Goal: Task Accomplishment & Management: Manage account settings

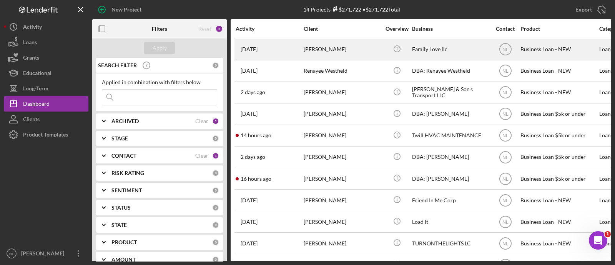
click at [326, 55] on div "[PERSON_NAME]" at bounding box center [342, 49] width 77 height 20
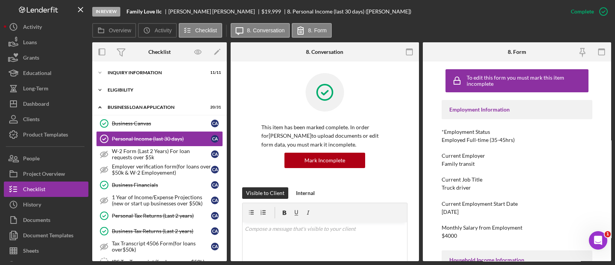
click at [138, 92] on div "ELIGIBILITY" at bounding box center [163, 90] width 110 height 5
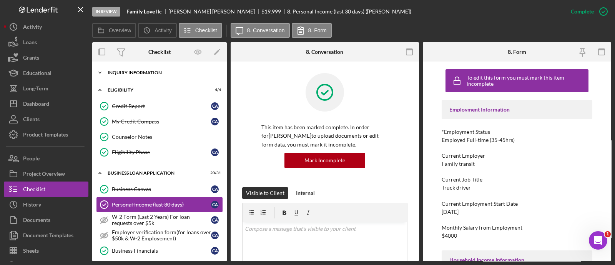
click at [133, 78] on div "Icon/Expander INQUIRY INFORMATION 11 / 11" at bounding box center [159, 72] width 135 height 15
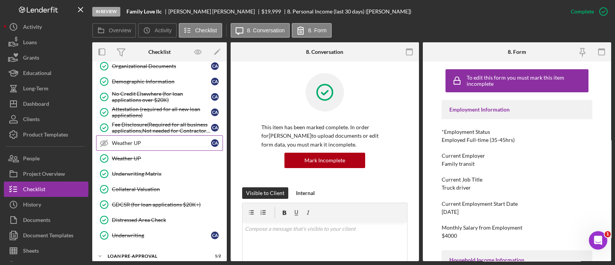
scroll to position [624, 0]
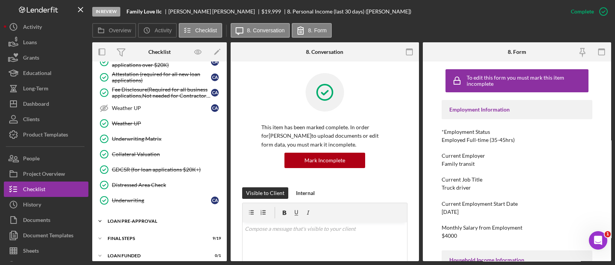
click at [154, 219] on div "LOAN PRE-APPROVAL" at bounding box center [163, 221] width 110 height 5
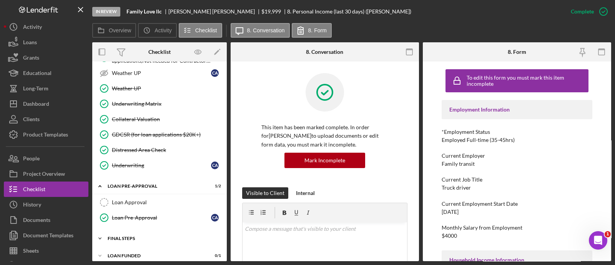
click at [135, 235] on div "Icon/Expander FINAL STEPS 9 / 19" at bounding box center [159, 238] width 135 height 15
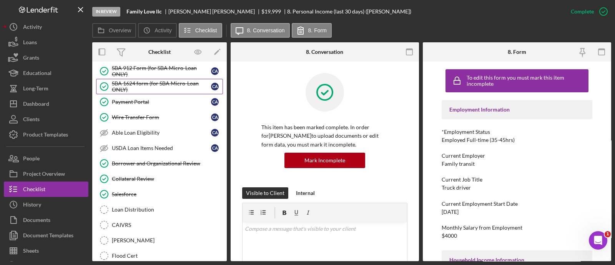
scroll to position [953, 0]
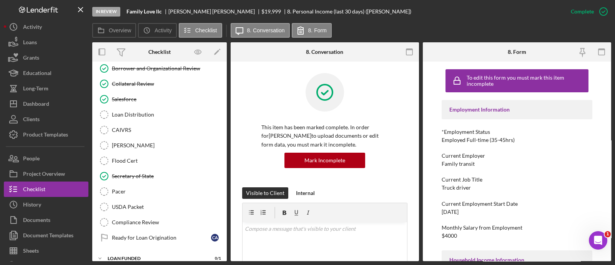
click at [160, 173] on div "Secretary of State" at bounding box center [167, 176] width 111 height 6
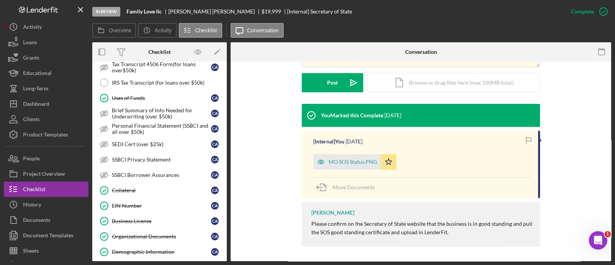
scroll to position [334, 0]
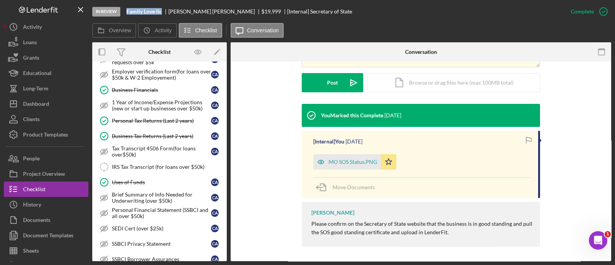
drag, startPoint x: 162, startPoint y: 12, endPoint x: 126, endPoint y: 14, distance: 35.8
click at [126, 14] on div "In Review Family Love llc [PERSON_NAME] $19,999 [Internal] Secretary of State" at bounding box center [327, 11] width 471 height 23
copy b "Family Love llc"
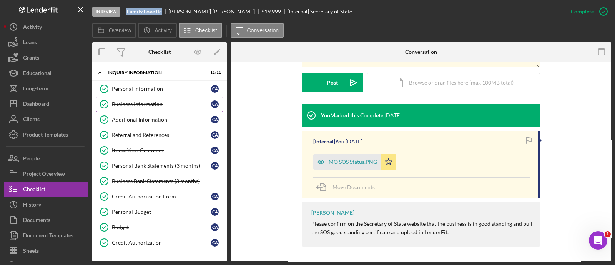
click at [151, 98] on link "Business Information Business Information C A" at bounding box center [159, 104] width 127 height 15
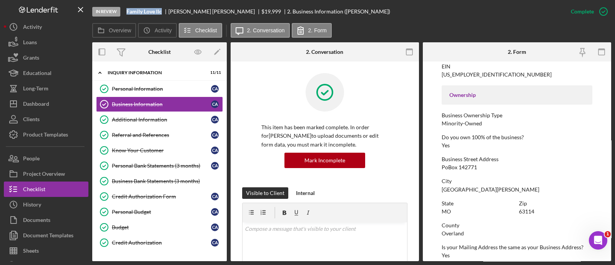
scroll to position [237, 0]
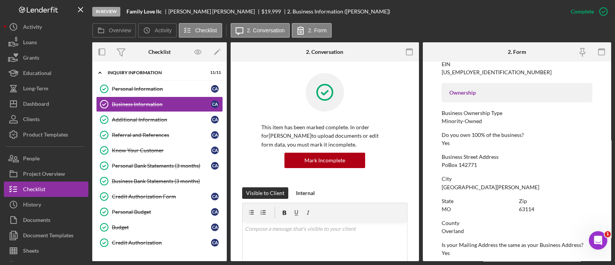
click at [460, 160] on div "Business Street Address PoBox 142771" at bounding box center [517, 161] width 151 height 14
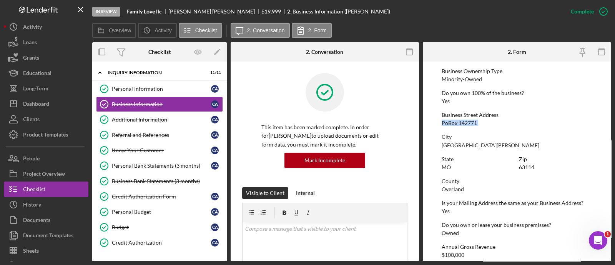
scroll to position [280, 0]
click at [150, 89] on div "Personal Information" at bounding box center [161, 89] width 99 height 6
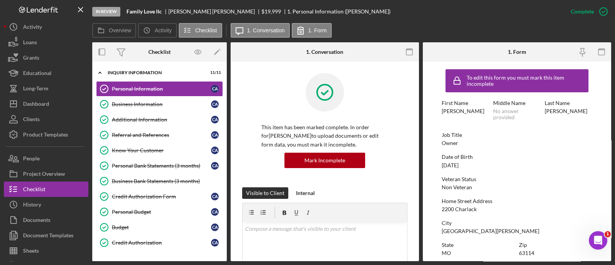
scroll to position [38, 0]
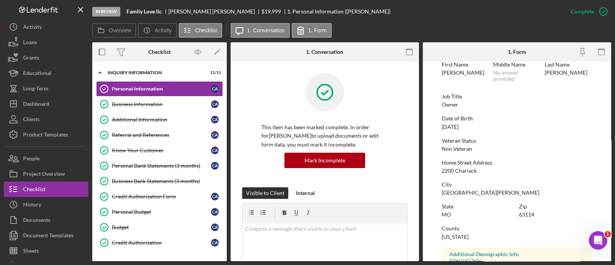
click at [461, 174] on div "To edit this form you must mark this item incomplete First Name [PERSON_NAME] M…" at bounding box center [517, 206] width 151 height 358
click at [460, 172] on div "2200 Charlack" at bounding box center [459, 171] width 35 height 6
drag, startPoint x: 460, startPoint y: 173, endPoint x: 443, endPoint y: 163, distance: 19.1
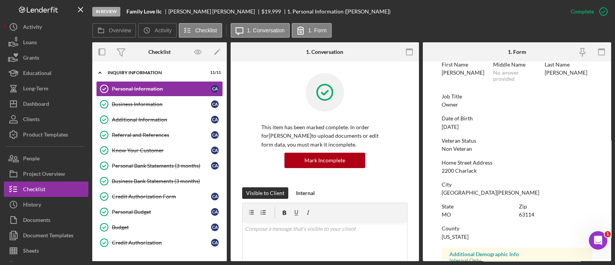
click at [443, 163] on div "Home Street Address" at bounding box center [517, 163] width 151 height 6
click at [450, 168] on div "2200 Charlack" at bounding box center [459, 171] width 35 height 6
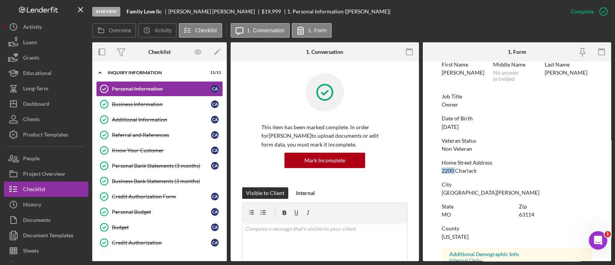
click at [450, 168] on div "2200 Charlack" at bounding box center [459, 171] width 35 height 6
click at [181, 109] on link "Business Information Business Information C A" at bounding box center [159, 104] width 127 height 15
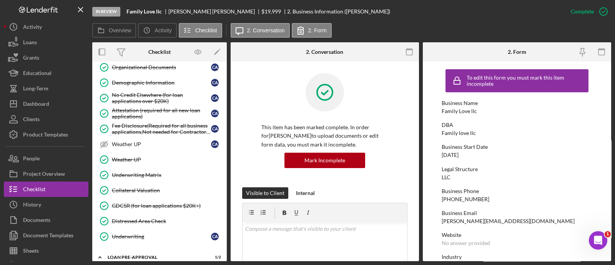
scroll to position [670, 0]
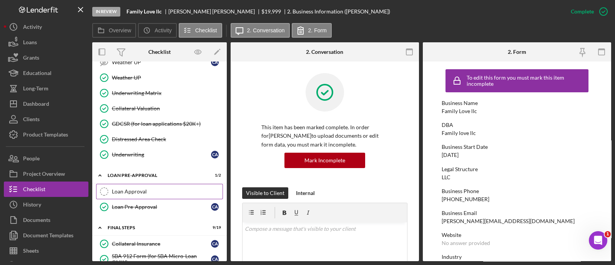
click at [158, 184] on link "Loan Approval Loan Approval" at bounding box center [159, 191] width 127 height 15
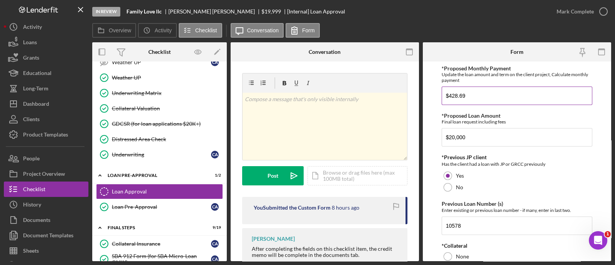
click at [460, 99] on input "$428.69" at bounding box center [517, 96] width 151 height 18
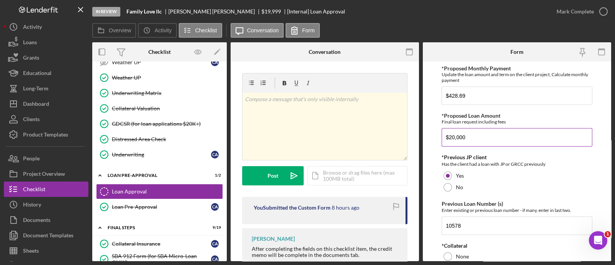
click at [442, 143] on input "$20,000" at bounding box center [517, 137] width 151 height 18
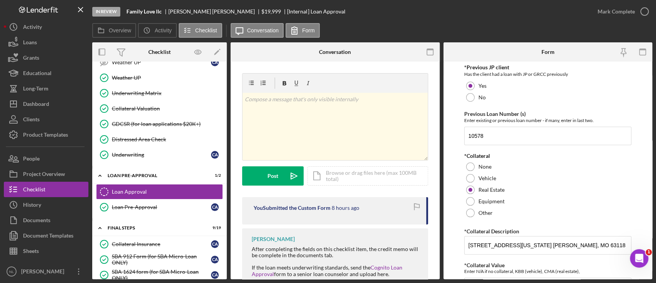
scroll to position [157, 0]
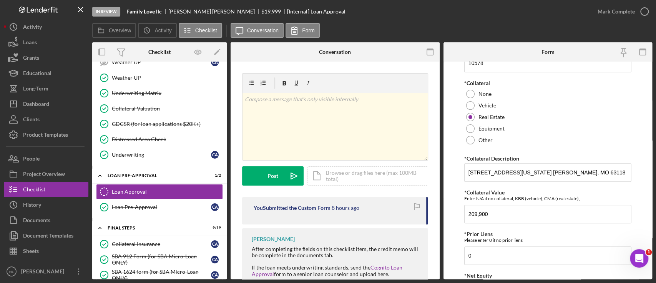
click at [463, 158] on form "*Proposed Monthly Payment Update the loan amount and term on the client project…" at bounding box center [548, 170] width 209 height 217
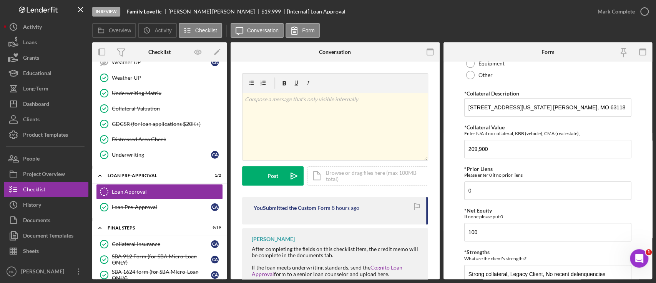
scroll to position [218, 0]
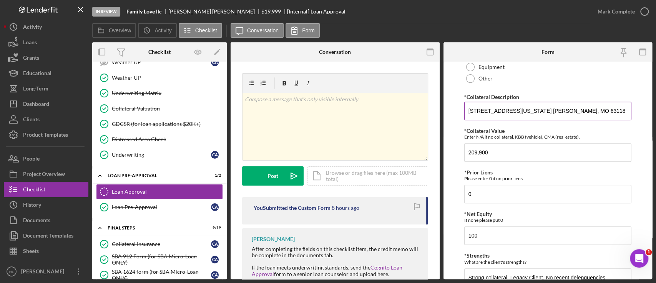
click at [497, 117] on input "[STREET_ADDRESS][US_STATE] [PERSON_NAME], MO 63118" at bounding box center [548, 111] width 167 height 18
click at [37, 155] on div "People" at bounding box center [31, 159] width 17 height 17
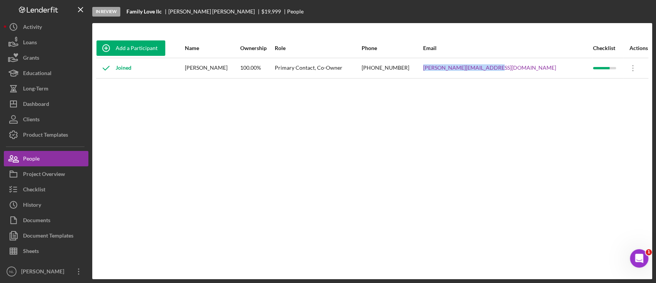
drag, startPoint x: 541, startPoint y: 67, endPoint x: 454, endPoint y: 67, distance: 87.3
click at [454, 67] on tr "Joined [PERSON_NAME] 100.00% Primary Contact, Co-Owner [PHONE_NUMBER] [PERSON_N…" at bounding box center [372, 68] width 553 height 20
copy tr "[PERSON_NAME][EMAIL_ADDRESS][DOMAIN_NAME]"
click at [54, 195] on button "Checklist" at bounding box center [46, 189] width 85 height 15
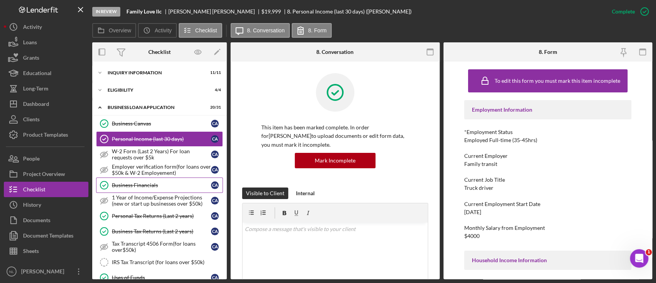
scroll to position [370, 0]
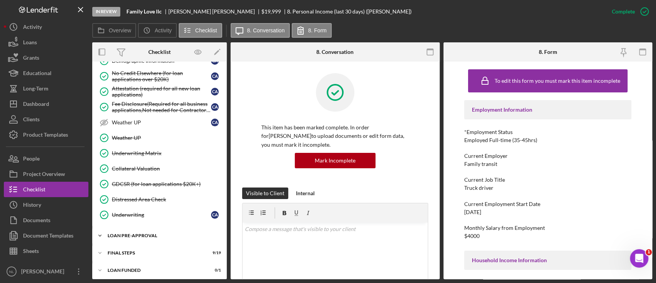
click at [154, 230] on div "Icon/Expander LOAN PRE-APPROVAL 1 / 2" at bounding box center [159, 235] width 135 height 15
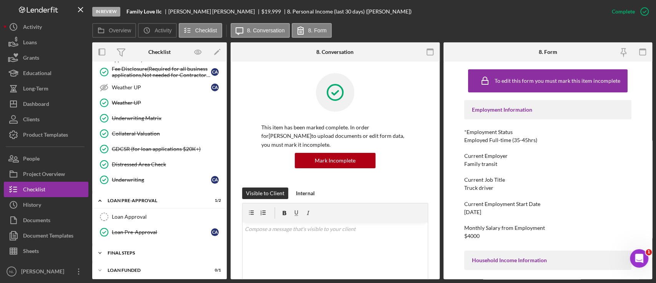
click at [150, 253] on div "Icon/Expander FINAL STEPS 9 / 19" at bounding box center [159, 252] width 135 height 15
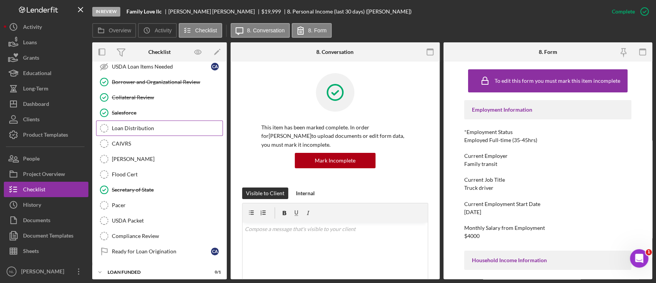
click at [146, 125] on div "Loan Distribution" at bounding box center [167, 128] width 111 height 6
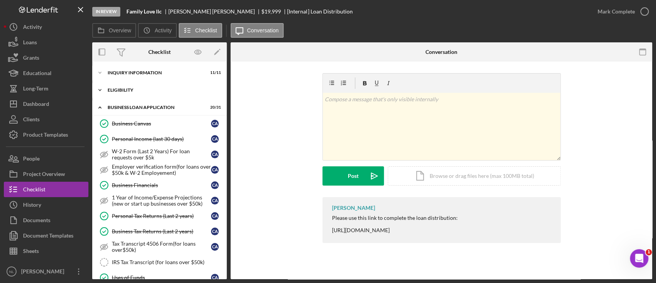
click at [135, 91] on div "ELIGIBILITY" at bounding box center [163, 90] width 110 height 5
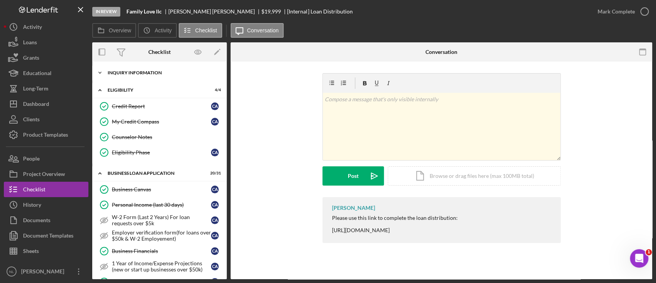
click at [130, 78] on div "Icon/Expander INQUIRY INFORMATION 11 / 11" at bounding box center [159, 72] width 135 height 15
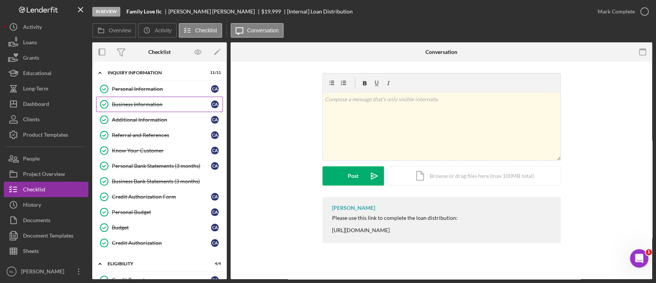
click at [138, 102] on div "Business Information" at bounding box center [161, 104] width 99 height 6
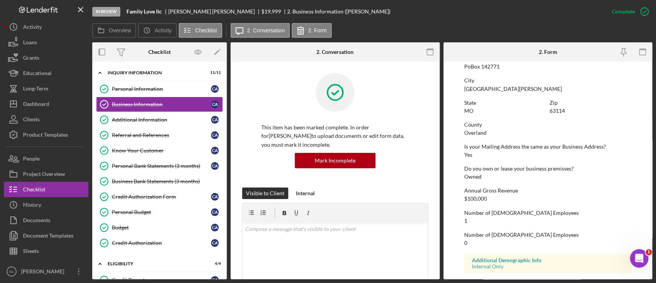
scroll to position [336, 0]
click at [165, 86] on div "Personal Information" at bounding box center [161, 89] width 99 height 6
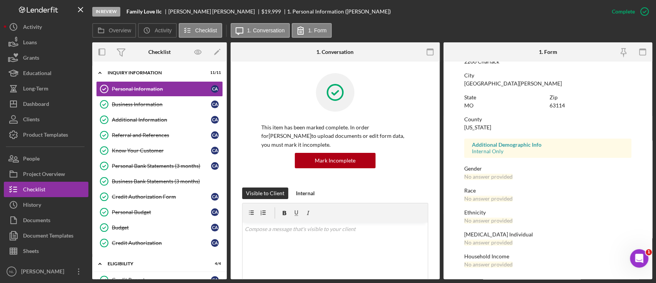
scroll to position [86, 0]
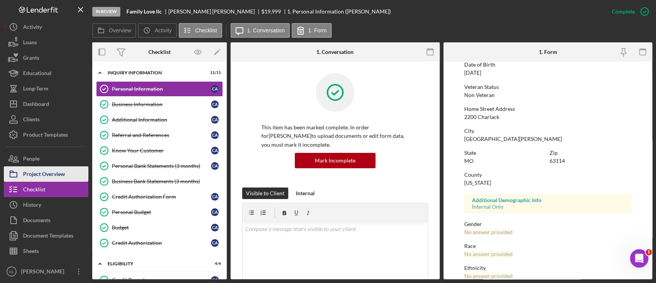
click at [59, 172] on div "Project Overview" at bounding box center [44, 174] width 42 height 17
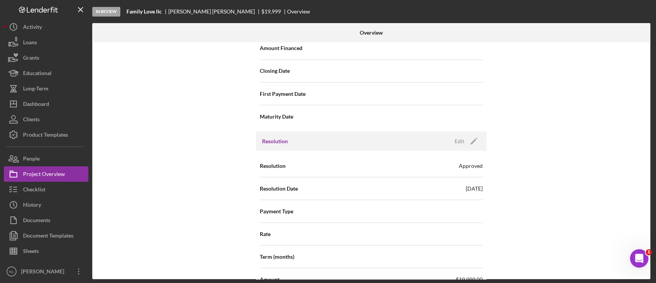
scroll to position [917, 0]
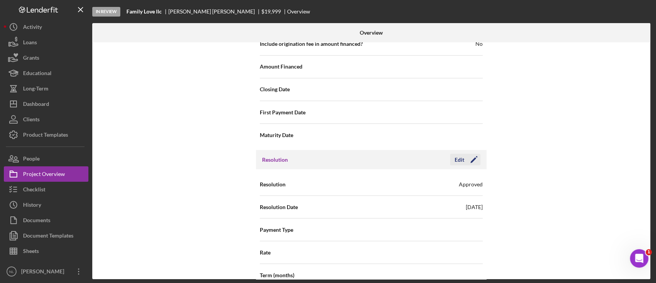
click at [469, 153] on icon "Icon/Edit" at bounding box center [474, 159] width 19 height 19
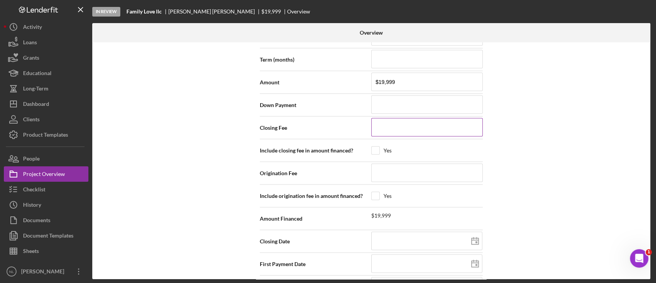
scroll to position [1133, 0]
click at [396, 79] on input "$19,999" at bounding box center [427, 81] width 112 height 18
type input "$2"
type input "$20"
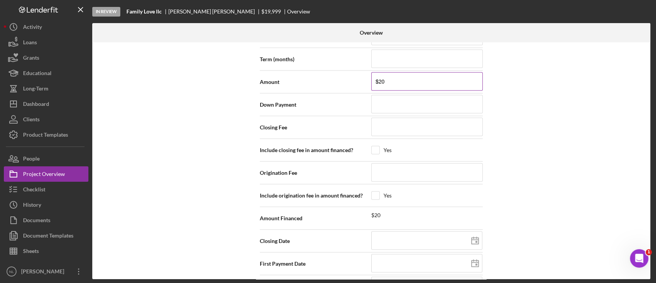
type input "$200"
type input "$2,000"
type input "$20,000"
click at [534, 168] on div "Internal Workflow Stage In Review Icon/Dropdown Arrow Archive (can unarchive la…" at bounding box center [371, 160] width 558 height 237
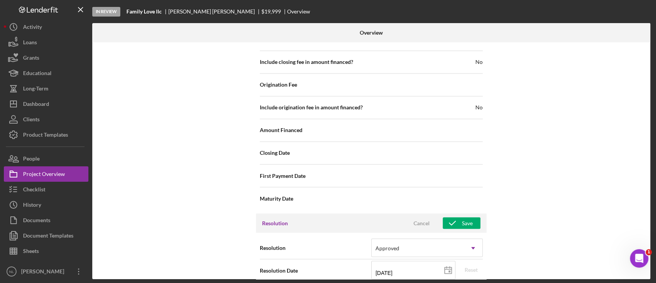
scroll to position [852, 0]
click at [449, 218] on span "Cancel Save" at bounding box center [442, 224] width 78 height 12
click at [453, 220] on icon "button" at bounding box center [452, 224] width 19 height 19
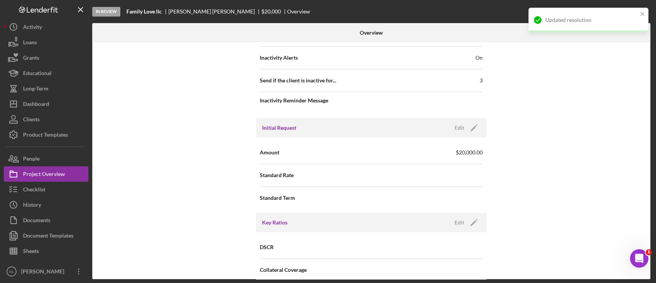
scroll to position [324, 0]
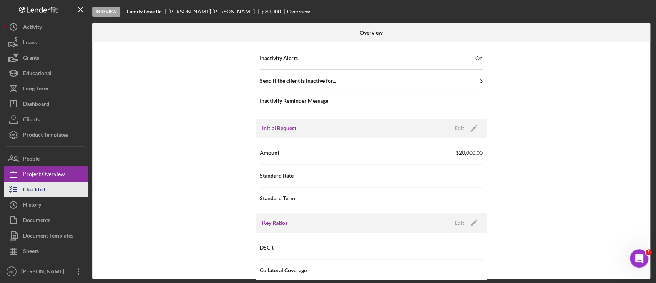
click at [37, 183] on div "Checklist" at bounding box center [34, 190] width 22 height 17
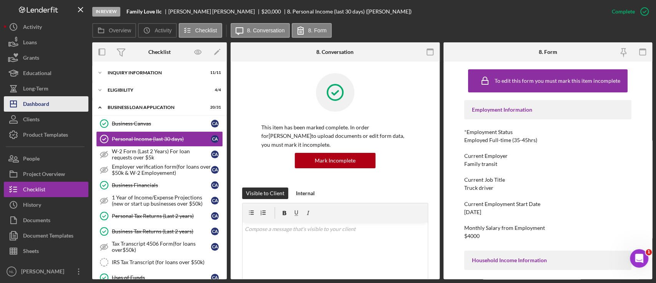
click at [42, 103] on div "Dashboard" at bounding box center [36, 104] width 26 height 17
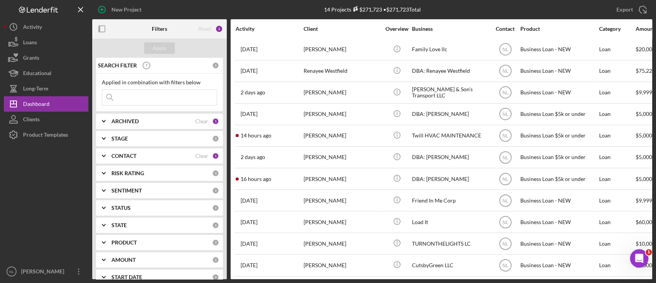
click at [150, 97] on input at bounding box center [159, 97] width 115 height 15
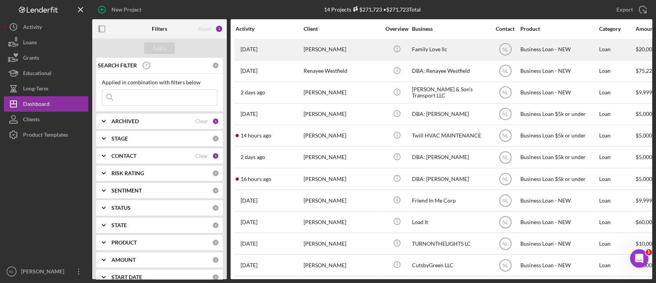
click at [335, 48] on div "[PERSON_NAME]" at bounding box center [342, 49] width 77 height 20
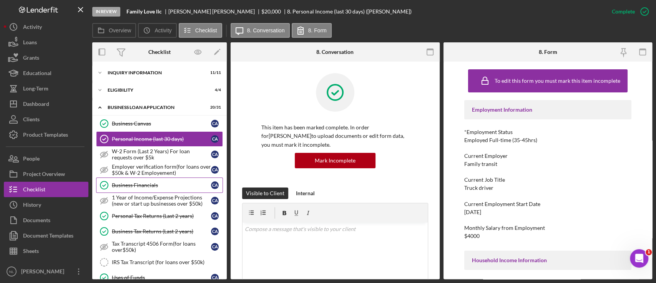
scroll to position [370, 0]
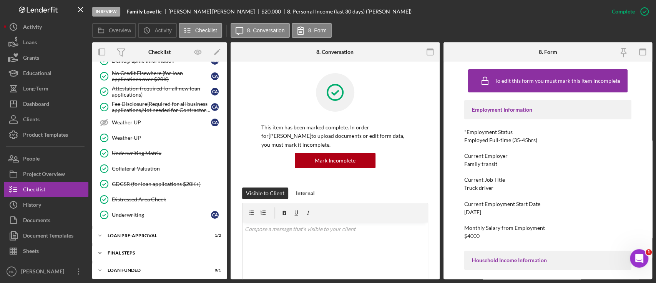
click at [131, 250] on div "FINAL STEPS" at bounding box center [163, 252] width 110 height 5
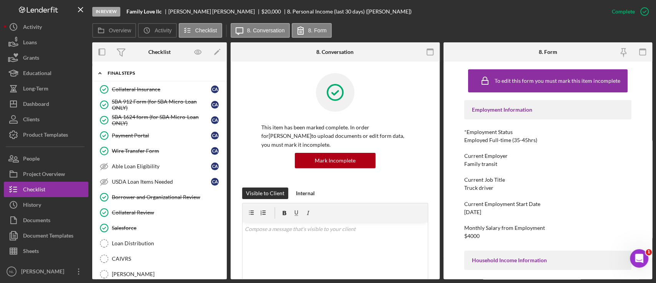
scroll to position [551, 0]
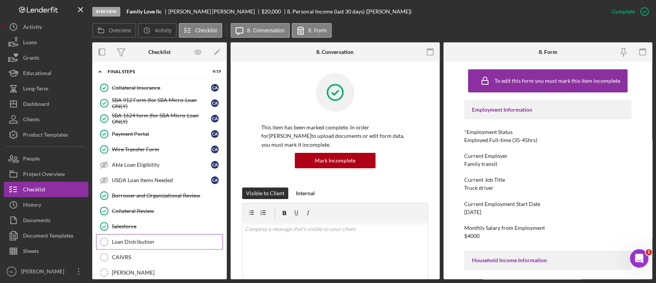
click at [137, 240] on div "Loan Distribution" at bounding box center [167, 241] width 111 height 6
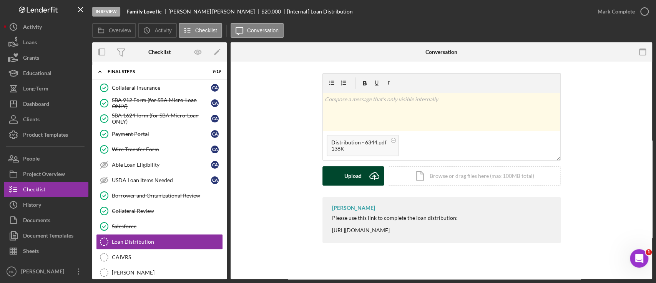
click at [353, 181] on div "Upload" at bounding box center [353, 175] width 17 height 19
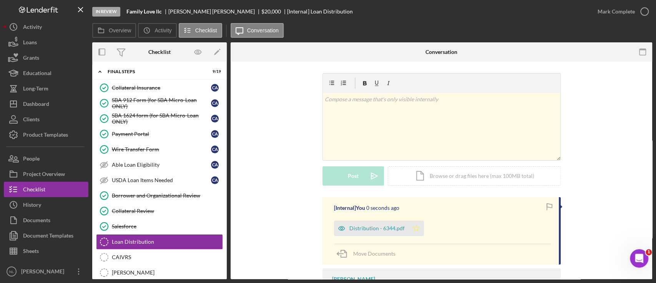
click at [420, 230] on icon "Icon/Star" at bounding box center [416, 227] width 15 height 15
click at [585, 28] on div "Overview Icon/History Activity Checklist Icon/Message Conversation Overview Int…" at bounding box center [372, 151] width 560 height 256
click at [612, 13] on div "Mark Complete" at bounding box center [616, 11] width 37 height 15
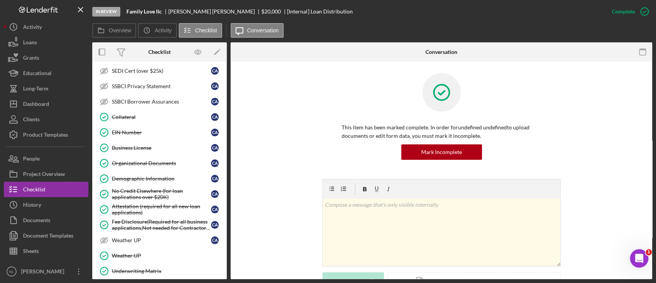
scroll to position [207, 0]
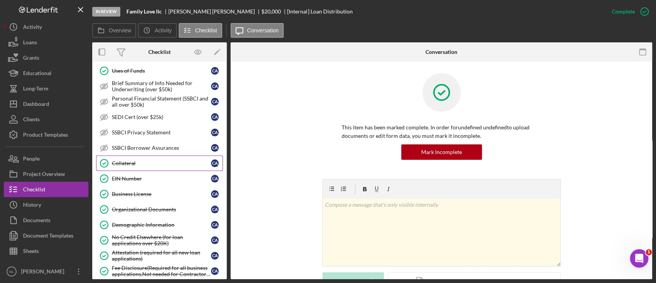
click at [133, 160] on div "Collateral" at bounding box center [161, 163] width 99 height 6
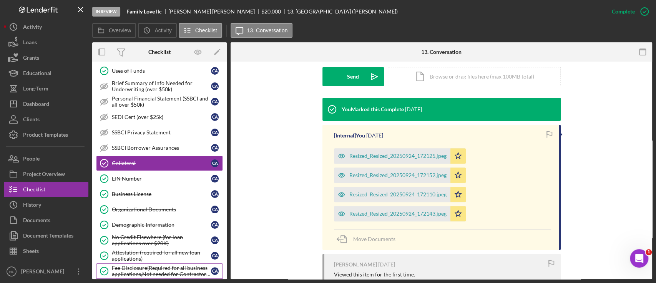
scroll to position [345, 0]
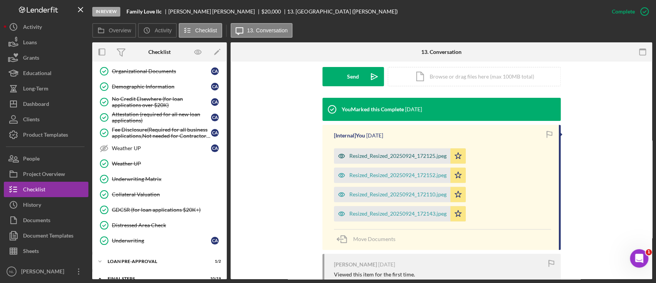
click at [356, 153] on div "Resized_Resized_20250924_172125.jpeg" at bounding box center [398, 156] width 97 height 6
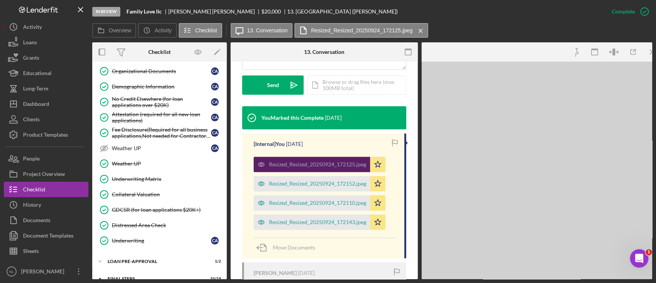
scroll to position [229, 0]
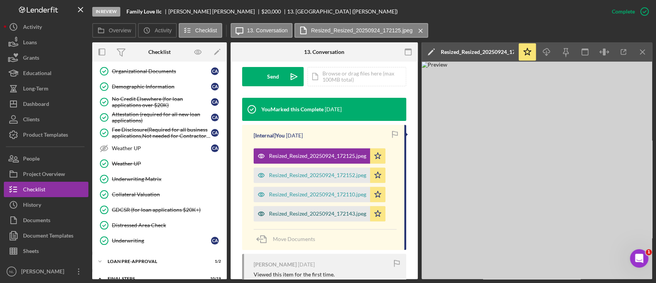
click at [325, 211] on div "Resized_Resized_20250924_172143.jpeg" at bounding box center [317, 213] width 97 height 6
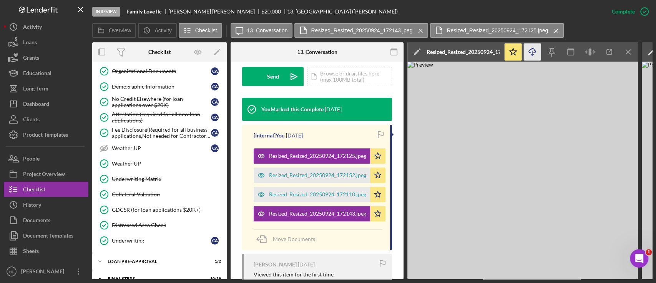
click at [531, 50] on icon "Icon/Download" at bounding box center [532, 51] width 17 height 17
click at [615, 55] on icon "Icon/Menu Close" at bounding box center [628, 51] width 17 height 17
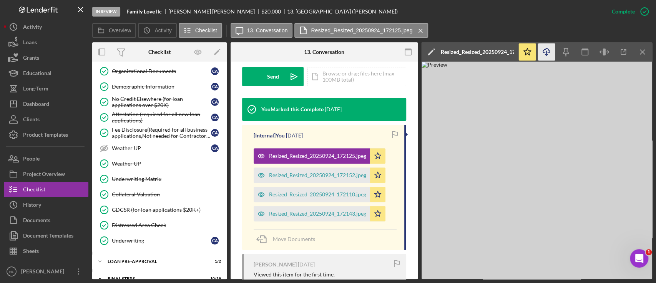
click at [547, 60] on icon "Icon/Download" at bounding box center [546, 51] width 17 height 17
click at [545, 50] on icon "Icon/Download" at bounding box center [546, 51] width 17 height 17
click at [615, 51] on icon "Icon/Menu Close" at bounding box center [643, 51] width 17 height 17
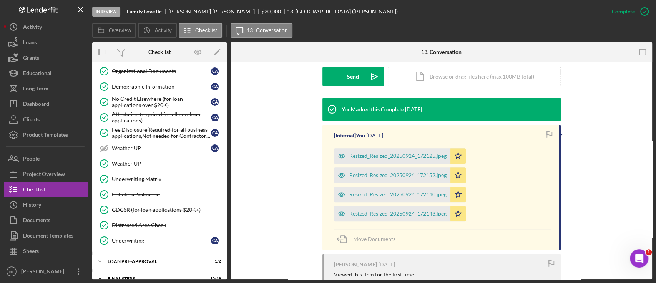
click at [402, 186] on div "Resized_Resized_20250924_172110.jpeg Icon/Star" at bounding box center [402, 192] width 136 height 19
click at [395, 182] on div "Resized_Resized_20250924_172152.jpeg" at bounding box center [392, 174] width 117 height 15
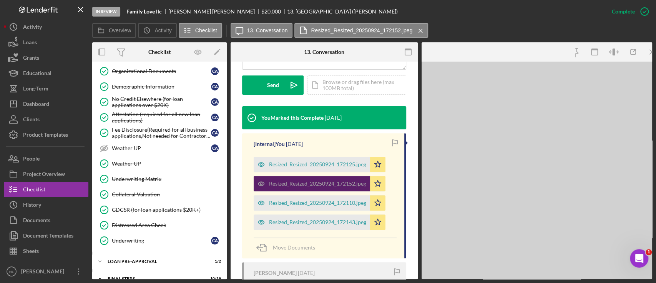
scroll to position [229, 0]
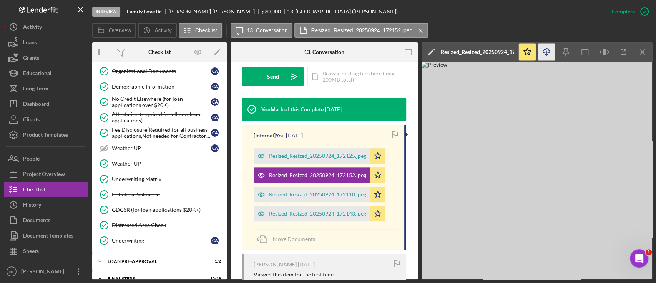
click at [542, 48] on icon "Icon/Download" at bounding box center [546, 51] width 17 height 17
click at [615, 52] on icon "Icon/Menu Close" at bounding box center [643, 51] width 17 height 17
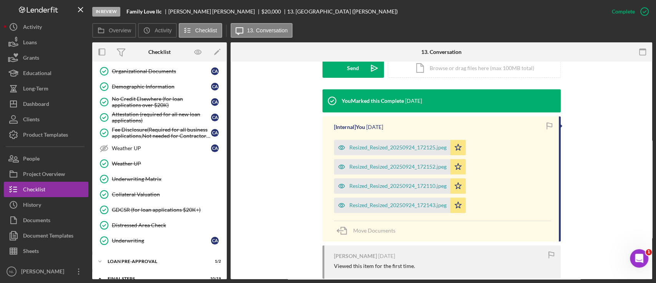
scroll to position [220, 0]
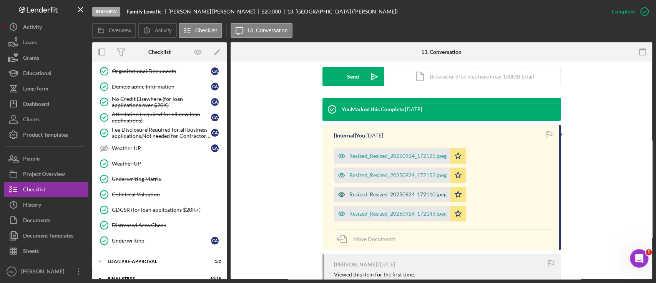
click at [424, 195] on div "Resized_Resized_20250924_172110.jpeg" at bounding box center [398, 194] width 97 height 6
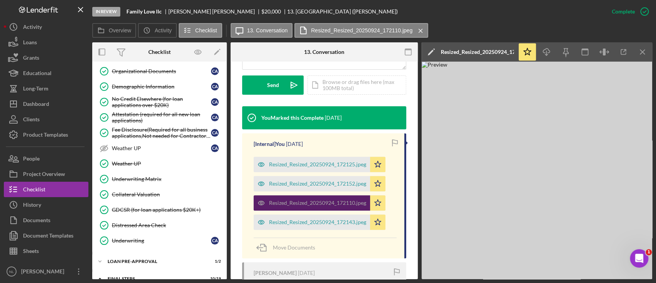
scroll to position [229, 0]
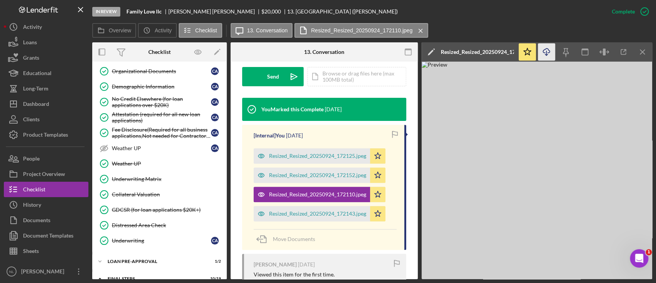
click at [550, 53] on icon "Icon/Download" at bounding box center [546, 51] width 17 height 17
click at [330, 211] on div "Resized_Resized_20250924_172143.jpeg" at bounding box center [317, 213] width 97 height 6
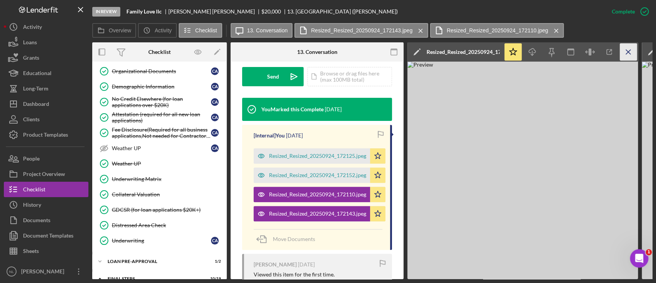
click at [615, 53] on icon "Icon/Menu Close" at bounding box center [628, 51] width 17 height 17
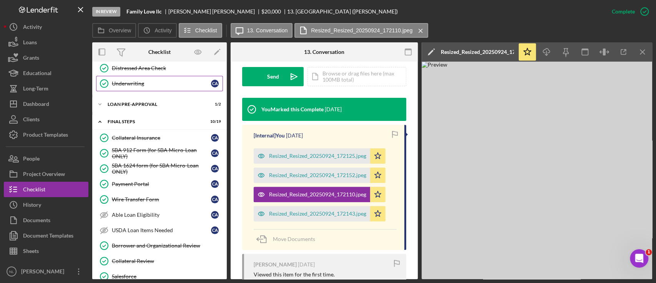
scroll to position [501, 0]
click at [133, 103] on div "LOAN PRE-APPROVAL" at bounding box center [163, 105] width 110 height 5
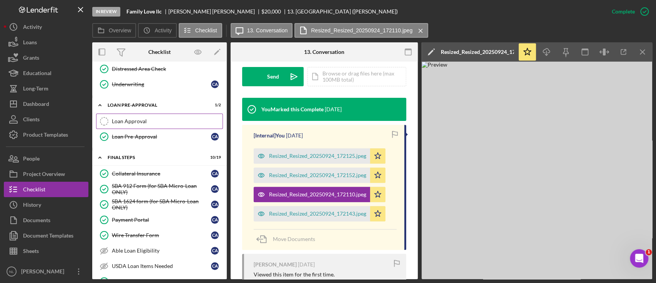
click at [137, 118] on div "Loan Approval" at bounding box center [167, 121] width 111 height 6
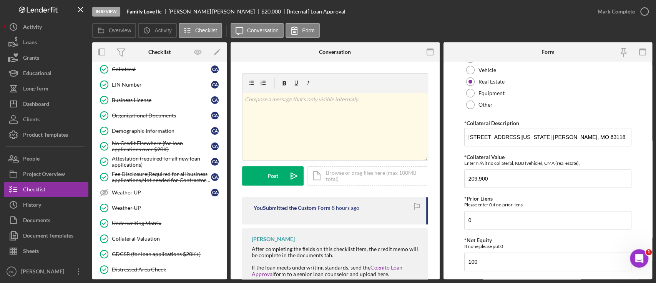
scroll to position [258, 0]
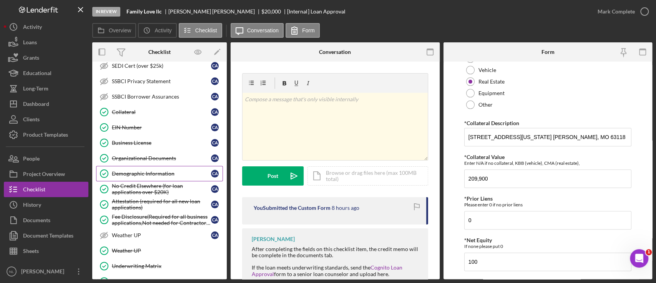
click at [148, 170] on div "Demographic Information" at bounding box center [161, 173] width 99 height 6
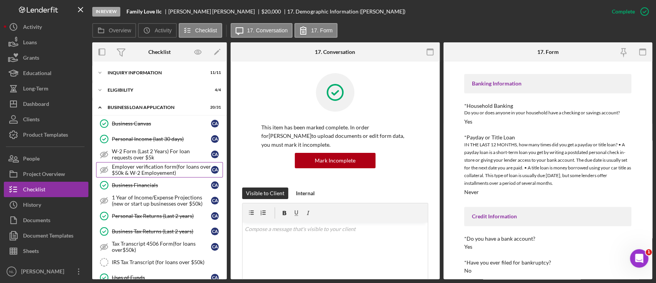
scroll to position [5, 0]
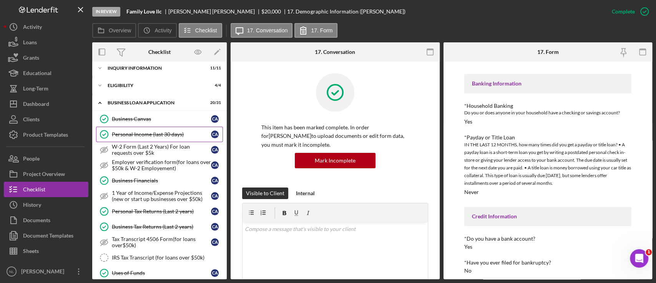
click at [149, 129] on link "Personal Income (last 30 days) Personal Income (last 30 days) C A" at bounding box center [159, 134] width 127 height 15
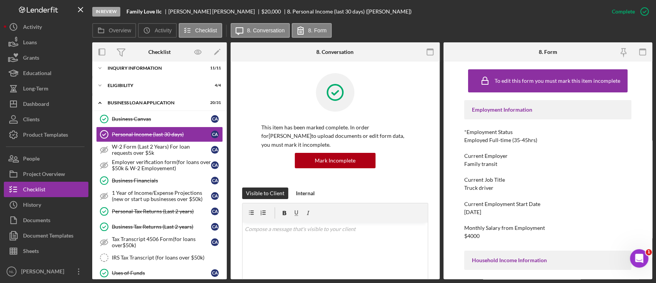
scroll to position [33, 0]
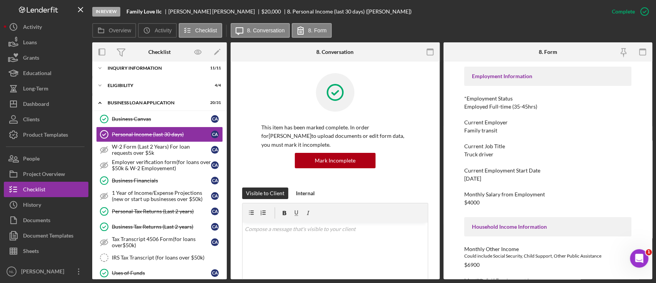
click at [477, 175] on div "[DATE]" at bounding box center [473, 178] width 17 height 6
copy div "[DATE]"
click at [146, 181] on div "Business Financials" at bounding box center [161, 180] width 99 height 6
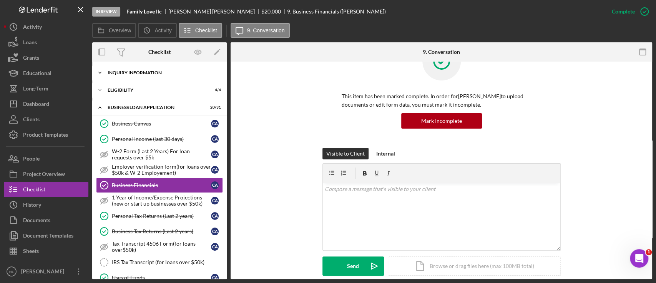
click at [126, 72] on div "INQUIRY INFORMATION" at bounding box center [163, 72] width 110 height 5
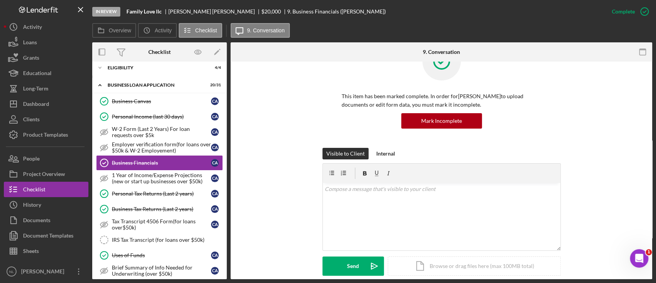
scroll to position [197, 0]
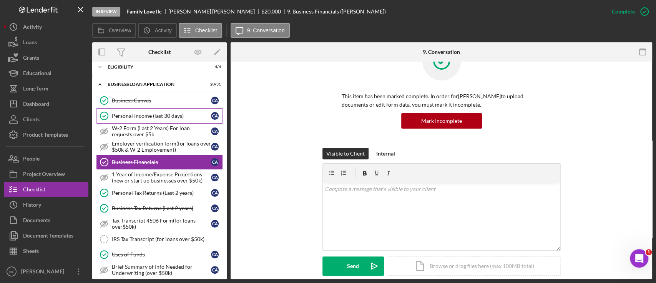
click at [137, 110] on link "Personal Income (last 30 days) Personal Income (last 30 days) C A" at bounding box center [159, 115] width 127 height 15
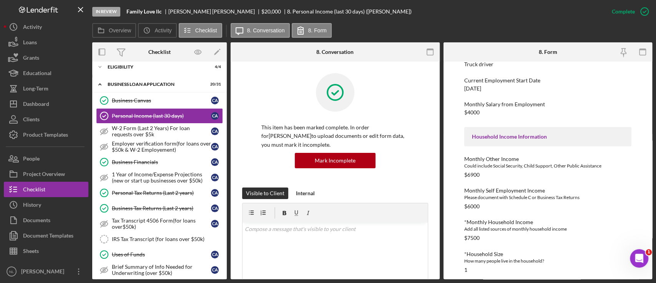
scroll to position [122, 0]
click at [615, 13] on icon "button" at bounding box center [644, 11] width 19 height 19
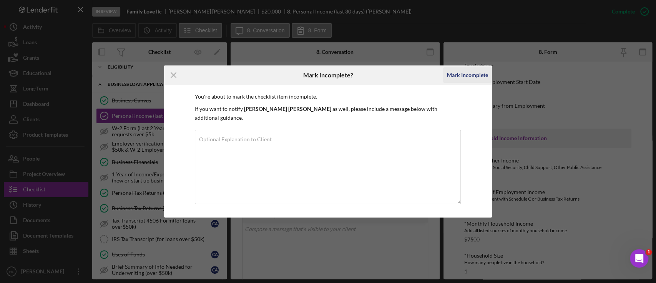
click at [477, 80] on div "Mark Incomplete" at bounding box center [467, 74] width 41 height 15
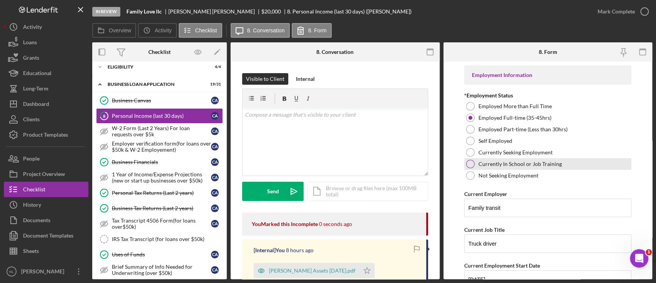
scroll to position [254, 0]
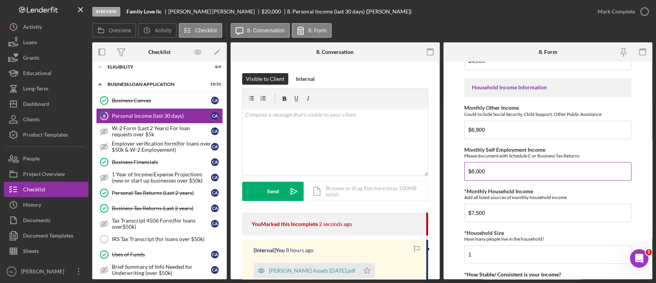
click at [512, 166] on input "$6,000" at bounding box center [548, 171] width 167 height 18
type input "$3,000"
click at [500, 207] on input "$7,500" at bounding box center [548, 212] width 167 height 18
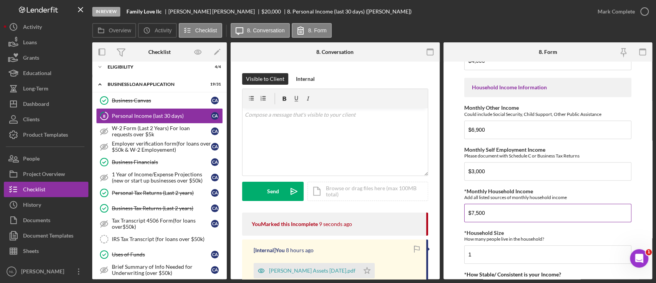
click at [500, 207] on input "$7,500" at bounding box center [548, 212] width 167 height 18
click at [500, 207] on input "*Monthly Household Income" at bounding box center [548, 212] width 167 height 18
type input "$700"
click at [500, 127] on input "$6,900" at bounding box center [548, 129] width 167 height 18
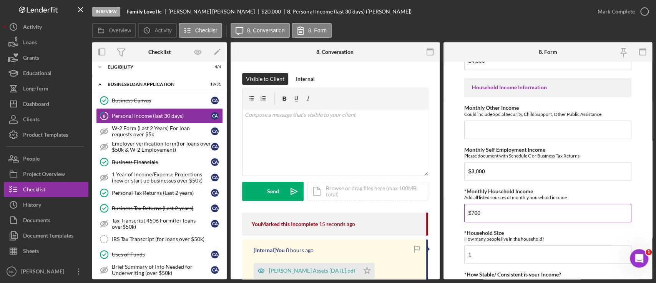
click at [505, 216] on input "$700" at bounding box center [548, 212] width 167 height 18
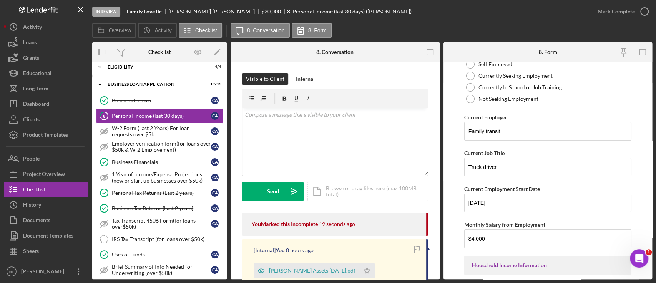
scroll to position [0, 0]
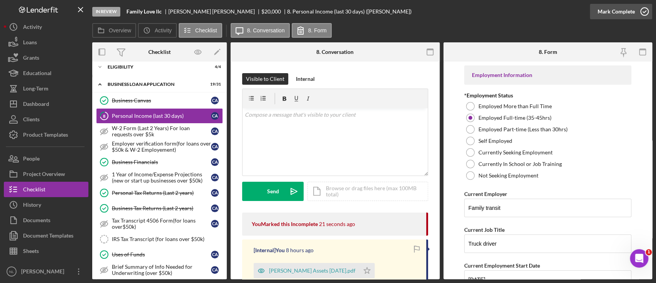
type input "$7,000"
click at [615, 13] on div "Mark Complete" at bounding box center [616, 11] width 37 height 15
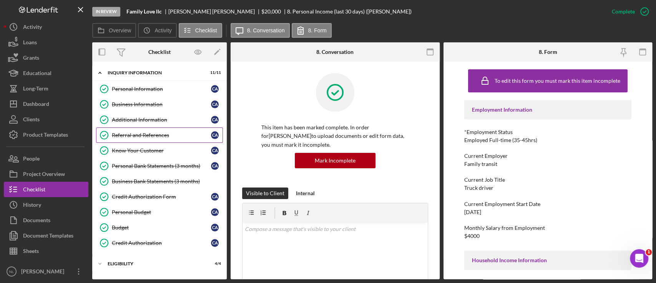
click at [157, 135] on div "Referral and References" at bounding box center [161, 135] width 99 height 6
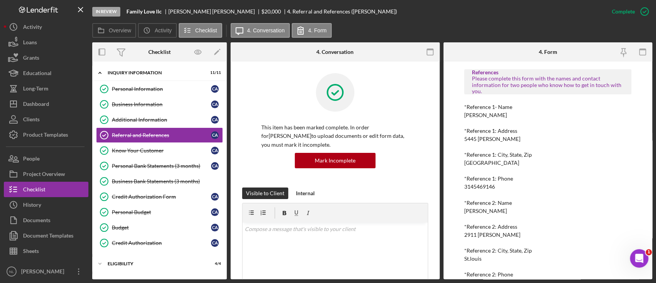
scroll to position [126, 0]
click at [484, 184] on div "3145469146" at bounding box center [480, 185] width 31 height 6
copy div "3145469146"
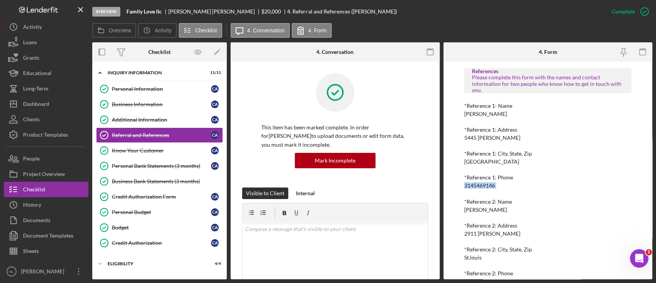
scroll to position [142, 0]
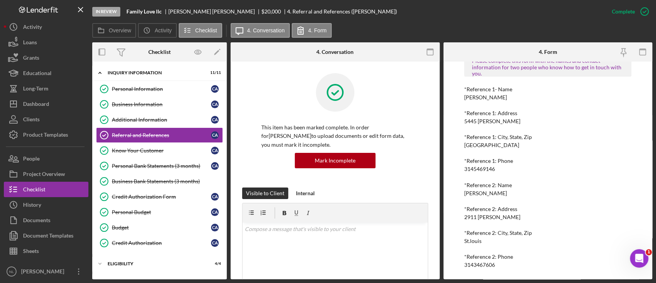
click at [480, 265] on div "3143467606" at bounding box center [480, 265] width 31 height 6
copy div "3143467606"
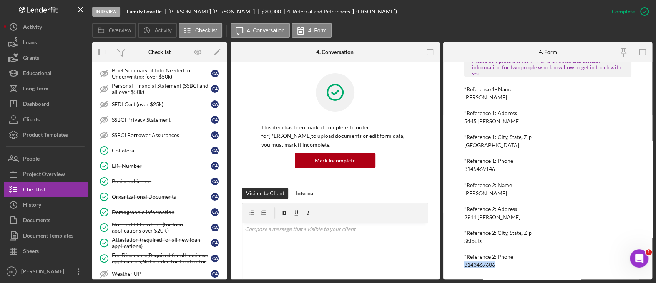
scroll to position [644, 0]
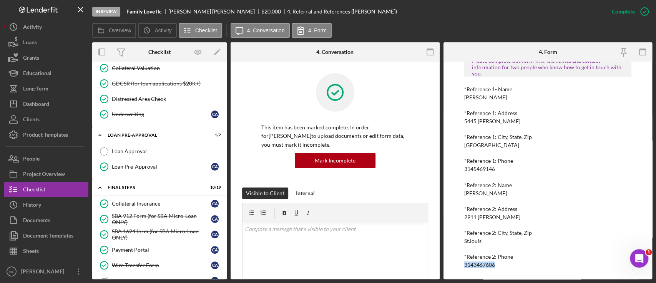
click at [166, 154] on link "Loan Approval Loan Approval" at bounding box center [159, 150] width 127 height 15
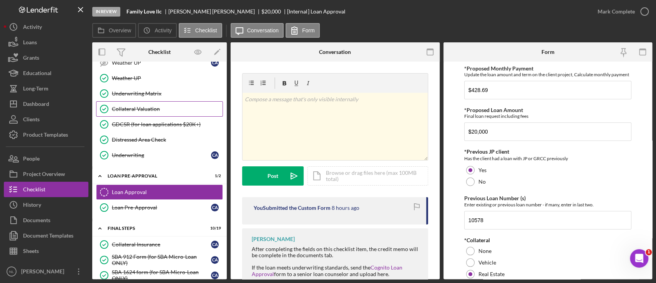
scroll to position [603, 0]
click at [148, 91] on div "Underwriting Matrix" at bounding box center [167, 94] width 111 height 6
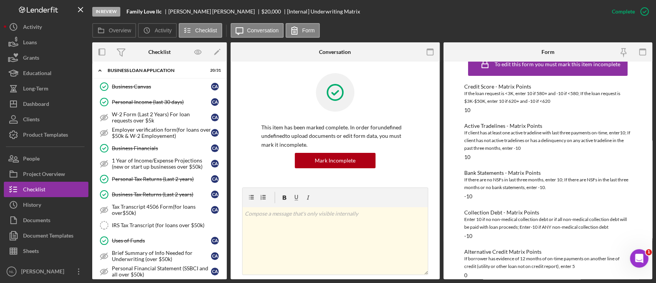
scroll to position [215, 0]
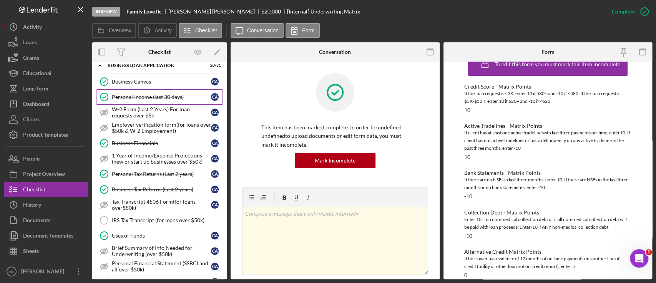
click at [139, 94] on div "Personal Income (last 30 days)" at bounding box center [161, 97] width 99 height 6
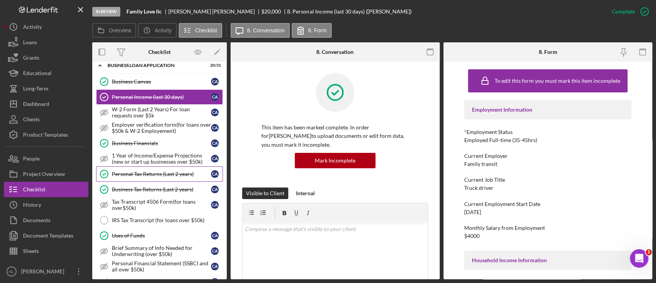
click at [154, 174] on div "Personal Tax Returns (Last 2 years)" at bounding box center [161, 174] width 99 height 6
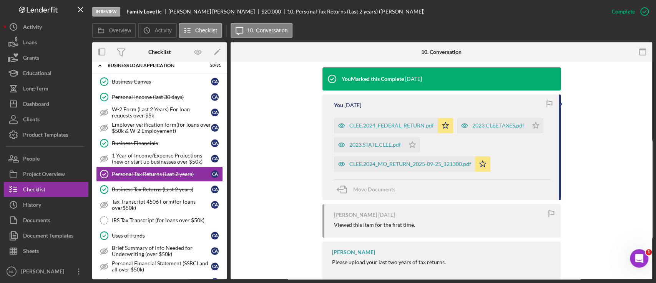
scroll to position [266, 0]
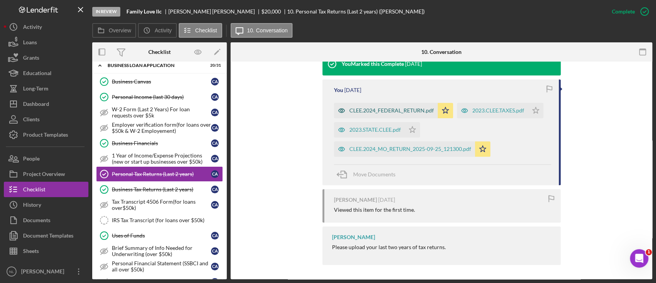
click at [406, 113] on div "CLEE.2024_FEDERAL_RETURN.pdf" at bounding box center [392, 110] width 85 height 6
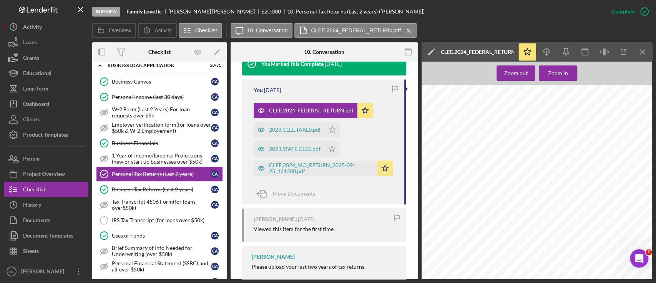
scroll to position [2139, 0]
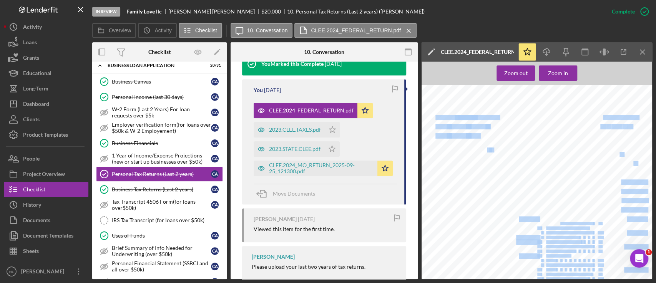
drag, startPoint x: 560, startPoint y: 222, endPoint x: 538, endPoint y: 202, distance: 29.9
click at [538, 202] on div "SCHEDULE C (Form 1040) Department of the Treasury Internal Revenue Service Prof…" at bounding box center [539, 230] width 235 height 305
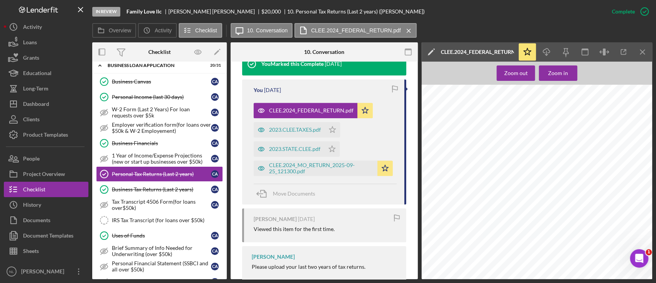
click at [546, 188] on div "SCHEDULE C (Form 1040) Department of the Treasury Internal Revenue Service Prof…" at bounding box center [539, 230] width 235 height 305
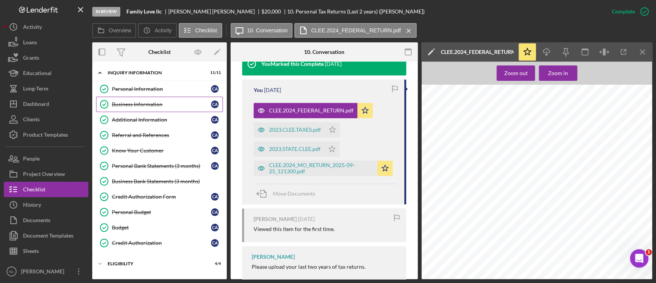
click at [144, 100] on link "Business Information Business Information C A" at bounding box center [159, 104] width 127 height 15
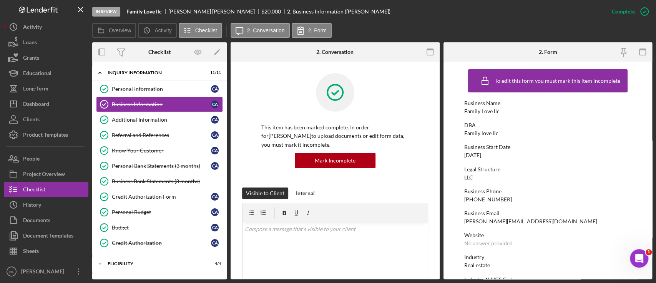
scroll to position [66, 0]
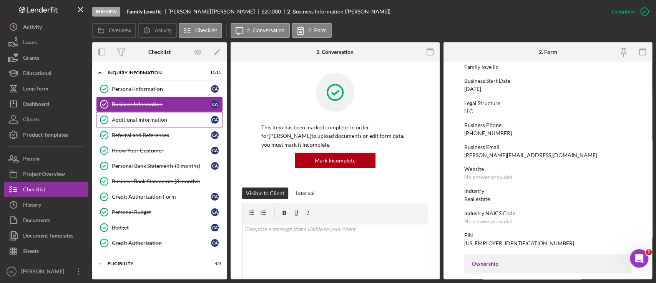
click at [128, 114] on link "Additional Information Additional Information C A" at bounding box center [159, 119] width 127 height 15
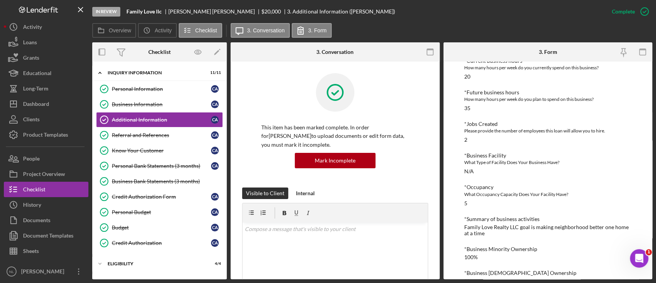
scroll to position [341, 0]
click at [171, 114] on link "Additional Information Additional Information C A" at bounding box center [159, 119] width 127 height 15
click at [165, 103] on div "Business Information" at bounding box center [161, 104] width 99 height 6
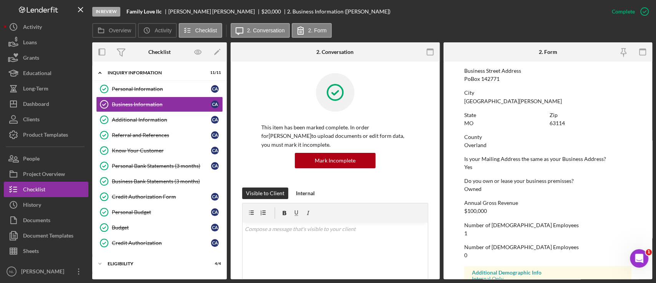
scroll to position [324, 0]
click at [162, 81] on link "Personal Information Personal Information C A" at bounding box center [159, 88] width 127 height 15
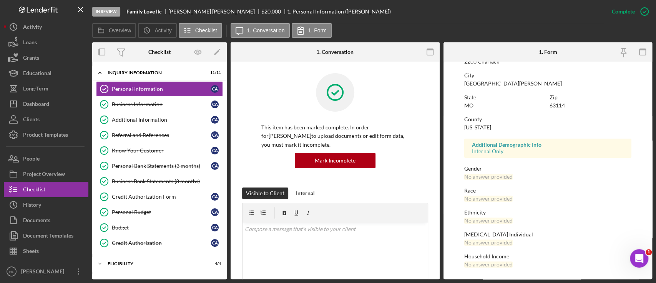
scroll to position [88, 0]
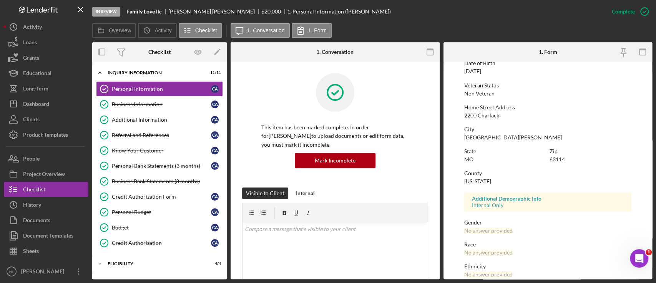
click at [473, 119] on div "To edit this form you must mark this item incomplete First Name [PERSON_NAME] M…" at bounding box center [548, 153] width 167 height 351
click at [473, 113] on div "2200 Charlack" at bounding box center [482, 115] width 35 height 6
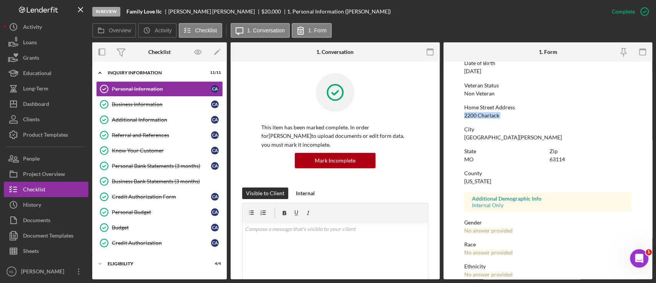
click at [473, 113] on div "2200 Charlack" at bounding box center [482, 115] width 35 height 6
copy div "2200 Charlack"
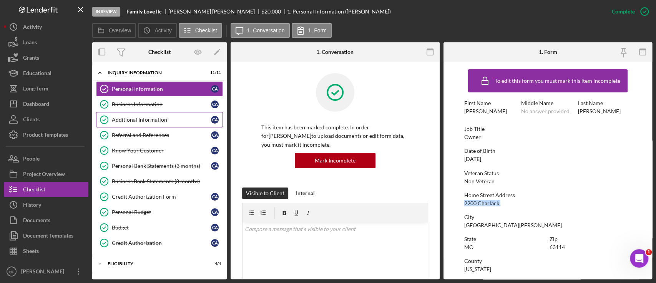
click at [177, 115] on link "Additional Information Additional Information C A" at bounding box center [159, 119] width 127 height 15
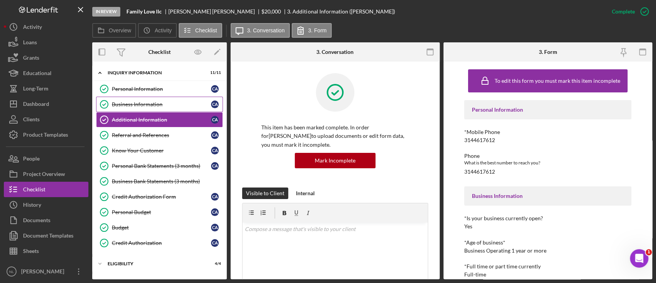
click at [172, 107] on link "Business Information Business Information C A" at bounding box center [159, 104] width 127 height 15
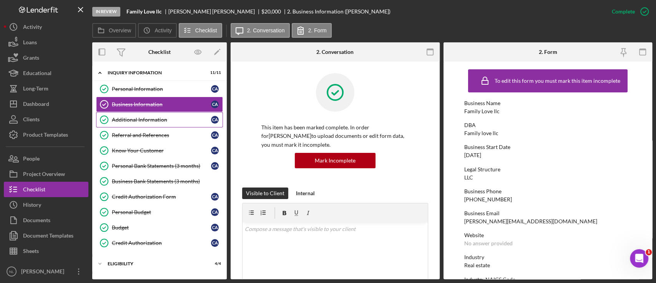
click at [123, 115] on link "Additional Information Additional Information C A" at bounding box center [159, 119] width 127 height 15
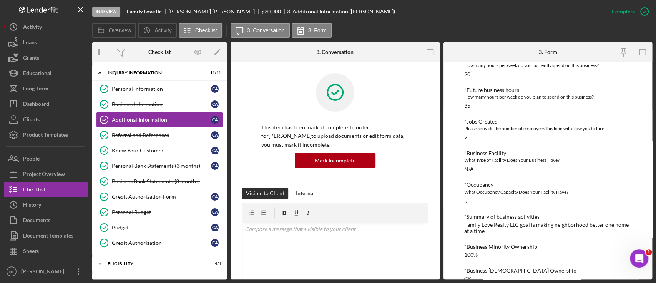
scroll to position [357, 0]
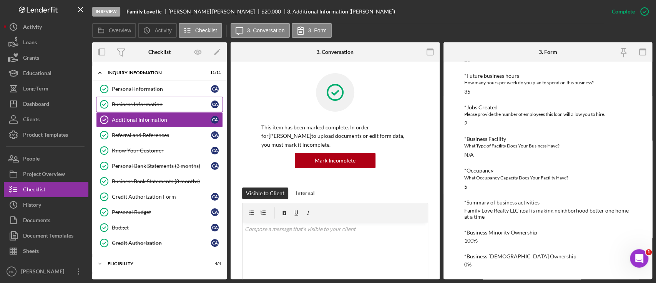
click at [116, 97] on link "Business Information Business Information C A" at bounding box center [159, 104] width 127 height 15
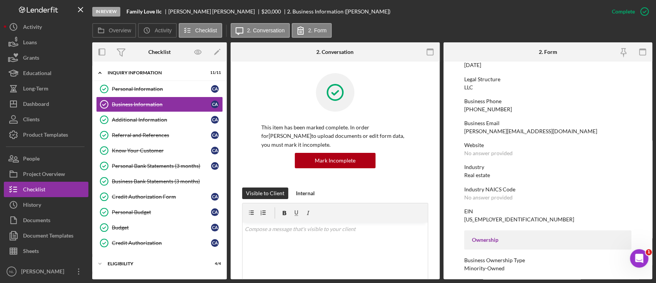
scroll to position [91, 0]
click at [615, 14] on div "Mark Incomplete" at bounding box center [614, 11] width 41 height 15
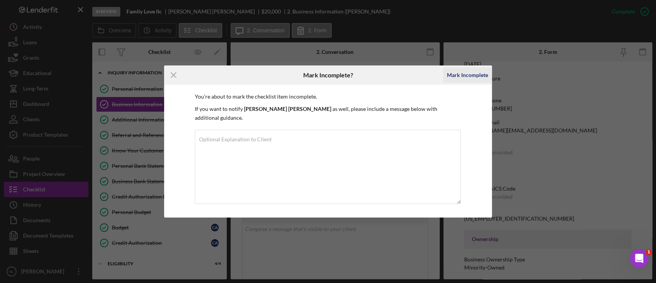
click at [450, 77] on div "Mark Incomplete" at bounding box center [467, 74] width 41 height 15
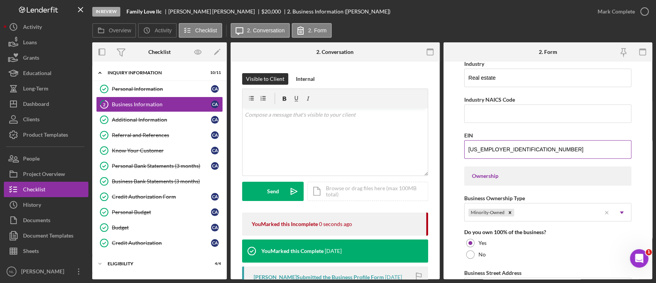
scroll to position [255, 0]
click at [488, 122] on div "Business Name Family Love llc DBA Family love llc Business Start Date [DATE] Le…" at bounding box center [548, 225] width 167 height 830
click at [480, 113] on input "Industry NAICS Code" at bounding box center [548, 112] width 167 height 18
paste input "531311"
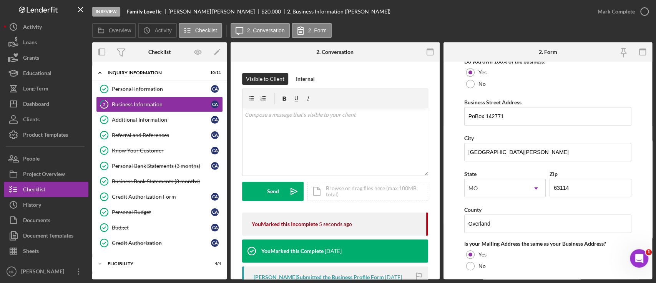
scroll to position [428, 0]
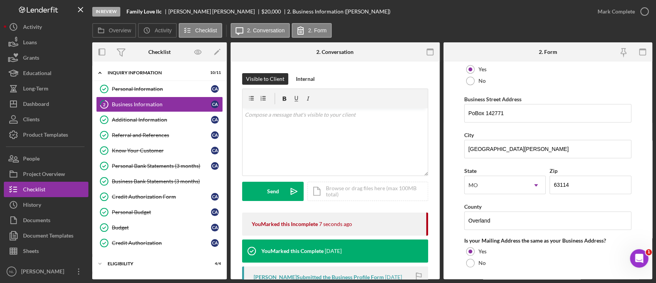
type input "531311"
click at [511, 117] on input "PoBox 142771" at bounding box center [548, 113] width 167 height 18
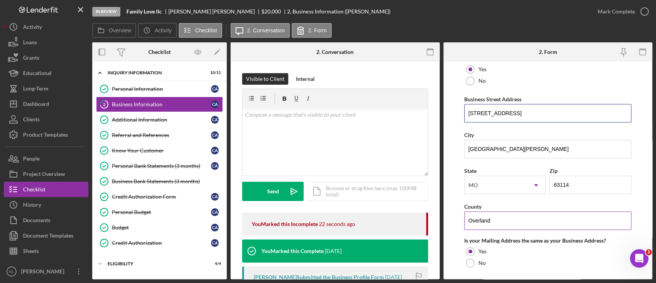
type input "[STREET_ADDRESS]"
click at [484, 214] on input "Overland" at bounding box center [548, 220] width 167 height 18
click at [484, 214] on input "S" at bounding box center [548, 220] width 167 height 18
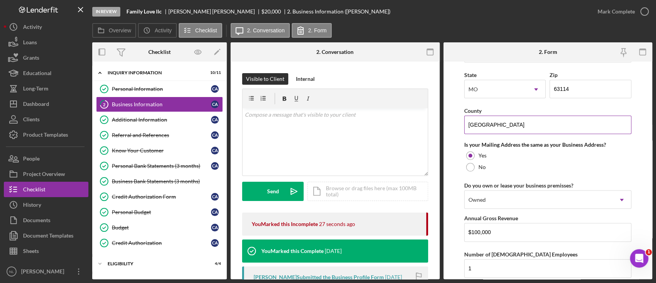
scroll to position [635, 0]
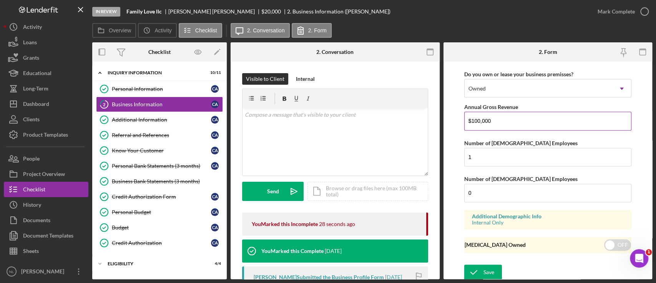
type input "[GEOGRAPHIC_DATA]"
click at [499, 118] on input "$100,000" at bounding box center [548, 121] width 167 height 18
type input "$120,000"
click at [488, 265] on div "Save" at bounding box center [489, 271] width 11 height 15
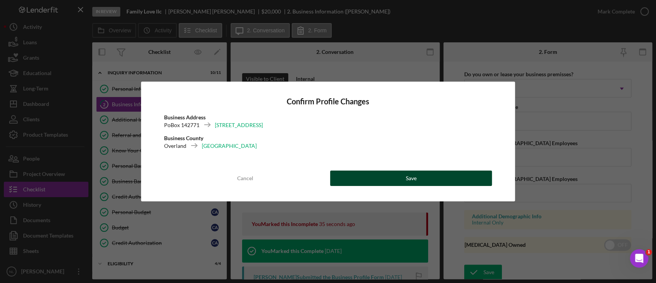
click at [470, 171] on button "Save" at bounding box center [411, 177] width 162 height 15
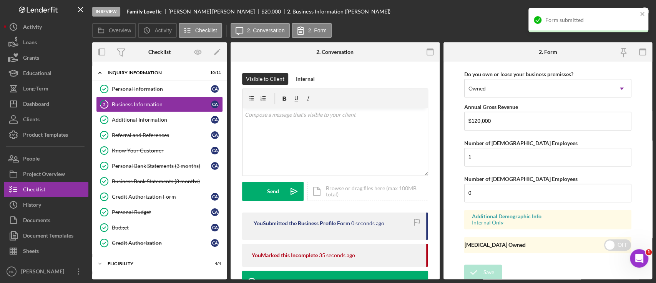
click at [615, 11] on div "Form submitted" at bounding box center [589, 20] width 120 height 25
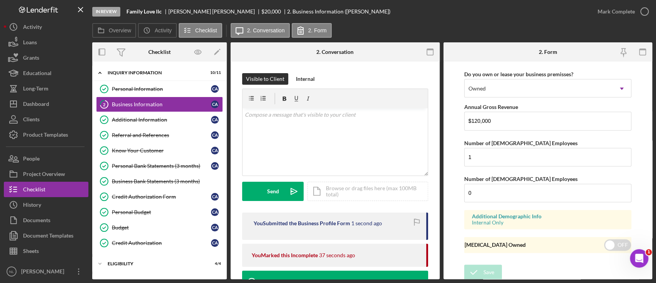
click at [615, 21] on div "Mark Complete" at bounding box center [621, 11] width 62 height 23
click at [613, 17] on div "Mark Complete" at bounding box center [616, 11] width 37 height 15
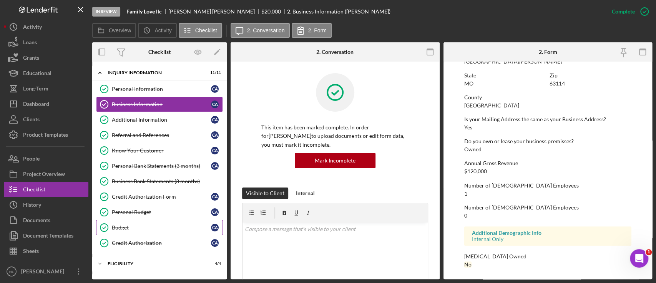
scroll to position [66, 0]
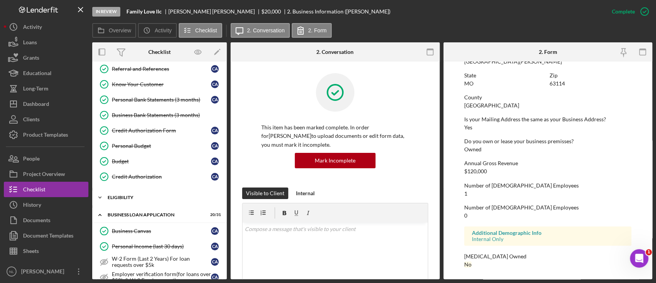
click at [141, 198] on div "ELIGIBILITY" at bounding box center [163, 197] width 110 height 5
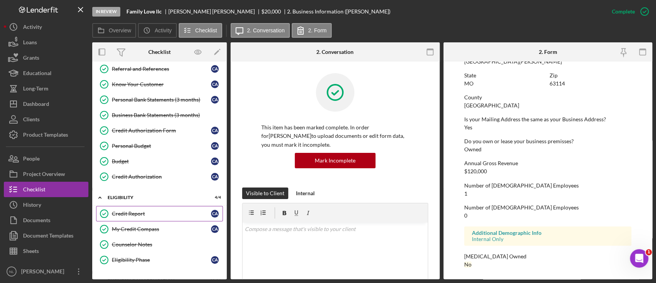
click at [142, 219] on link "Credit Report Credit Report C A" at bounding box center [159, 213] width 127 height 15
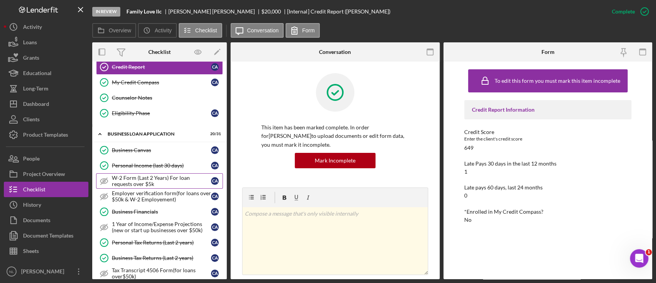
scroll to position [213, 0]
click at [158, 208] on div "Business Financials" at bounding box center [161, 211] width 99 height 6
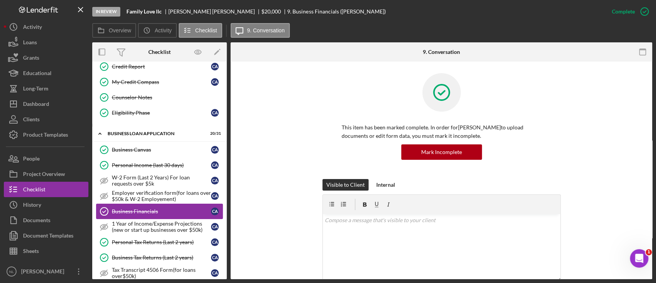
scroll to position [268, 0]
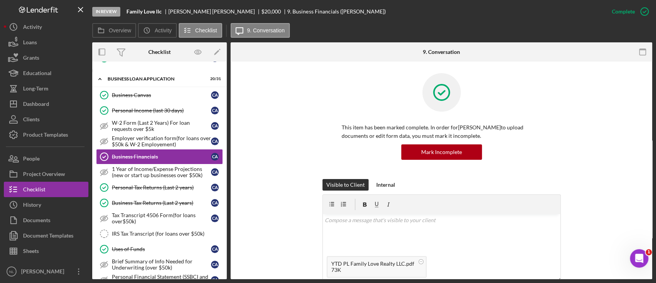
click at [385, 190] on div "Visible to Client Internal v Color teal Color pink Remove color Add row above A…" at bounding box center [442, 248] width 238 height 139
click at [380, 185] on div "Internal" at bounding box center [385, 185] width 19 height 12
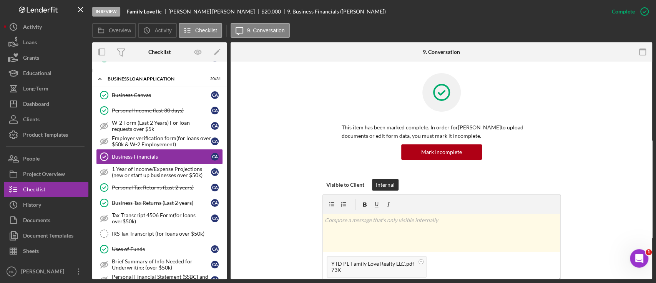
scroll to position [158, 0]
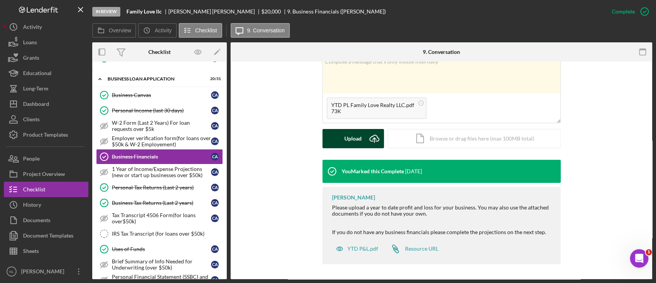
click at [339, 138] on button "Upload Icon/Upload" at bounding box center [354, 138] width 62 height 19
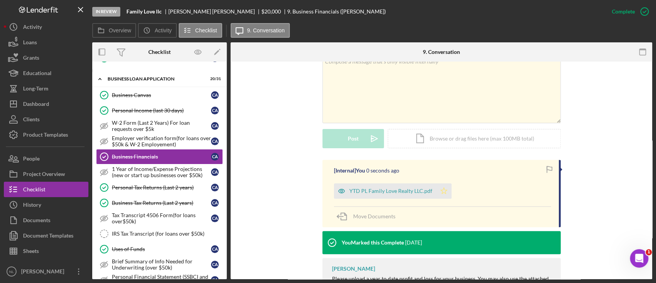
click at [440, 185] on icon "Icon/Star" at bounding box center [443, 190] width 15 height 15
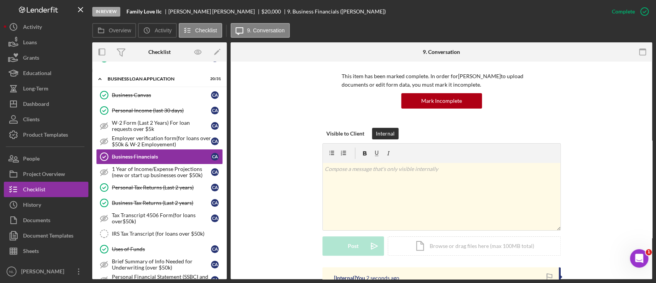
scroll to position [38, 0]
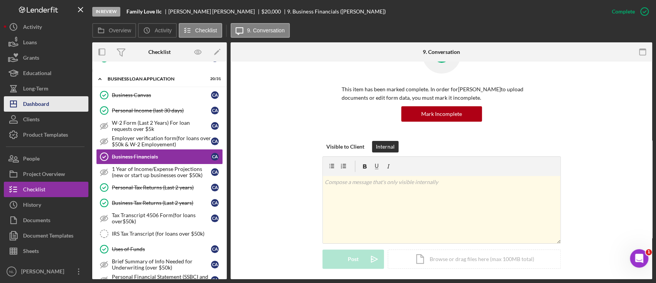
click at [36, 104] on div "Dashboard" at bounding box center [36, 104] width 26 height 17
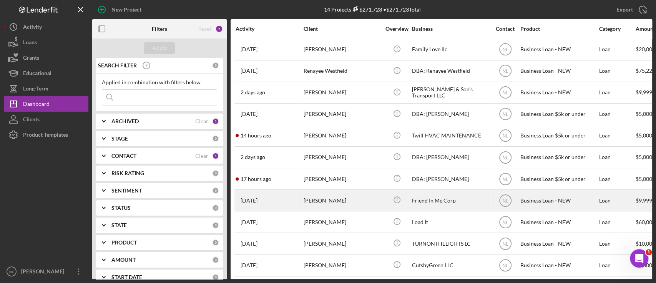
click at [323, 195] on div "[PERSON_NAME]" at bounding box center [342, 200] width 77 height 20
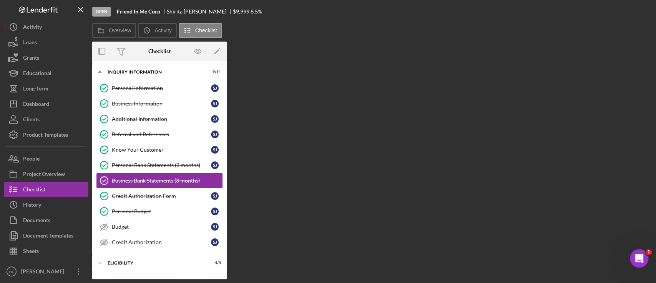
scroll to position [10, 0]
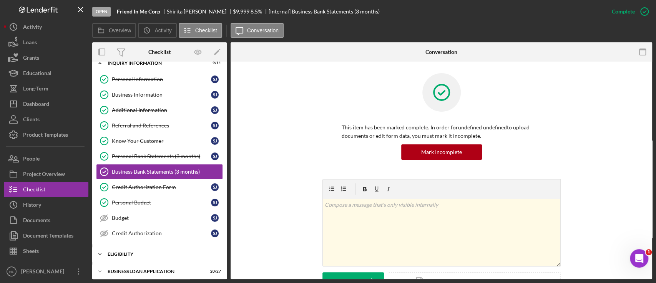
click at [127, 249] on div "Icon/Expander ELIGIBILITY 4 / 4" at bounding box center [159, 253] width 135 height 15
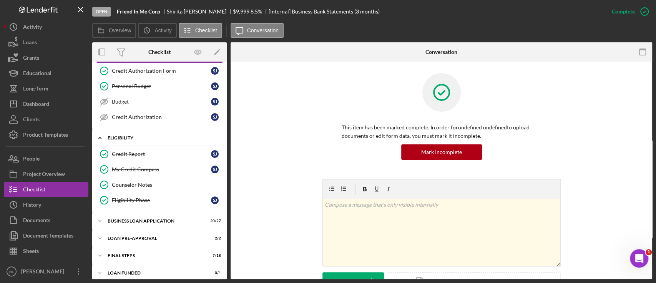
scroll to position [130, 0]
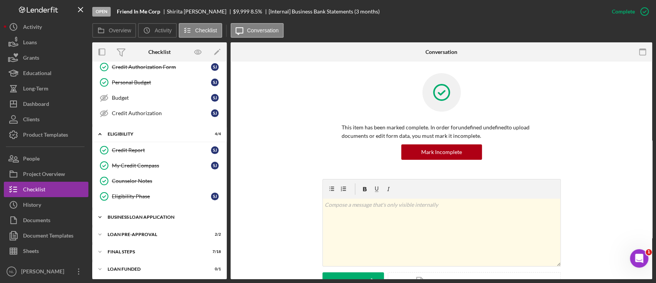
click at [132, 216] on div "BUSINESS LOAN APPLICATION" at bounding box center [163, 217] width 110 height 5
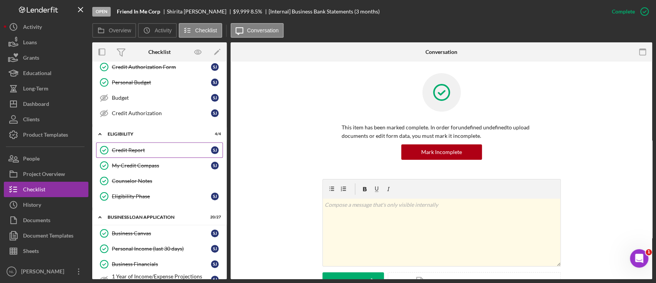
click at [125, 152] on link "Credit Report Credit Report S J" at bounding box center [159, 149] width 127 height 15
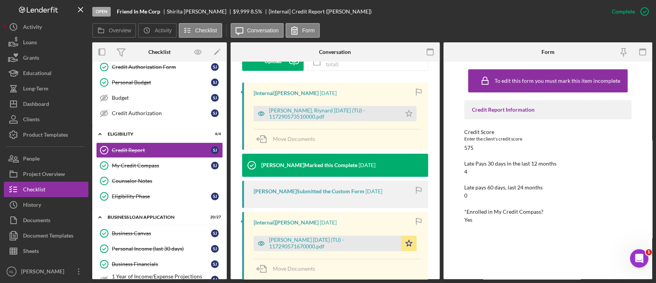
scroll to position [228, 0]
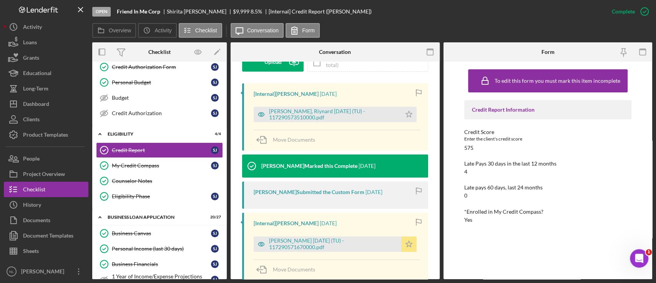
click at [408, 248] on icon "Icon/Star" at bounding box center [408, 243] width 15 height 15
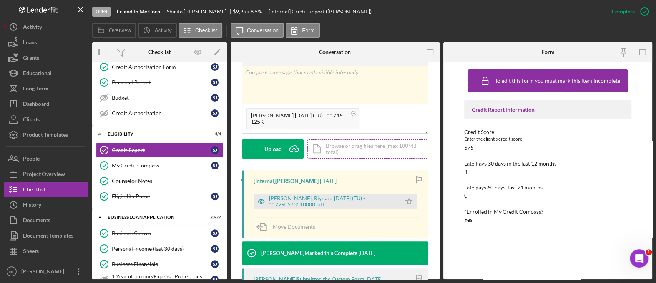
scroll to position [140, 0]
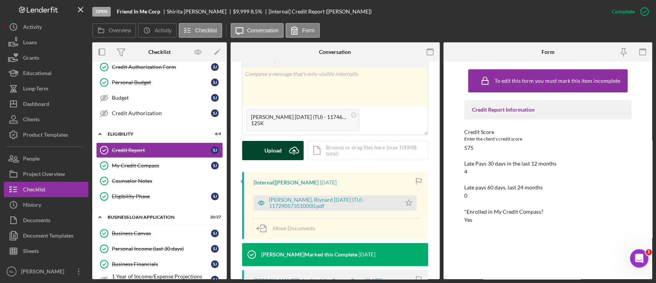
click at [276, 148] on div "Upload" at bounding box center [273, 150] width 17 height 19
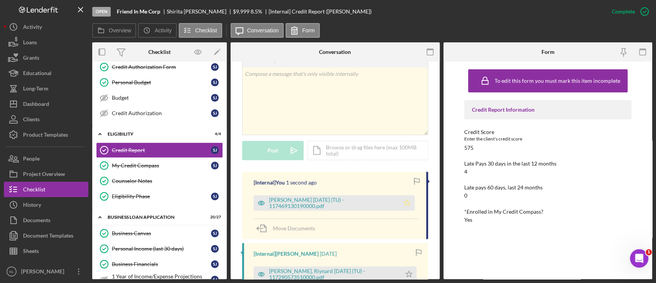
click at [403, 203] on icon "Icon/Star" at bounding box center [407, 202] width 15 height 15
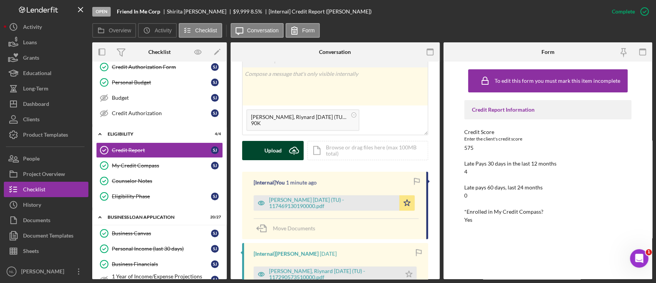
click at [290, 146] on icon "Icon/Upload" at bounding box center [294, 150] width 19 height 19
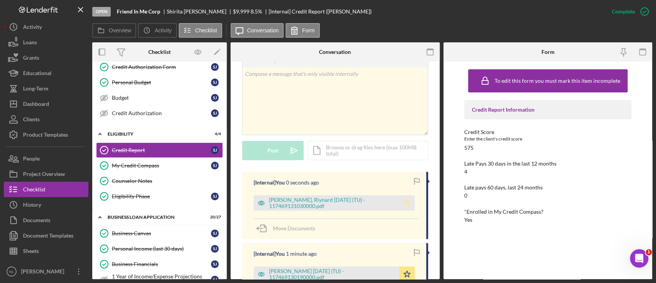
click at [406, 197] on icon "Icon/Star" at bounding box center [407, 202] width 15 height 15
click at [615, 13] on div "Mark Incomplete" at bounding box center [614, 11] width 41 height 15
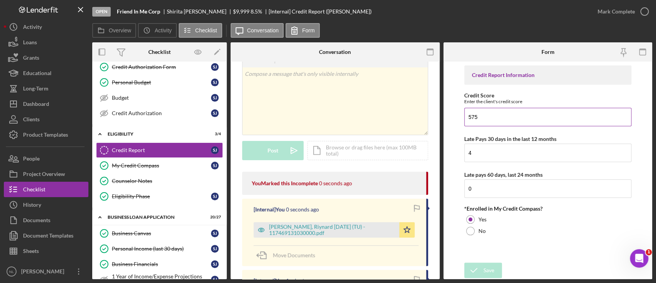
click at [513, 119] on input "575" at bounding box center [548, 117] width 167 height 18
type input "655"
click at [488, 155] on input "4" at bounding box center [548, 152] width 167 height 18
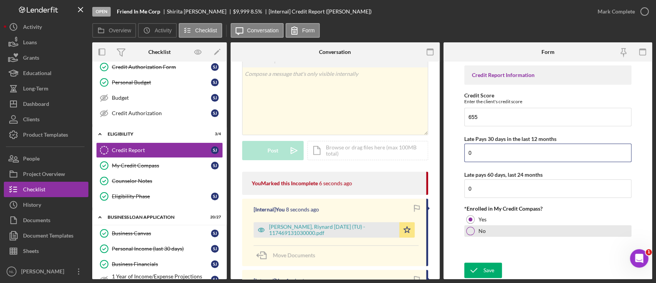
type input "0"
click at [471, 232] on div at bounding box center [470, 231] width 8 height 8
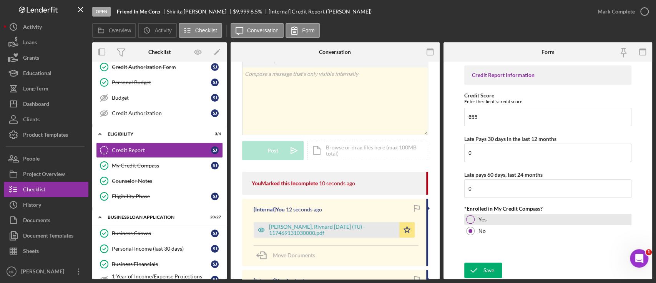
click at [471, 220] on div at bounding box center [470, 219] width 8 height 8
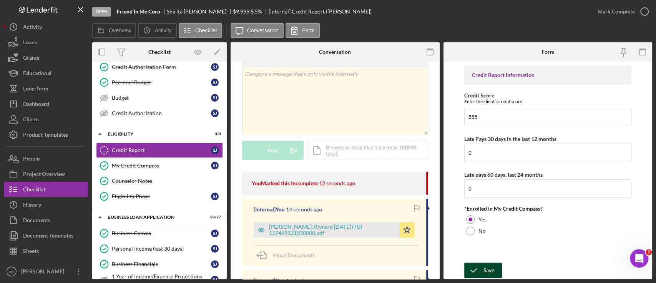
click at [487, 265] on div "Save" at bounding box center [489, 269] width 11 height 15
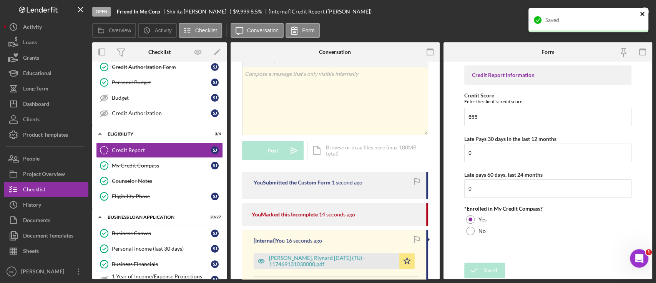
click at [615, 13] on icon "close" at bounding box center [643, 14] width 4 height 4
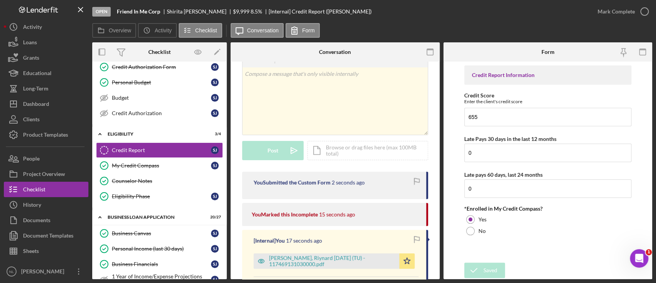
click at [615, 16] on div "Mark Complete" at bounding box center [616, 11] width 37 height 15
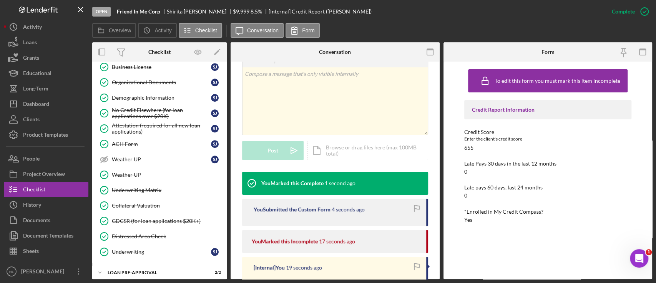
scroll to position [522, 0]
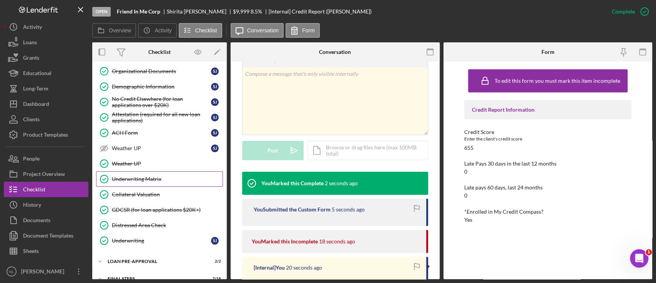
click at [166, 176] on div "Underwriting Matrix" at bounding box center [167, 179] width 111 height 6
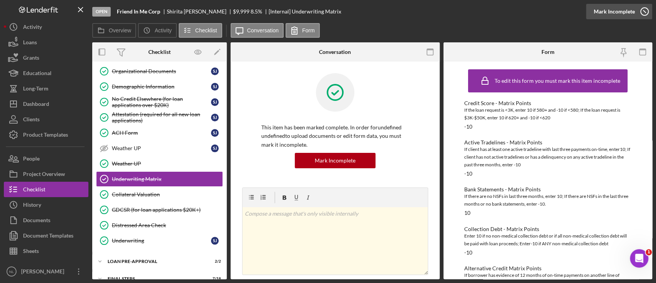
click at [615, 10] on div "Mark Incomplete" at bounding box center [614, 11] width 41 height 15
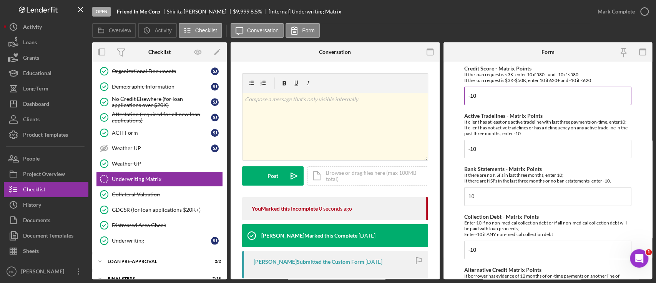
click at [498, 102] on input "-10" at bounding box center [548, 96] width 167 height 18
type input "10"
click at [499, 149] on input "-10" at bounding box center [548, 149] width 167 height 18
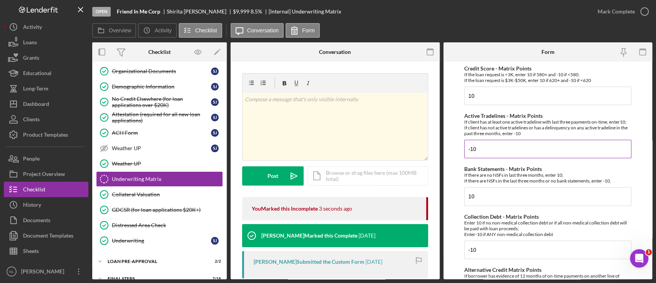
click at [499, 149] on input "-10" at bounding box center [548, 149] width 167 height 18
type input "-10"
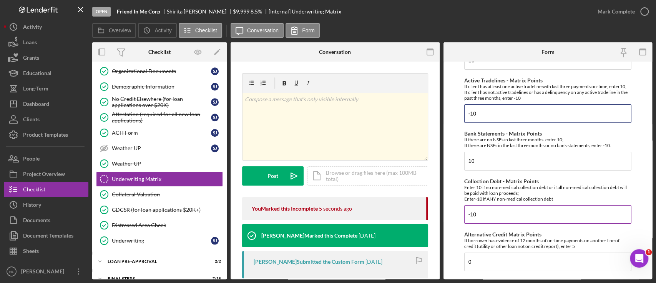
scroll to position [37, 0]
click at [511, 214] on input "-10" at bounding box center [548, 212] width 167 height 18
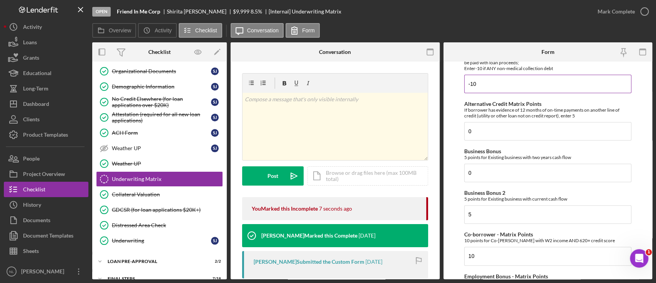
scroll to position [167, 0]
click at [495, 92] on div "Credit Score - Matrix Points If the loan request is <3K, enter 10 if 580+ and -…" at bounding box center [548, 216] width 167 height 635
click at [492, 86] on input "-10" at bounding box center [548, 83] width 167 height 18
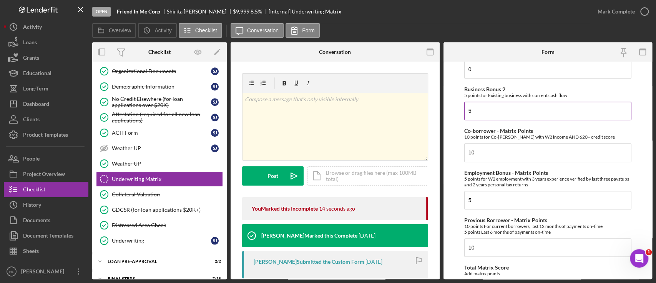
scroll to position [270, 0]
type input "10"
click at [503, 157] on input "10" at bounding box center [548, 151] width 167 height 18
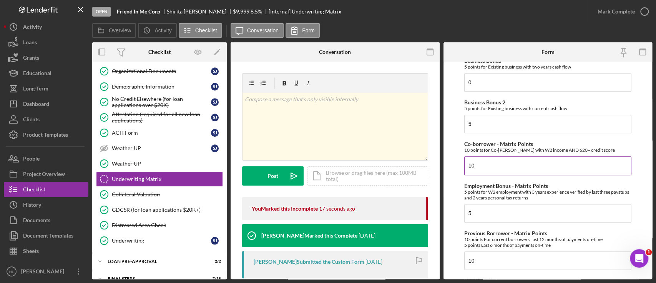
scroll to position [341, 0]
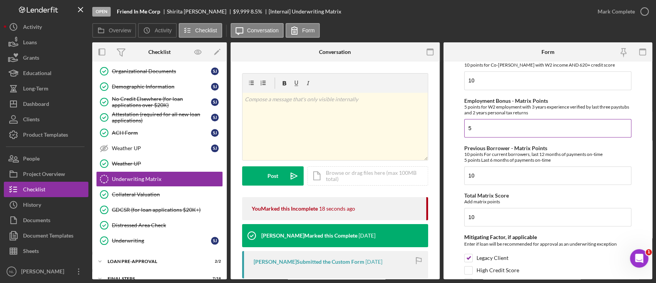
click at [495, 123] on input "5" at bounding box center [548, 128] width 167 height 18
type input "0"
click at [504, 213] on input "10" at bounding box center [548, 217] width 167 height 18
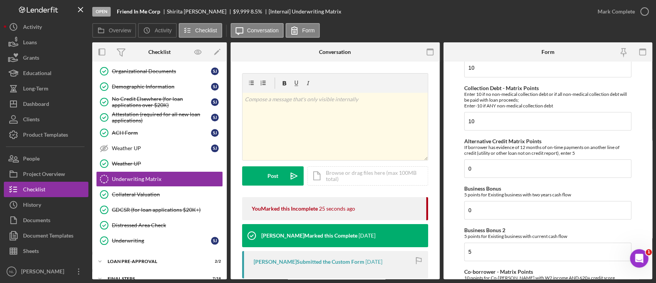
scroll to position [0, 0]
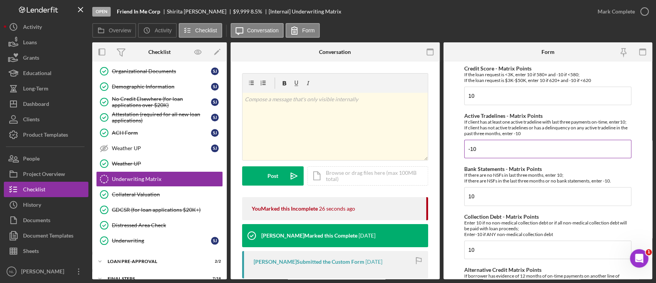
click at [491, 151] on input "-10" at bounding box center [548, 149] width 167 height 18
click at [492, 173] on div "If there are no NSFs in last three months, enter 10; If there are NSFs in the l…" at bounding box center [548, 178] width 167 height 12
drag, startPoint x: 492, startPoint y: 173, endPoint x: 485, endPoint y: 147, distance: 27.1
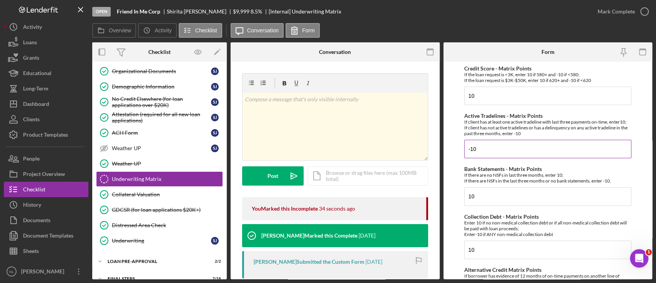
click at [485, 147] on input "-10" at bounding box center [548, 149] width 167 height 18
type input "-"
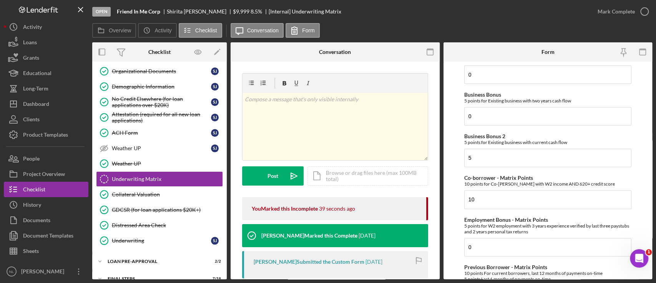
scroll to position [228, 0]
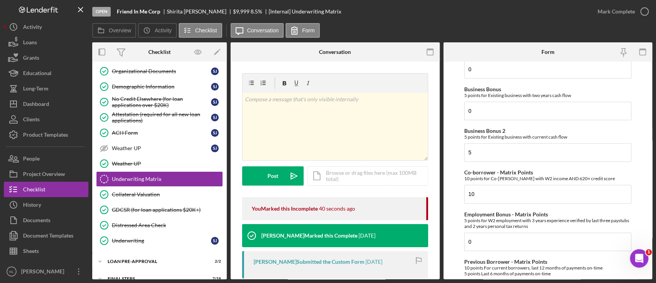
type input "10"
click at [532, 185] on input "10" at bounding box center [548, 194] width 167 height 18
click at [499, 154] on input "5" at bounding box center [548, 152] width 167 height 18
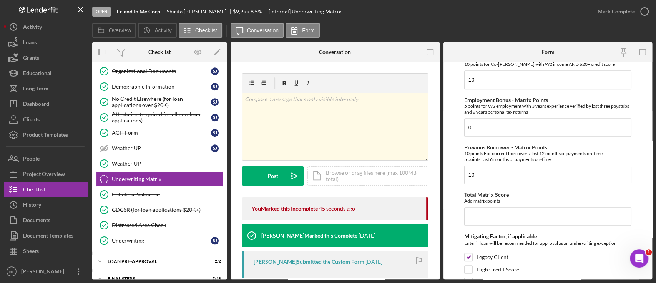
scroll to position [411, 0]
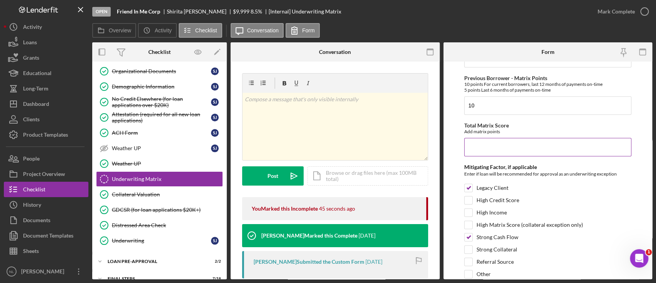
type input "0"
click at [493, 143] on input "Total Matrix Score" at bounding box center [548, 147] width 167 height 18
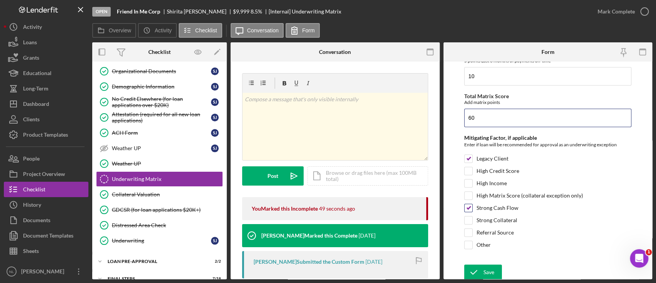
type input "60"
click at [467, 204] on input "Strong Cash Flow" at bounding box center [469, 208] width 8 height 8
checkbox input "false"
click at [494, 265] on div "Save" at bounding box center [489, 271] width 11 height 15
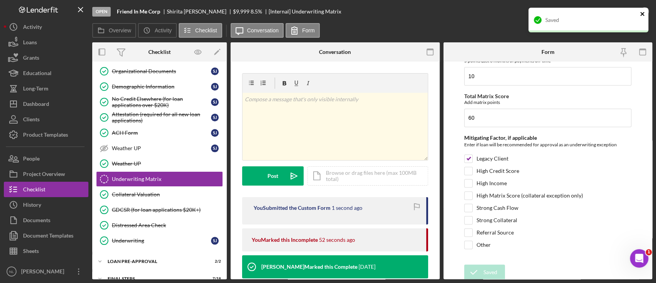
click at [615, 17] on button "close" at bounding box center [642, 14] width 5 height 7
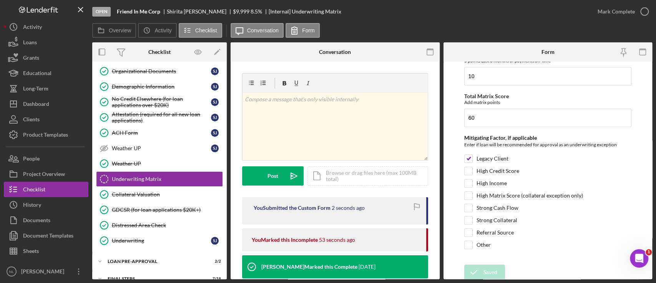
click at [614, 15] on div "Mark Complete" at bounding box center [616, 11] width 37 height 15
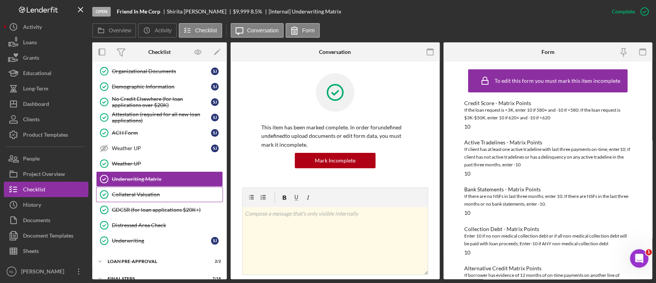
scroll to position [547, 0]
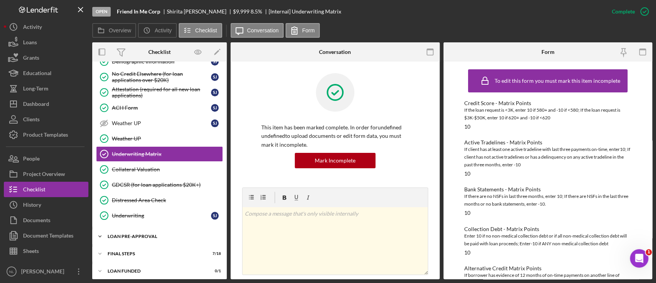
click at [158, 228] on div "Icon/Expander LOAN PRE-APPROVAL 2 / 2" at bounding box center [159, 235] width 135 height 15
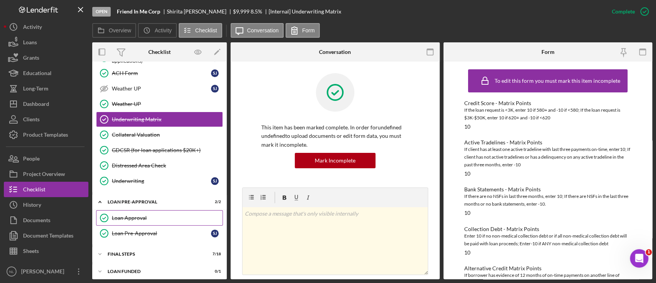
click at [153, 215] on div "Loan Approval" at bounding box center [167, 218] width 111 height 6
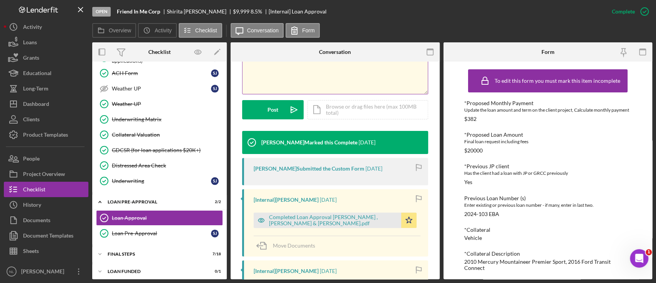
scroll to position [183, 0]
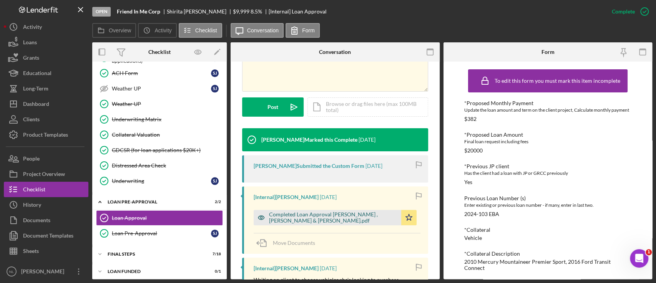
click at [345, 223] on div "Completed Loan Approval [PERSON_NAME] , [PERSON_NAME] & [PERSON_NAME].pdf" at bounding box center [333, 217] width 128 height 12
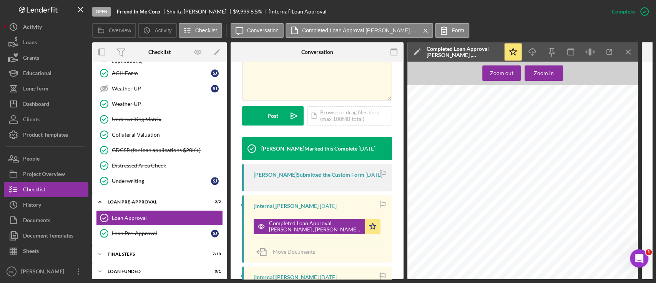
scroll to position [0, 0]
click at [615, 48] on icon "Icon/Menu Close" at bounding box center [628, 51] width 17 height 17
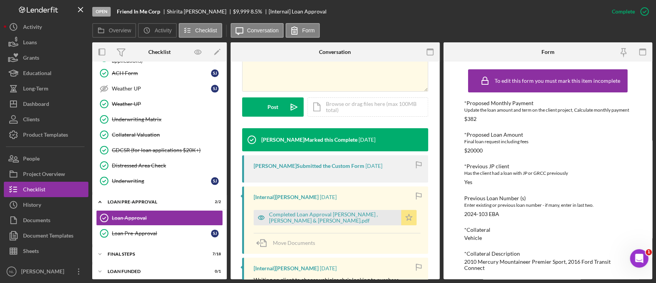
click at [403, 211] on icon "Icon/Star" at bounding box center [408, 217] width 15 height 15
click at [136, 246] on div "Icon/Expander FINAL STEPS 7 / 18" at bounding box center [159, 253] width 135 height 15
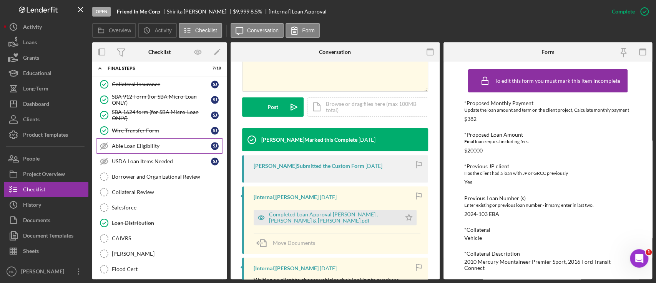
scroll to position [766, 0]
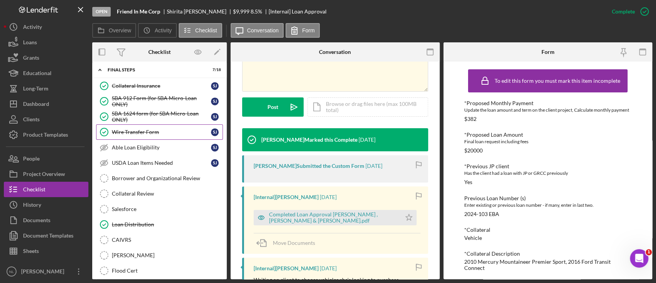
click at [147, 129] on div "Wire Transfer Form" at bounding box center [161, 132] width 99 height 6
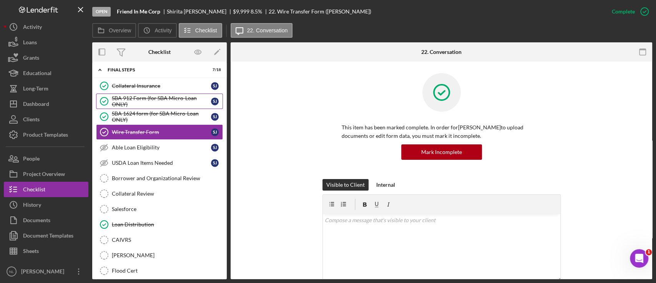
click at [140, 95] on div "SBA 912 Form (for SBA Micro-Loan ONLY)" at bounding box center [161, 101] width 99 height 12
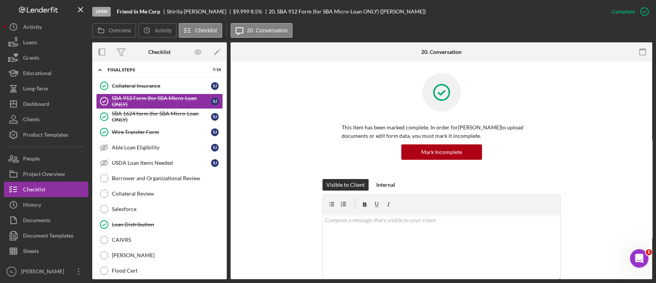
scroll to position [187, 0]
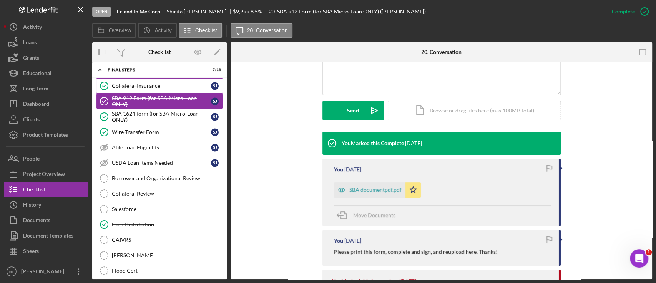
click at [167, 78] on link "Collateral Insurance Collateral Insurance [PERSON_NAME]" at bounding box center [159, 85] width 127 height 15
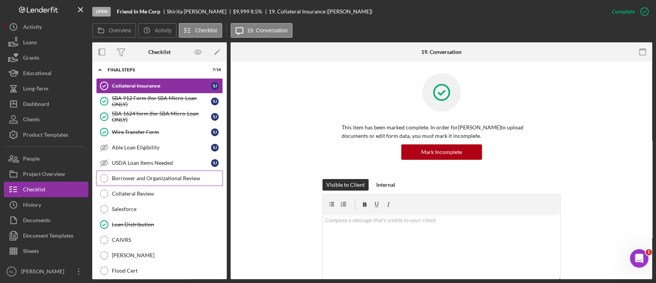
click at [175, 176] on div "Borrower and Organizational Review" at bounding box center [167, 178] width 111 height 6
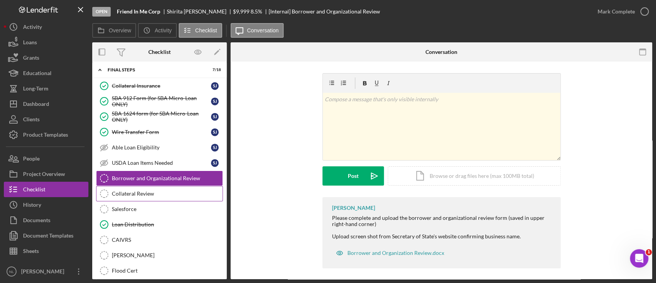
click at [164, 190] on div "Collateral Review" at bounding box center [167, 193] width 111 height 6
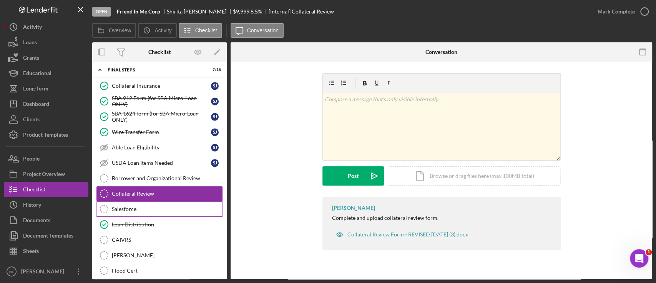
click at [155, 201] on link "Salesforce Salesforce" at bounding box center [159, 208] width 127 height 15
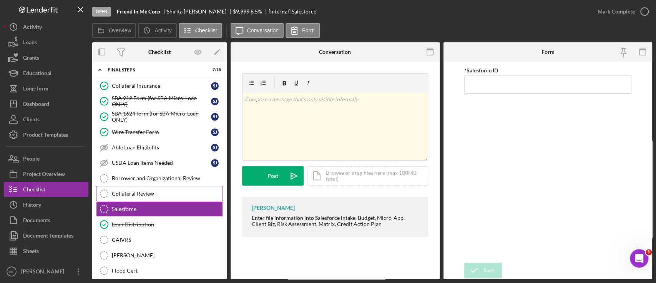
scroll to position [784, 0]
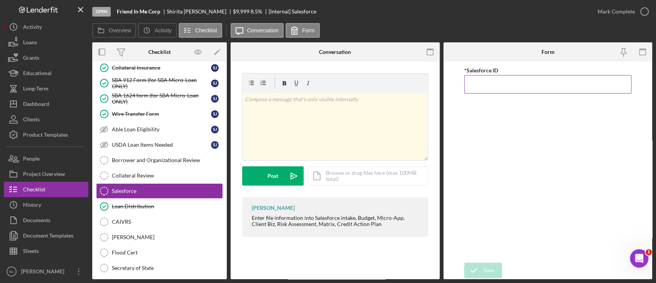
click at [488, 87] on input "*Salesforce ID" at bounding box center [548, 84] width 167 height 18
paste input "a0wPC000001bJG1YAM"
type input "a0wPC000001bJG1YAM"
click at [492, 265] on div "Save" at bounding box center [489, 269] width 11 height 15
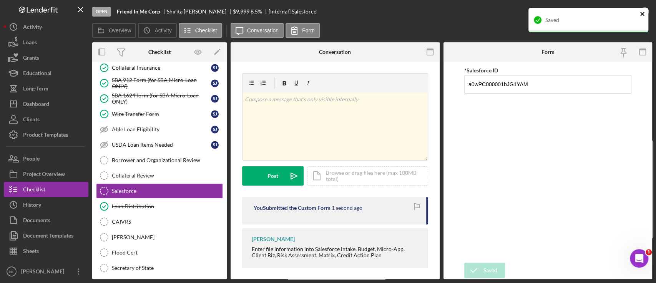
click at [615, 13] on icon "close" at bounding box center [643, 14] width 4 height 4
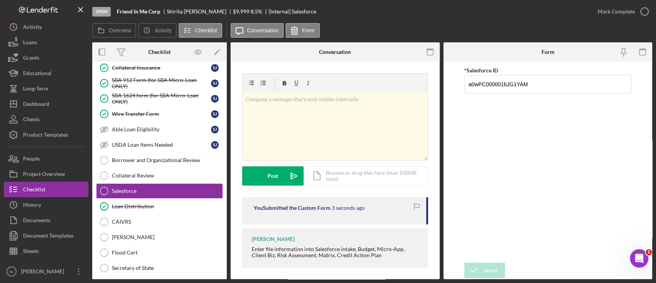
click at [615, 15] on div "Mark Complete" at bounding box center [616, 11] width 37 height 15
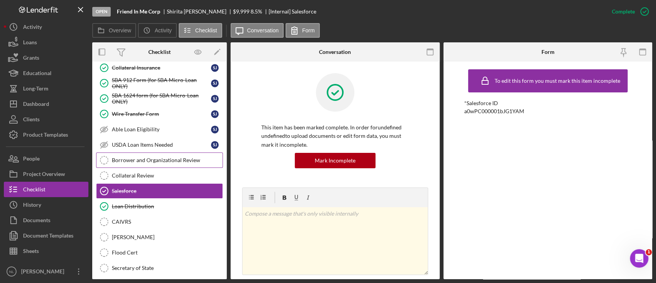
click at [167, 157] on div "Borrower and Organizational Review" at bounding box center [167, 160] width 111 height 6
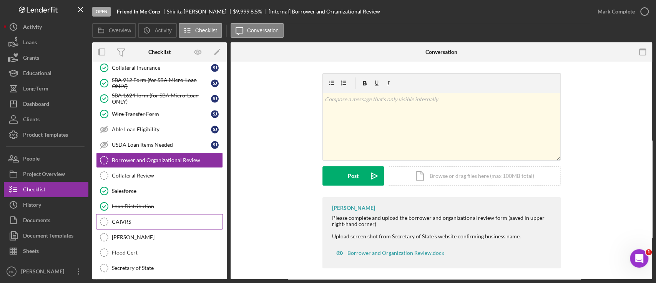
scroll to position [861, 0]
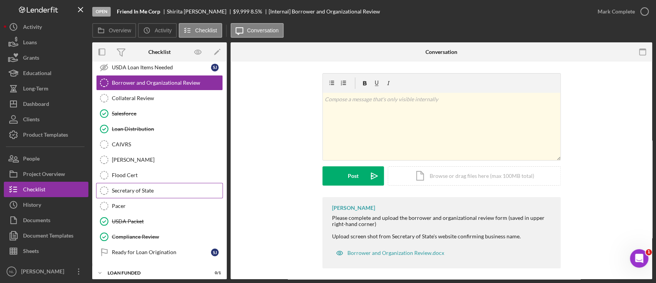
click at [145, 183] on link "Secretary of State Secretary of State" at bounding box center [159, 190] width 127 height 15
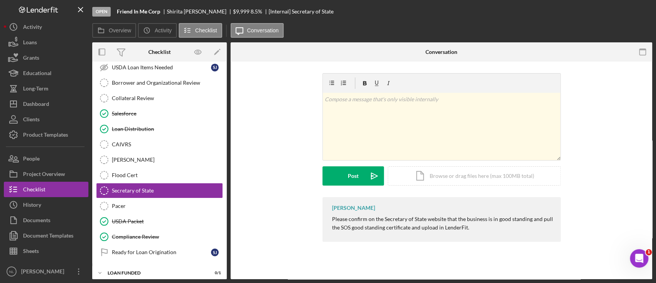
scroll to position [861, 0]
click at [155, 12] on b "Friend In Me Corp" at bounding box center [138, 11] width 43 height 6
copy b "Friend In Me Corp"
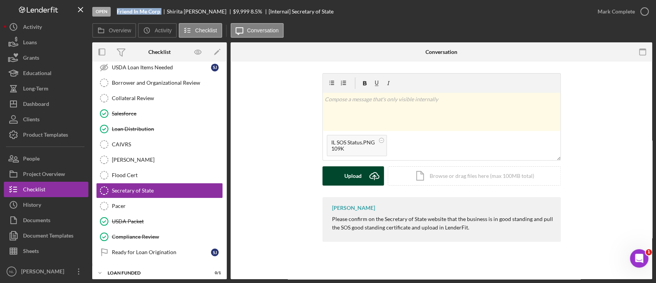
click at [341, 180] on button "Upload Icon/Upload" at bounding box center [354, 175] width 62 height 19
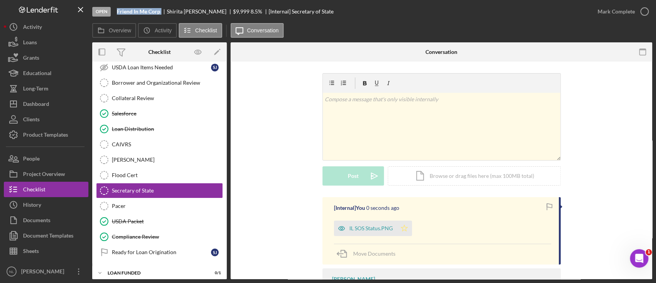
click at [400, 225] on icon "Icon/Star" at bounding box center [404, 227] width 15 height 15
click at [615, 11] on div "Mark Complete" at bounding box center [616, 11] width 37 height 15
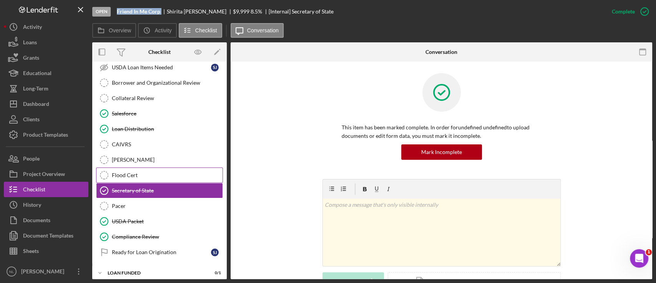
click at [172, 172] on div "Flood Cert" at bounding box center [167, 175] width 111 height 6
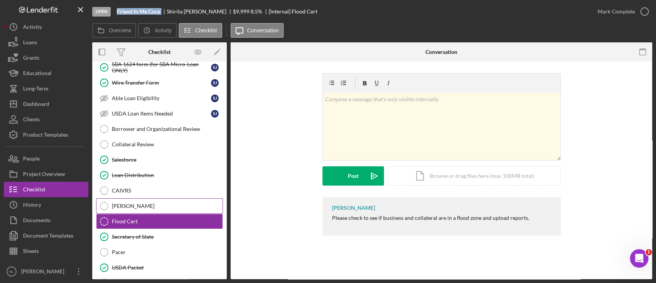
scroll to position [813, 0]
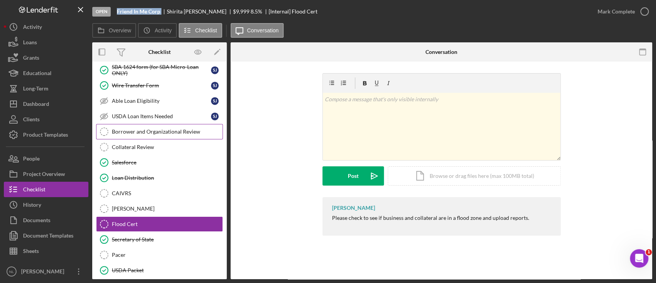
click at [150, 128] on div "Borrower and Organizational Review" at bounding box center [167, 131] width 111 height 6
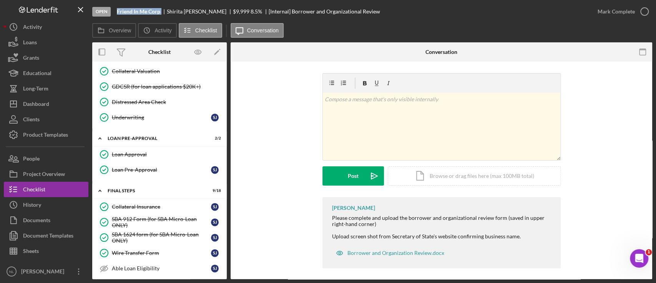
scroll to position [526, 0]
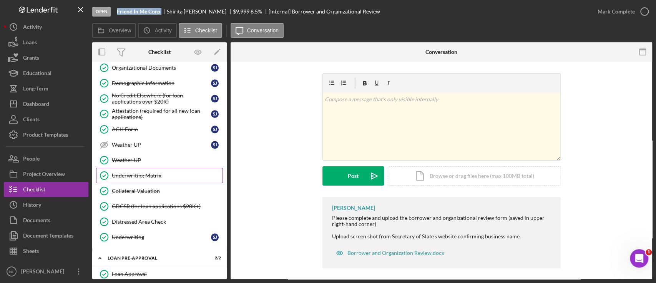
click at [148, 172] on div "Underwriting Matrix" at bounding box center [167, 175] width 111 height 6
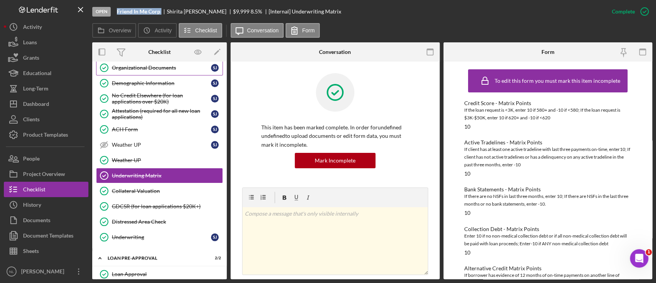
click at [142, 68] on div "Organizational Documents" at bounding box center [161, 68] width 99 height 6
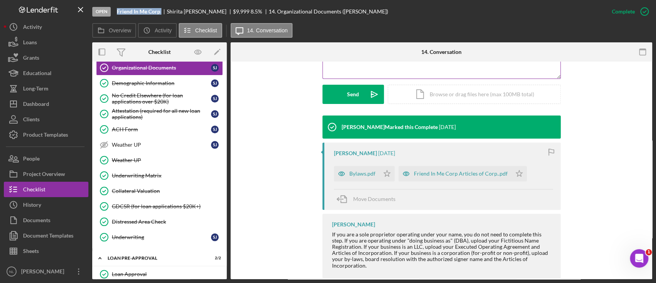
scroll to position [217, 0]
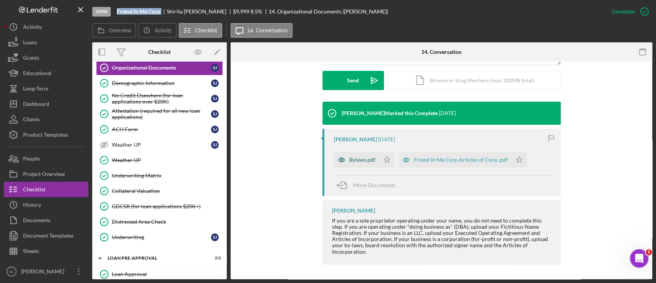
click at [346, 160] on icon "button" at bounding box center [341, 159] width 15 height 15
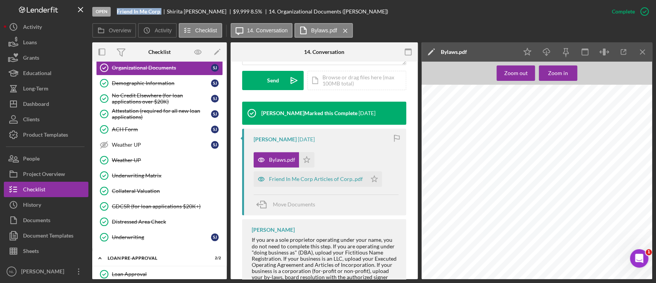
scroll to position [1285, 0]
click at [615, 57] on icon "Icon/Menu Close" at bounding box center [643, 51] width 17 height 17
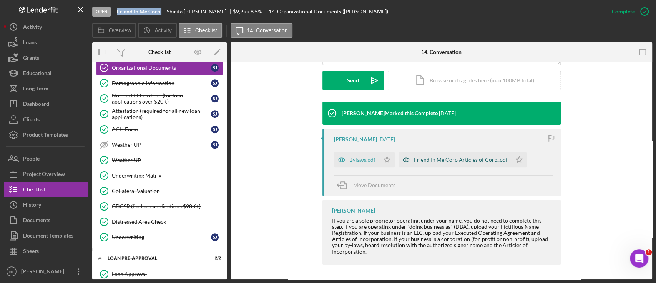
click at [428, 161] on div "Friend In Me Corp Articles of Corp..pdf" at bounding box center [461, 160] width 94 height 6
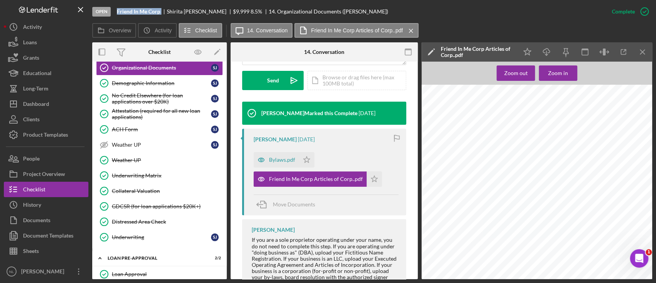
scroll to position [0, 0]
click at [615, 54] on icon "Icon/Menu Close" at bounding box center [643, 51] width 17 height 17
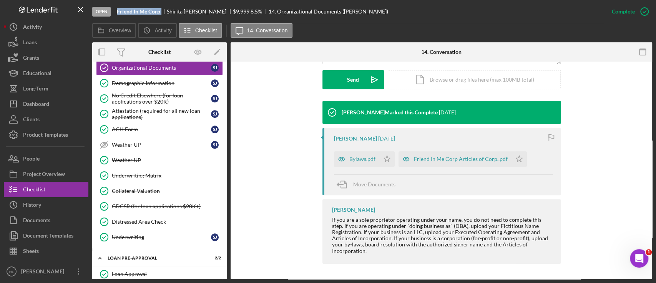
scroll to position [217, 0]
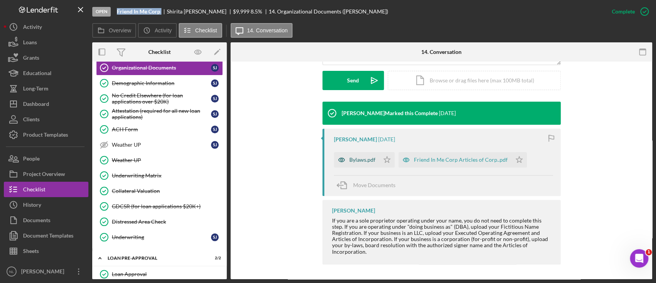
click at [367, 158] on div "Bylaws.pdf" at bounding box center [363, 160] width 26 height 6
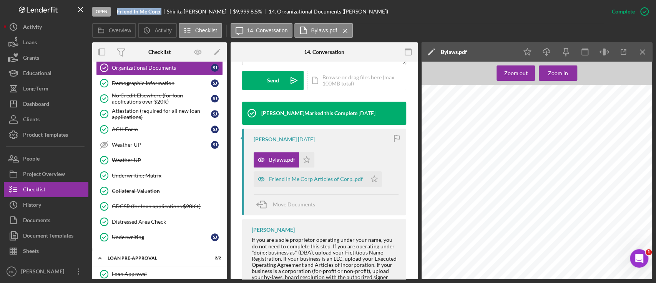
scroll to position [615, 0]
click at [615, 50] on line "button" at bounding box center [643, 52] width 4 height 4
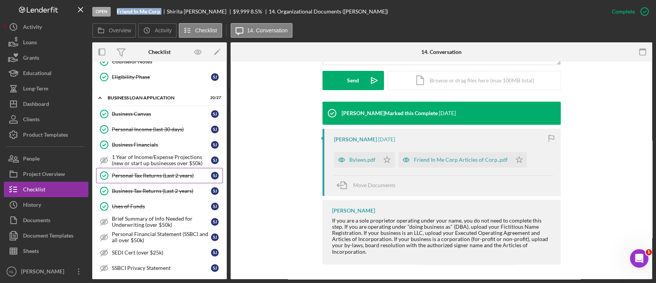
scroll to position [247, 0]
click at [164, 180] on link "Personal Tax Returns (Last 2 years) Personal Tax Returns (Last 2 years) [PERSON…" at bounding box center [159, 176] width 127 height 15
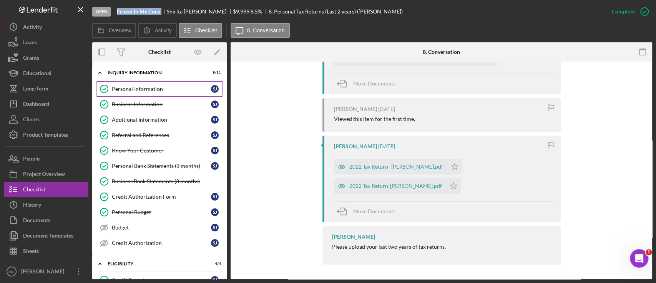
click at [150, 95] on link "Personal Information Personal Information [PERSON_NAME]" at bounding box center [159, 88] width 127 height 15
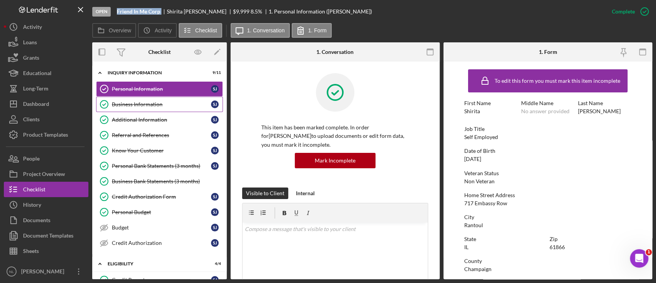
click at [150, 104] on div "Business Information" at bounding box center [161, 104] width 99 height 6
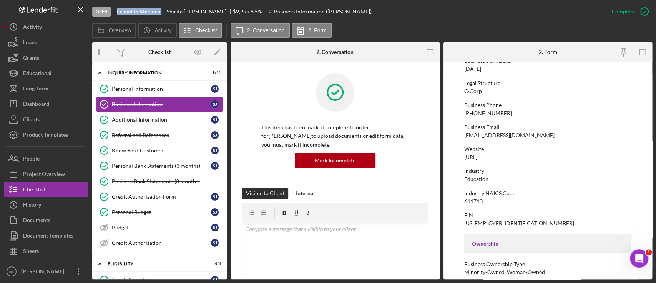
scroll to position [87, 0]
click at [149, 125] on link "Additional Information Additional Information [PERSON_NAME]" at bounding box center [159, 119] width 127 height 15
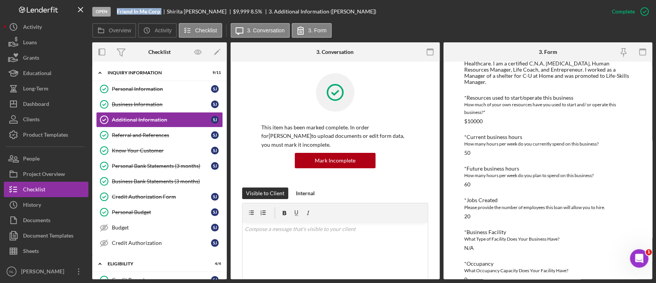
scroll to position [297, 0]
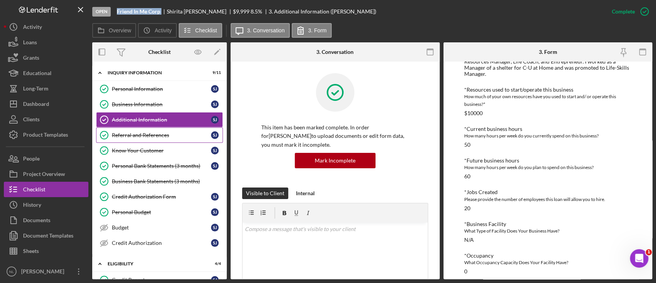
click at [136, 130] on link "Referral and References [PERSON_NAME] and References [PERSON_NAME]" at bounding box center [159, 134] width 127 height 15
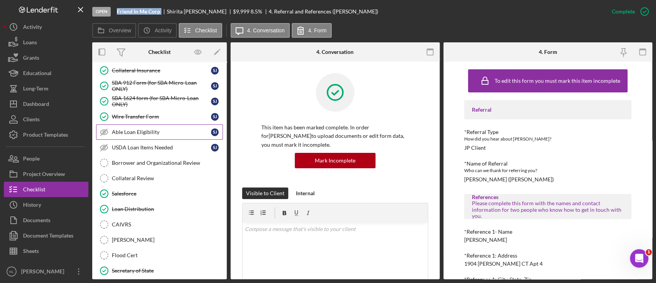
scroll to position [778, 0]
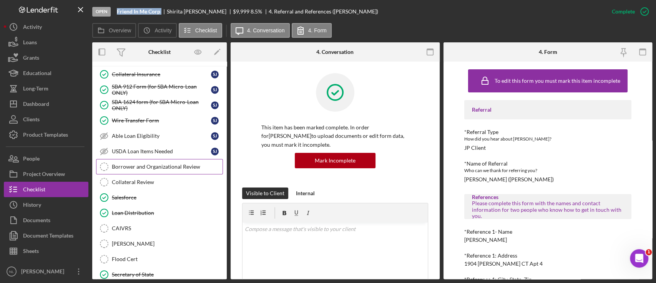
click at [172, 165] on link "Borrower and Organizational Review Borrower and Organizational Review" at bounding box center [159, 166] width 127 height 15
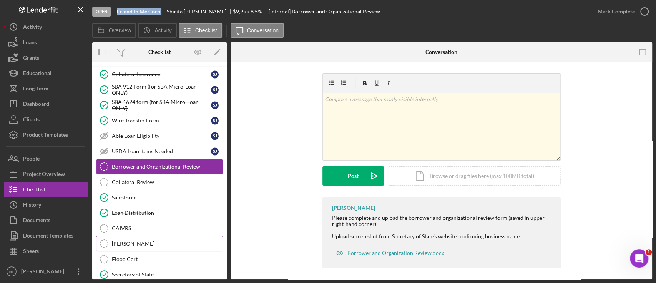
scroll to position [861, 0]
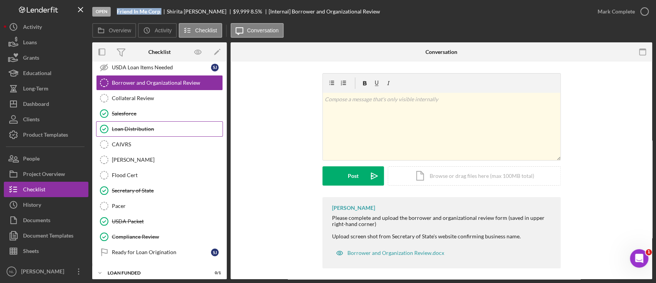
click at [128, 130] on link "Loan Distribution Loan Distribution" at bounding box center [159, 128] width 127 height 15
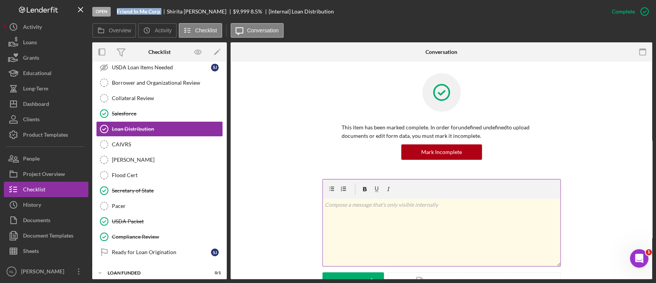
scroll to position [183, 0]
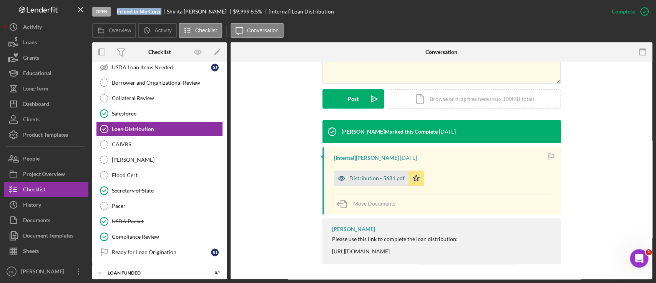
click at [360, 177] on div "Distribution - 5681.pdf" at bounding box center [377, 178] width 55 height 6
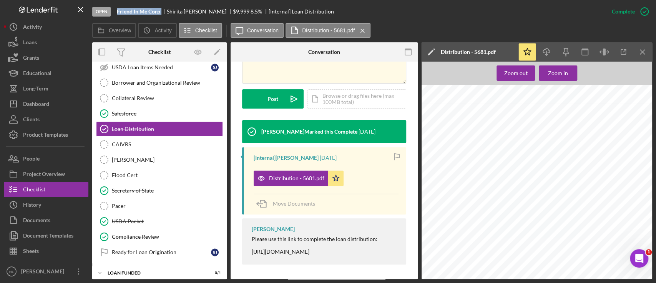
scroll to position [1237, 0]
click at [615, 57] on icon "Icon/Menu Close" at bounding box center [643, 51] width 17 height 17
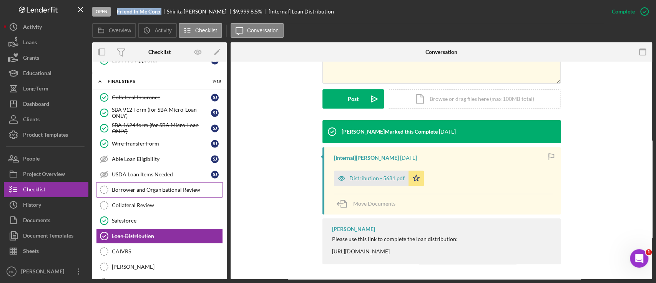
scroll to position [754, 0]
click at [170, 187] on div "Borrower and Organizational Review" at bounding box center [167, 190] width 111 height 6
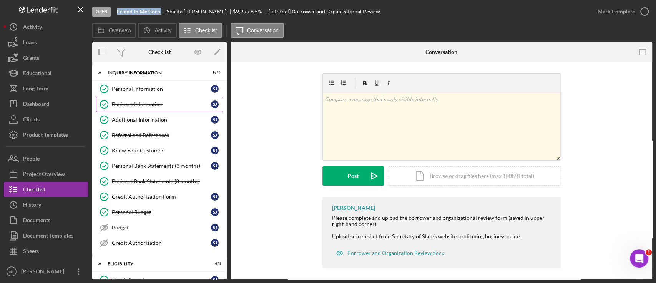
click at [172, 109] on link "Business Information Business Information [PERSON_NAME]" at bounding box center [159, 104] width 127 height 15
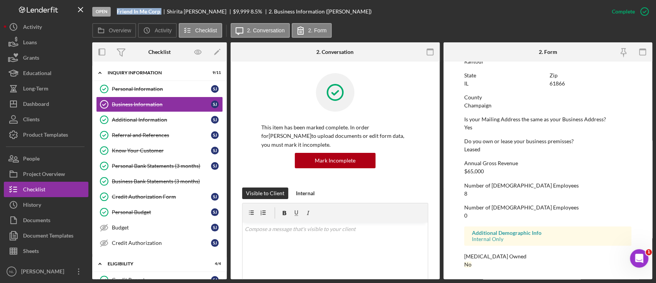
scroll to position [272, 0]
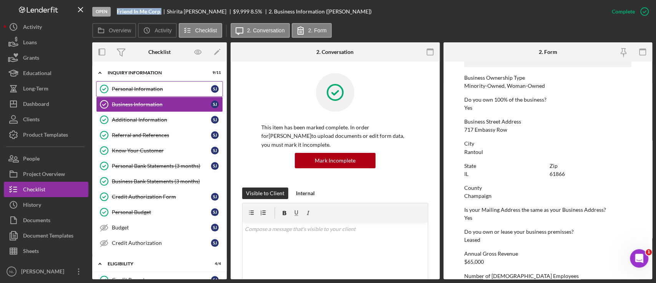
click at [151, 86] on div "Personal Information" at bounding box center [161, 89] width 99 height 6
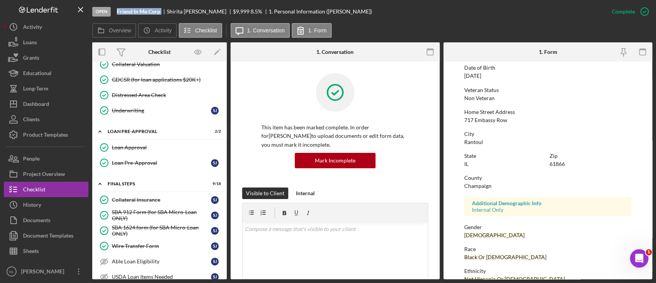
scroll to position [861, 0]
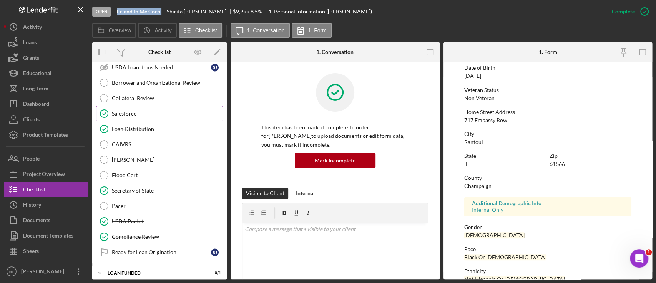
click at [149, 106] on link "Salesforce Salesforce" at bounding box center [159, 113] width 127 height 15
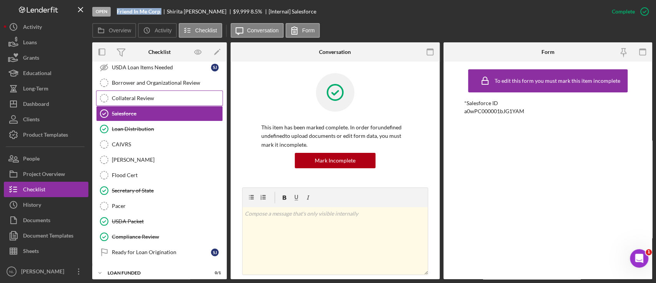
click at [148, 99] on link "Collateral Review Collateral Review" at bounding box center [159, 97] width 127 height 15
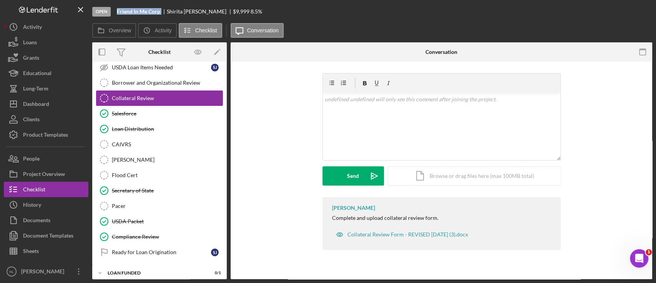
scroll to position [861, 0]
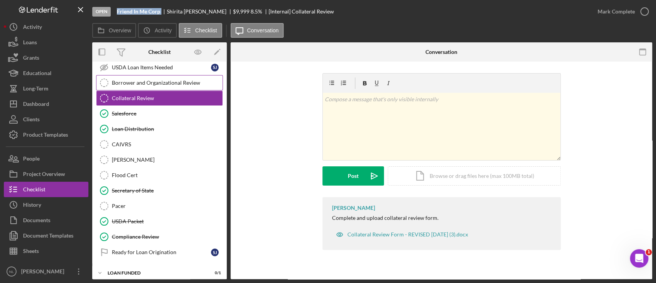
click at [137, 82] on link "Borrower and Organizational Review Borrower and Organizational Review" at bounding box center [159, 82] width 127 height 15
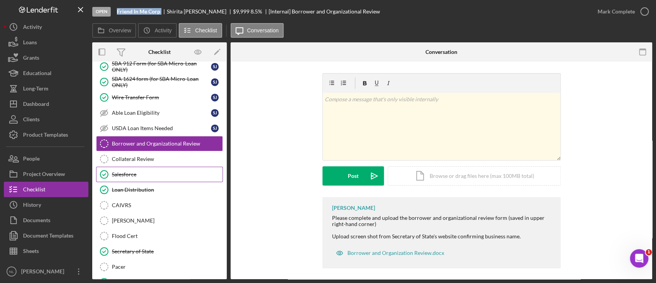
scroll to position [800, 0]
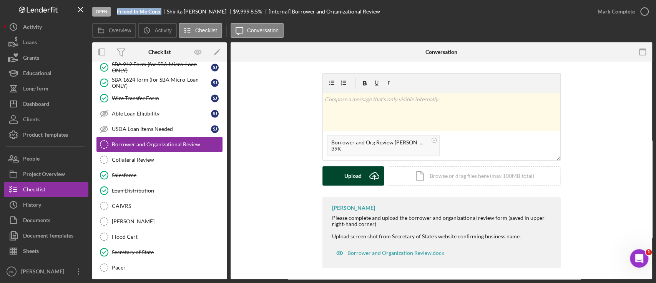
click at [374, 180] on icon "Icon/Upload" at bounding box center [374, 175] width 19 height 19
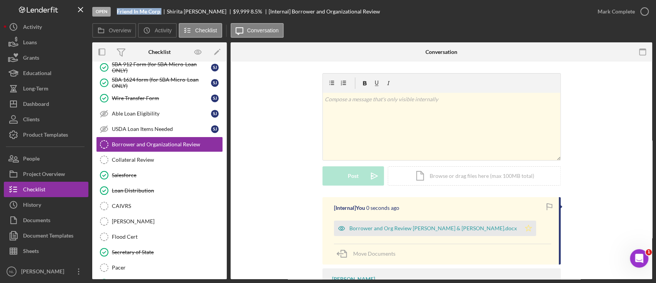
click at [521, 227] on icon "Icon/Star" at bounding box center [528, 227] width 15 height 15
click at [615, 20] on div "Mark Complete" at bounding box center [621, 11] width 62 height 23
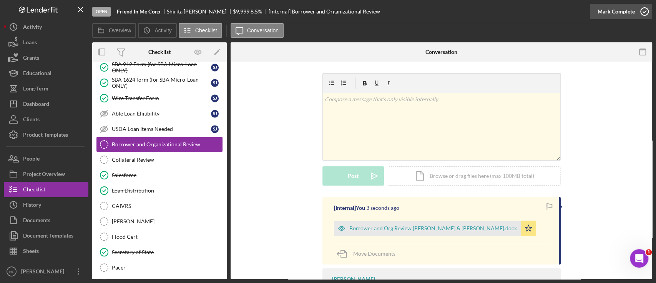
click at [614, 17] on div "Mark Complete" at bounding box center [616, 11] width 37 height 15
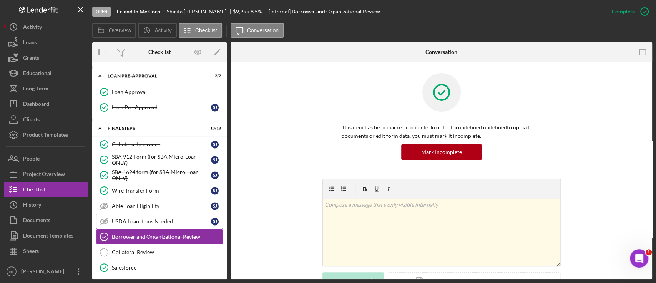
scroll to position [622, 0]
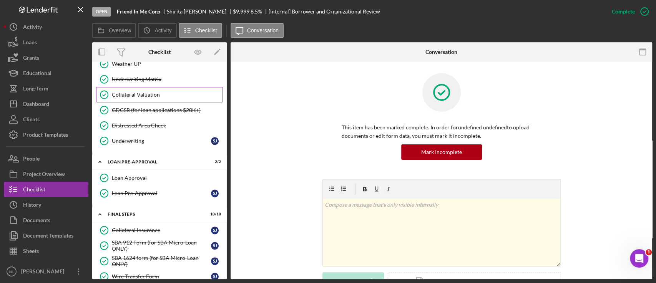
click at [147, 92] on div "Collateral Valuation" at bounding box center [167, 95] width 111 height 6
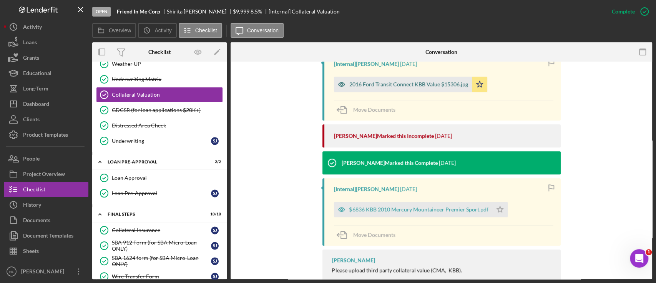
scroll to position [287, 0]
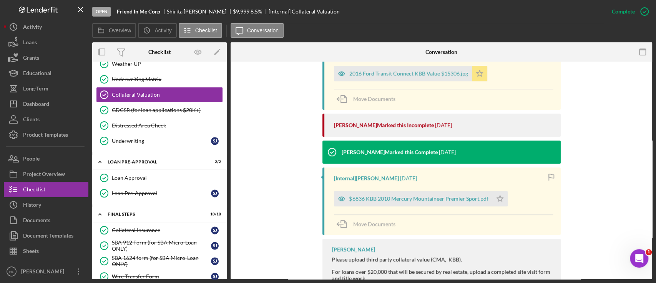
click at [474, 77] on icon "Icon/Star" at bounding box center [479, 73] width 15 height 15
click at [420, 203] on div "$6836 KBB 2010 Mercury Mountaineer Premier Sport.pdf" at bounding box center [413, 198] width 158 height 15
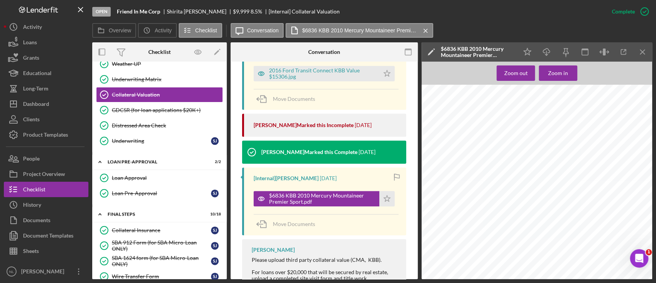
scroll to position [0, 0]
click at [615, 53] on line "button" at bounding box center [643, 52] width 4 height 4
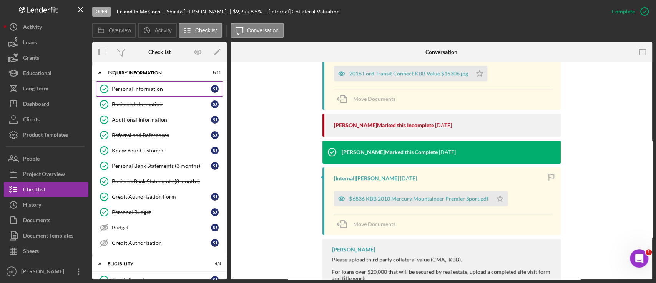
click at [146, 89] on div "Personal Information" at bounding box center [161, 89] width 99 height 6
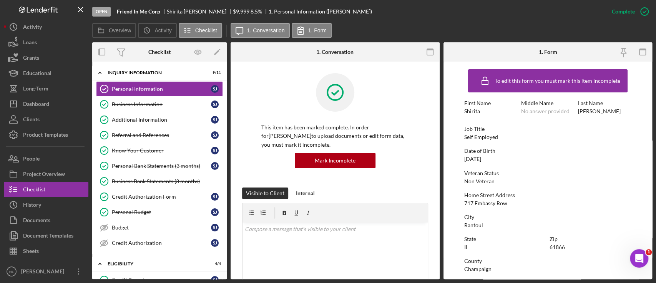
scroll to position [106, 0]
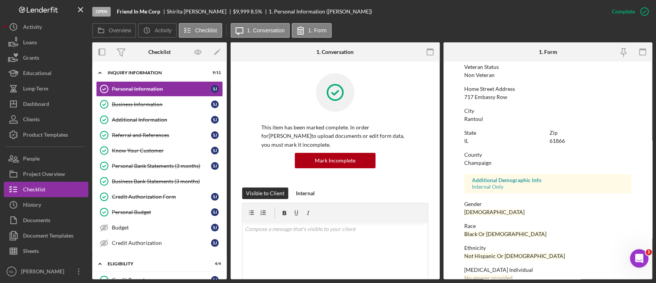
click at [562, 140] on div "61866" at bounding box center [557, 141] width 15 height 6
copy div "61866"
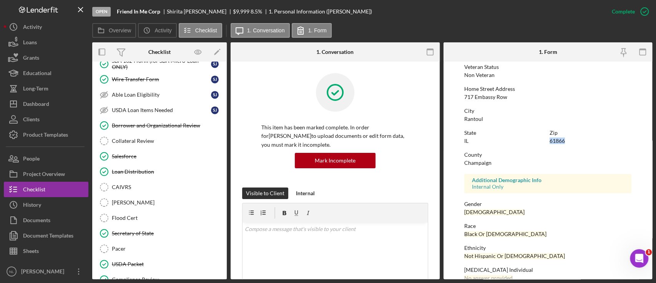
scroll to position [823, 0]
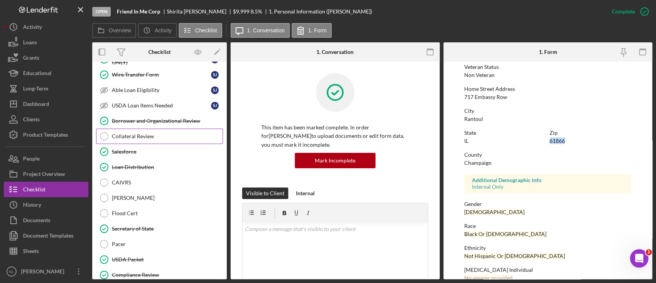
click at [163, 133] on div "Collateral Review" at bounding box center [167, 136] width 111 height 6
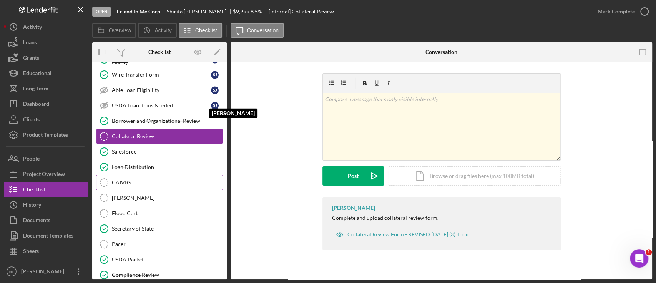
click at [151, 179] on div "CAIVRS" at bounding box center [167, 182] width 111 height 6
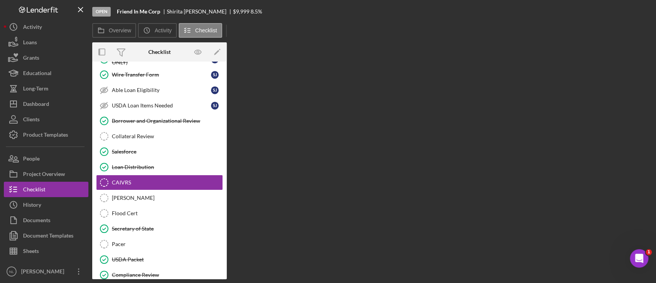
scroll to position [569, 0]
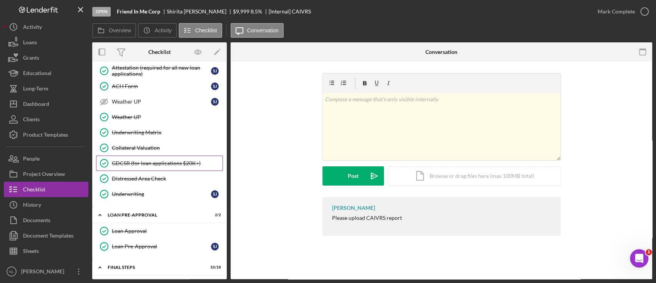
drag, startPoint x: 137, startPoint y: 150, endPoint x: 138, endPoint y: 155, distance: 4.8
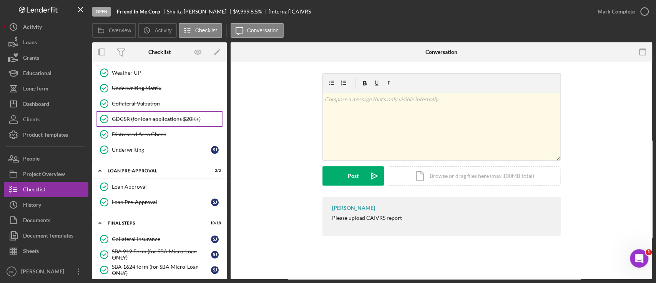
scroll to position [613, 0]
click at [136, 100] on div "Collateral Valuation" at bounding box center [167, 103] width 111 height 6
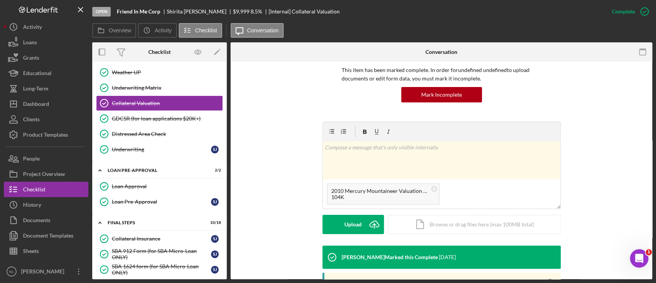
scroll to position [57, 0]
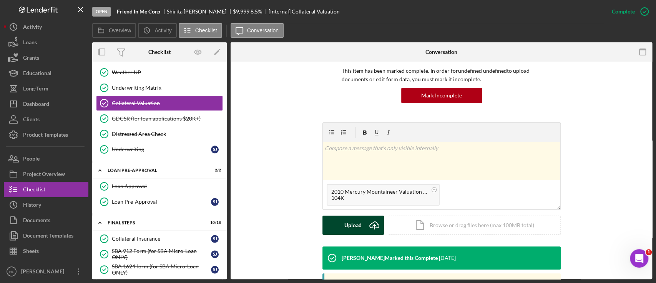
click at [341, 222] on button "Upload Icon/Upload" at bounding box center [354, 224] width 62 height 19
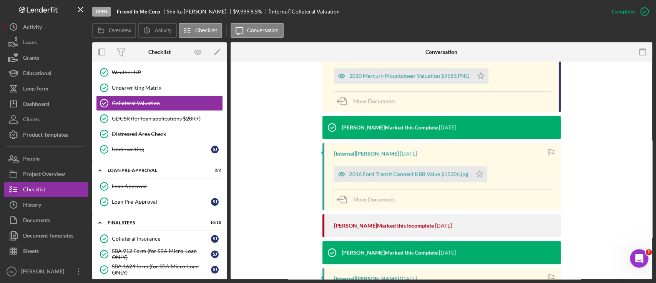
scroll to position [266, 0]
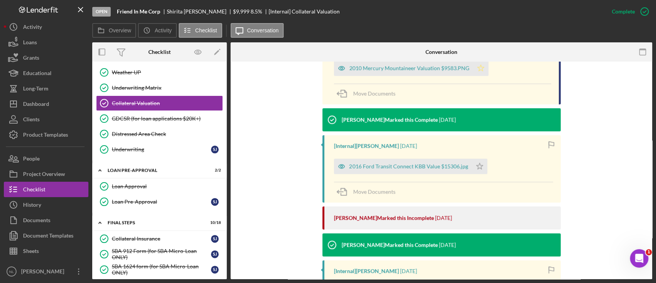
click at [478, 67] on polygon "button" at bounding box center [481, 68] width 7 height 6
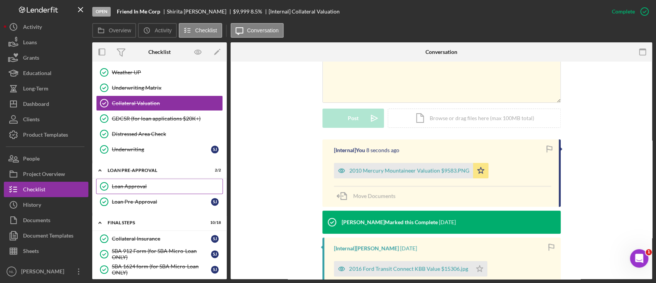
scroll to position [785, 0]
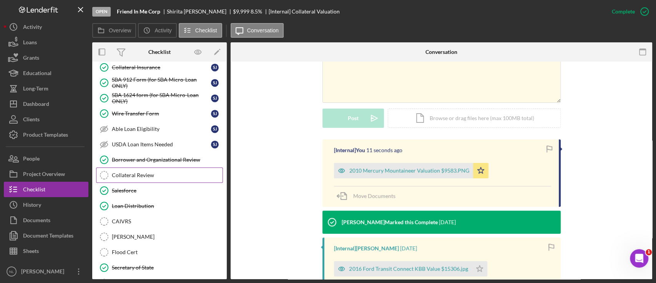
click at [164, 173] on link "Collateral Review Collateral Review" at bounding box center [159, 174] width 127 height 15
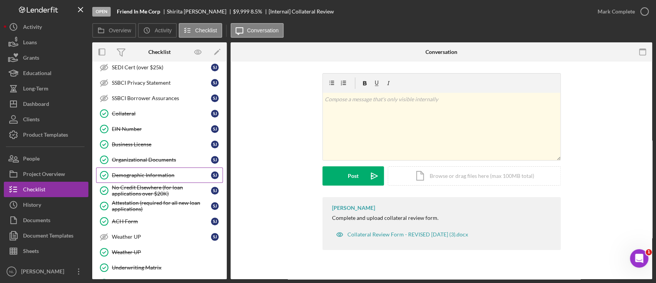
scroll to position [432, 0]
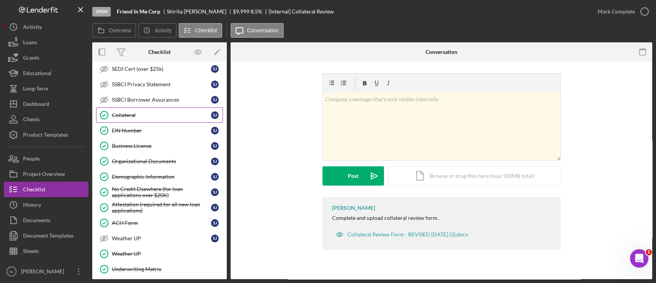
click at [155, 112] on div "Collateral" at bounding box center [161, 115] width 99 height 6
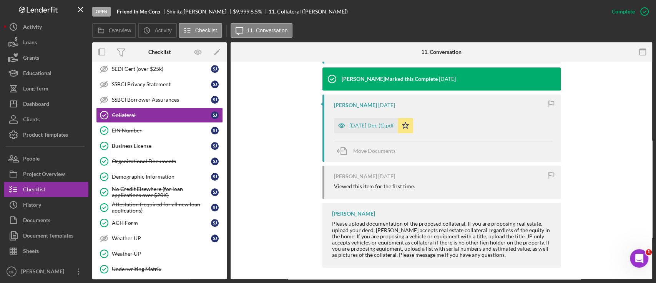
scroll to position [345, 0]
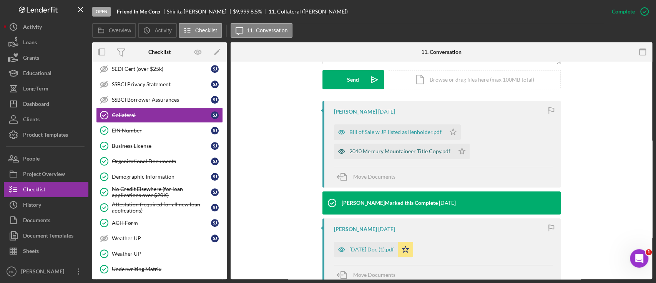
click at [420, 152] on div "2010 Mercury Mountaineer Title Copy.pdf" at bounding box center [400, 151] width 101 height 6
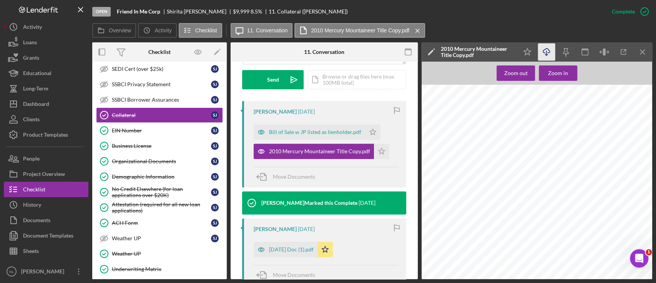
click at [544, 50] on icon "Icon/Download" at bounding box center [546, 51] width 17 height 17
click at [172, 189] on div "No Credit Elsewhere (for loan applications over $20K)" at bounding box center [161, 192] width 99 height 12
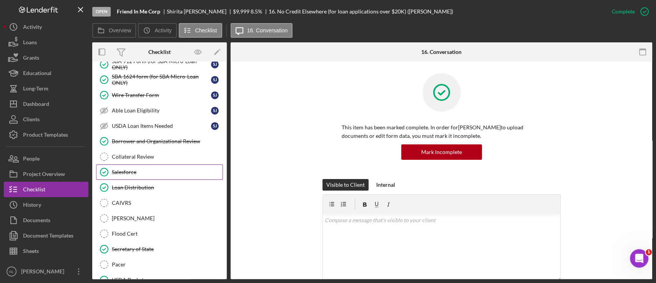
scroll to position [801, 0]
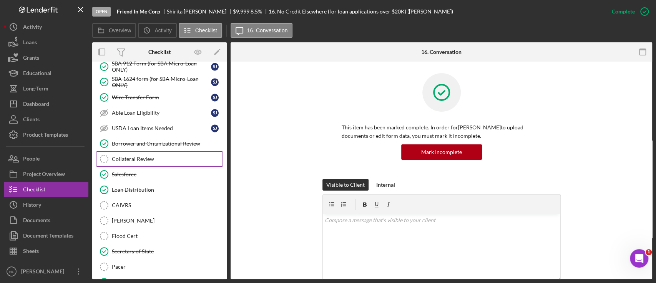
click at [157, 156] on div "Collateral Review" at bounding box center [167, 159] width 111 height 6
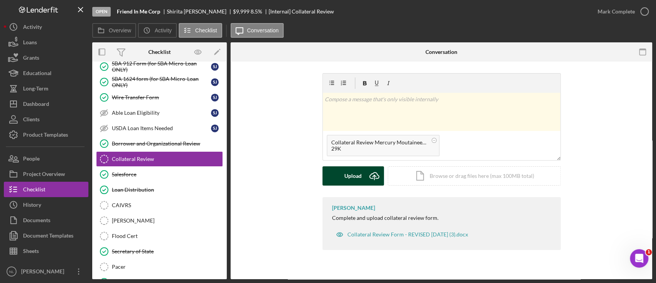
click at [353, 180] on div "Upload" at bounding box center [353, 175] width 17 height 19
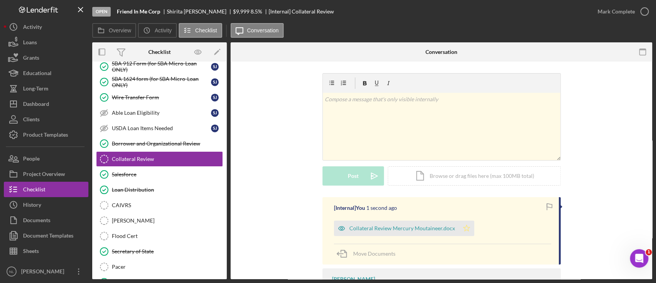
click at [465, 228] on icon "Icon/Star" at bounding box center [466, 227] width 15 height 15
click at [608, 17] on div "Mark Complete" at bounding box center [616, 11] width 37 height 15
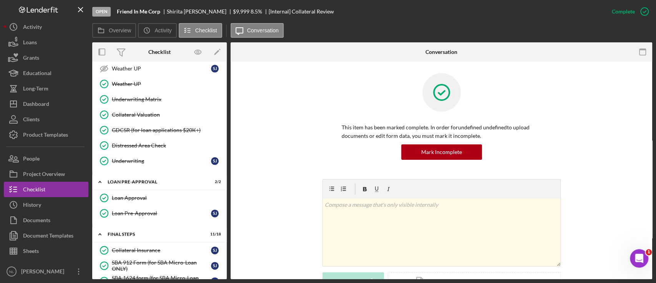
scroll to position [566, 0]
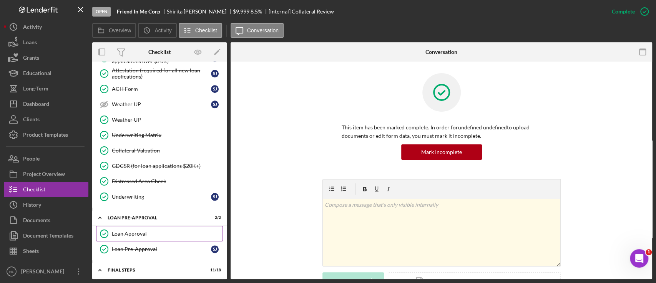
click at [155, 231] on div "Loan Approval" at bounding box center [167, 233] width 111 height 6
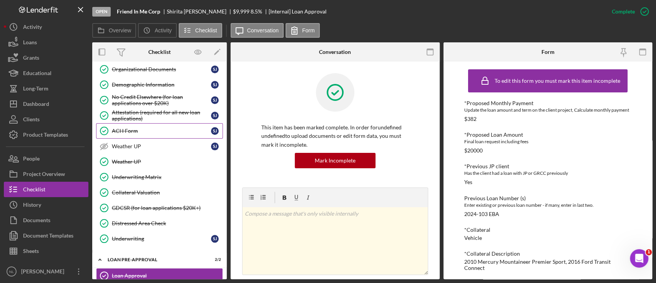
scroll to position [524, 0]
click at [148, 118] on div "Attestation (required for all new loan applications)" at bounding box center [161, 116] width 99 height 12
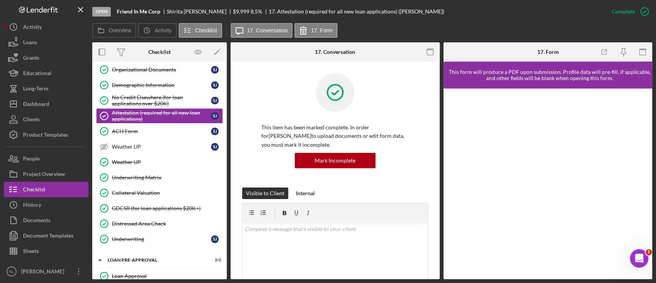
scroll to position [255, 0]
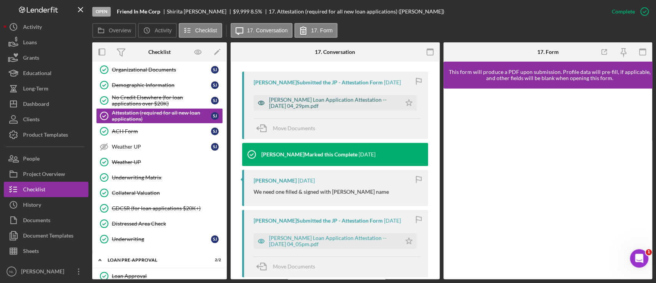
click at [339, 100] on div "[PERSON_NAME] Loan Application Attestation -- [DATE] 04_29pm.pdf" at bounding box center [333, 103] width 128 height 12
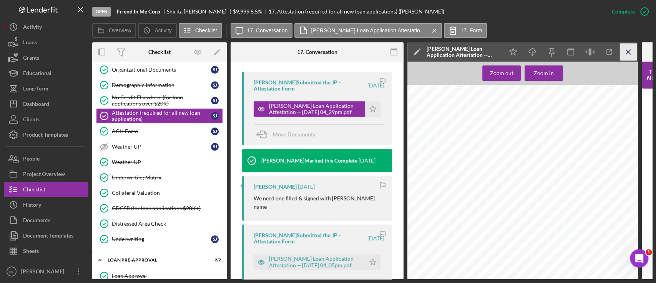
click at [615, 57] on icon "Icon/Menu Close" at bounding box center [628, 51] width 17 height 17
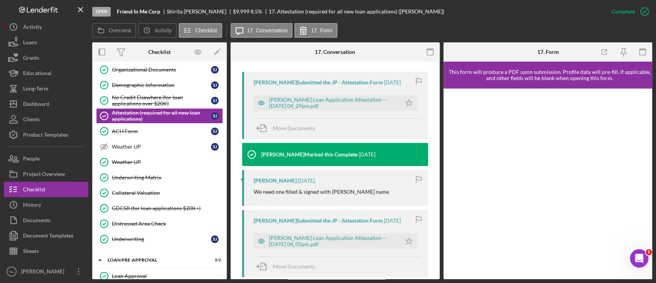
scroll to position [404, 0]
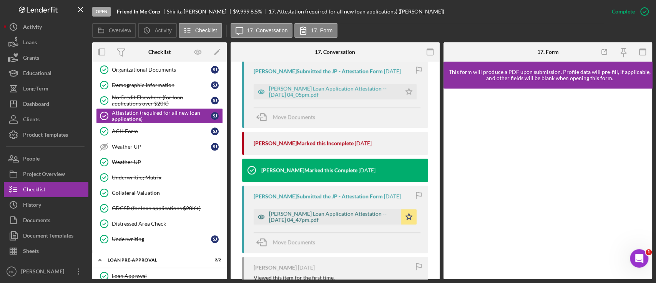
click at [321, 221] on div "[PERSON_NAME] Loan Application Attestation -- [DATE] 04_47pm.pdf" at bounding box center [333, 216] width 128 height 12
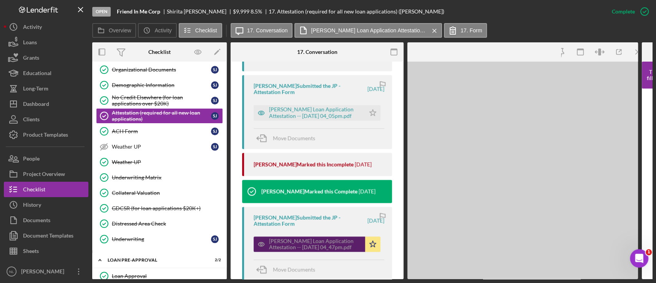
scroll to position [410, 0]
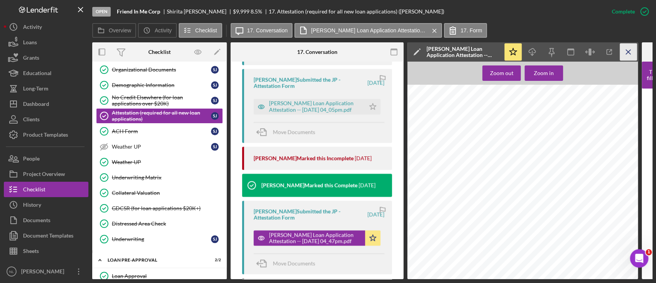
click at [615, 57] on icon "Icon/Menu Close" at bounding box center [628, 51] width 17 height 17
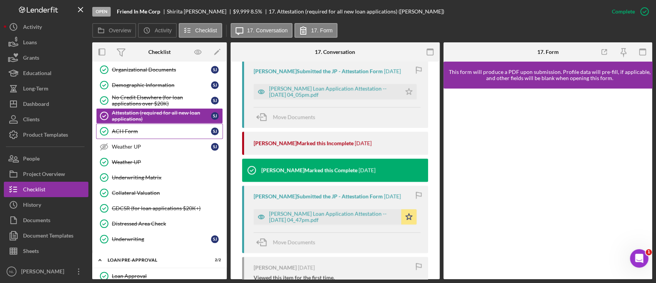
click at [127, 129] on div "ACH Form" at bounding box center [161, 131] width 99 height 6
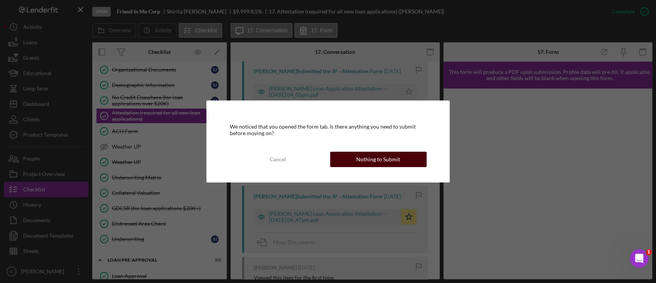
click at [380, 157] on div "Nothing to Submit" at bounding box center [378, 159] width 44 height 15
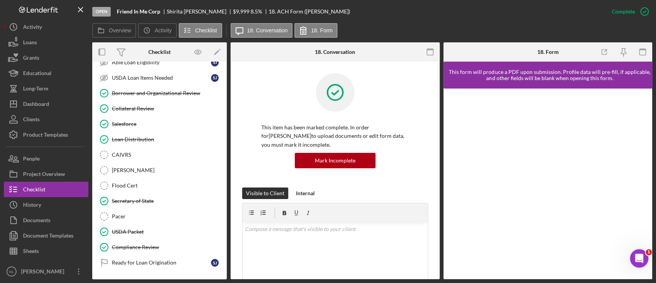
scroll to position [775, 0]
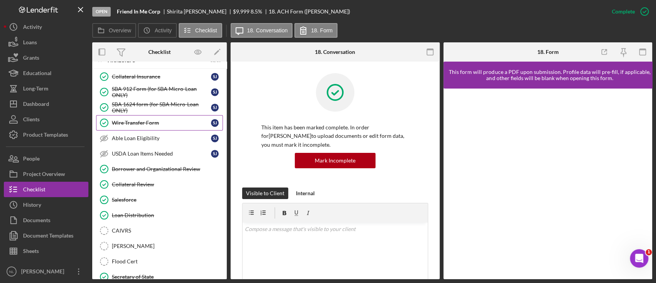
click at [160, 120] on div "Wire Transfer Form" at bounding box center [161, 123] width 99 height 6
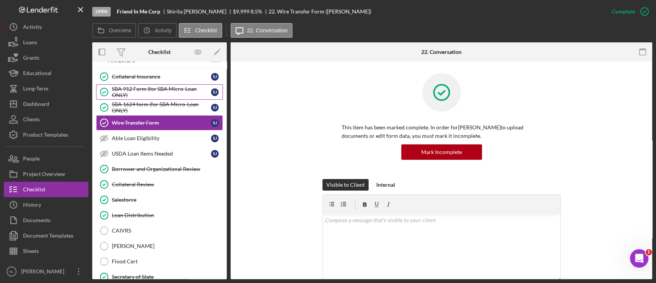
click at [148, 86] on div "SBA 912 Form (for SBA Micro-Loan ONLY)" at bounding box center [161, 92] width 99 height 12
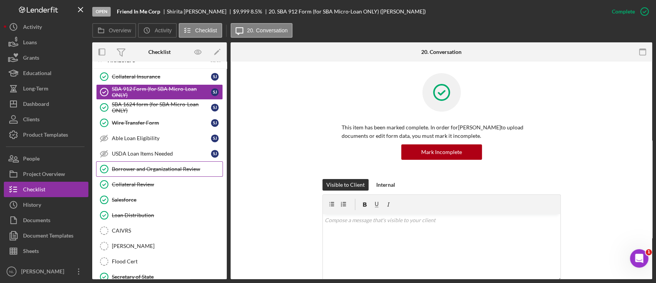
click at [146, 161] on link "Borrower and Organizational Review Borrower and Organizational Review" at bounding box center [159, 168] width 127 height 15
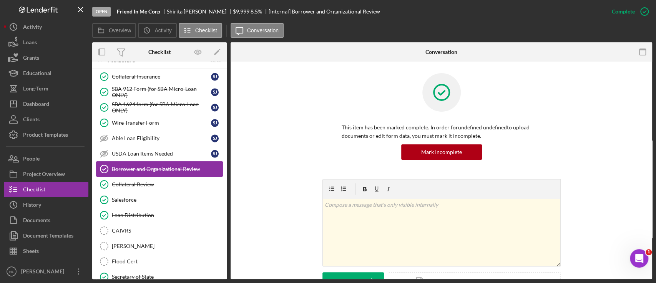
scroll to position [861, 0]
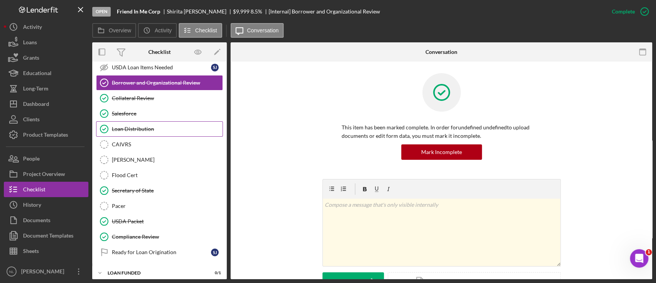
click at [137, 121] on link "Loan Distribution Loan Distribution" at bounding box center [159, 128] width 127 height 15
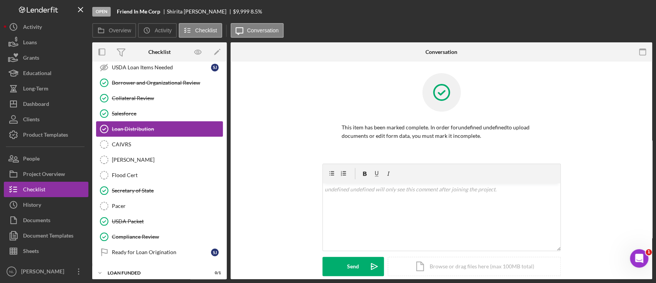
scroll to position [861, 0]
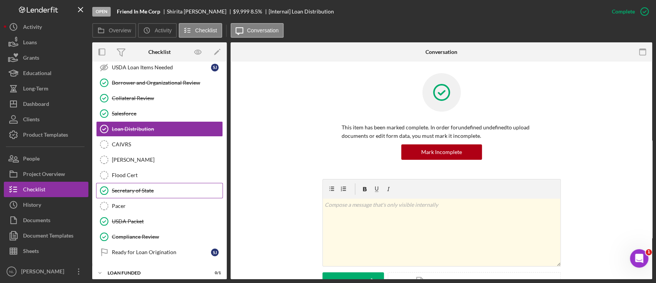
click at [155, 183] on link "Secretary of State Secretary of State" at bounding box center [159, 190] width 127 height 15
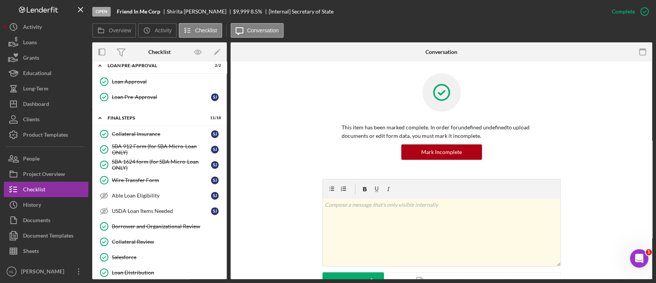
scroll to position [664, 0]
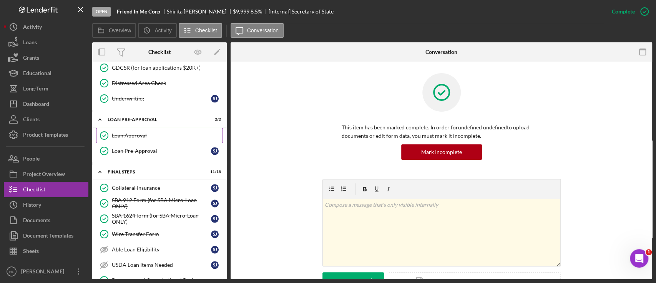
click at [155, 134] on div "Loan Approval" at bounding box center [167, 135] width 111 height 6
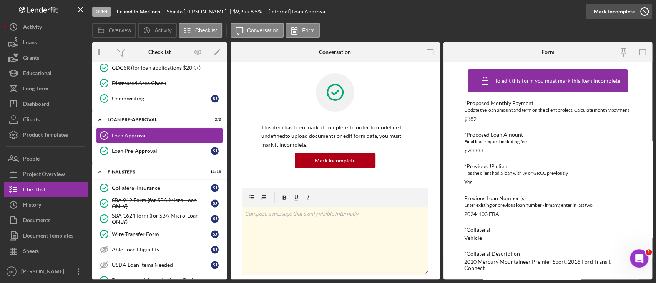
click at [615, 5] on div "Mark Incomplete" at bounding box center [614, 11] width 41 height 15
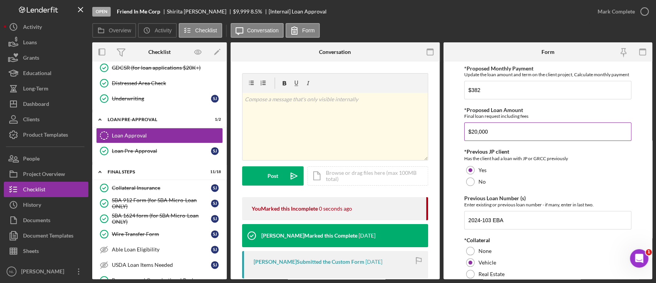
click at [501, 132] on input "$20,000" at bounding box center [548, 131] width 167 height 18
type input "$2"
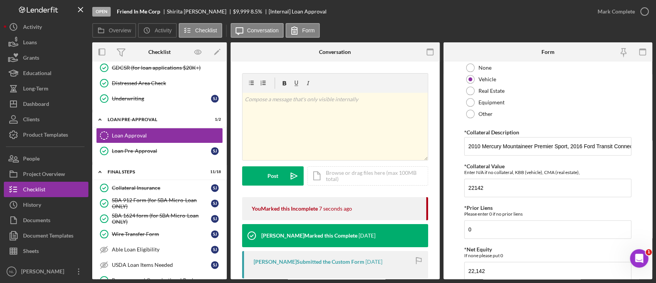
scroll to position [191, 0]
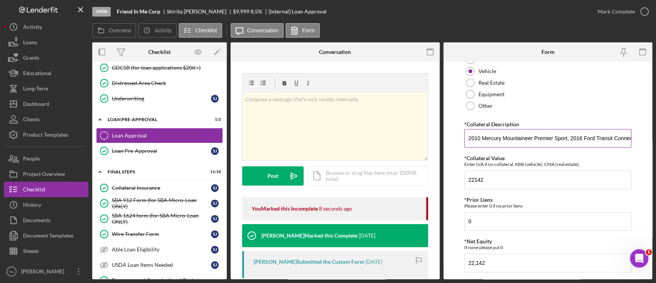
type input "$9,500"
click at [615, 143] on input "2010 Mercury Mountaineer Premier Sport, 2016 Ford Transit Connect" at bounding box center [548, 138] width 167 height 18
drag, startPoint x: 629, startPoint y: 143, endPoint x: 538, endPoint y: 143, distance: 90.4
click at [538, 143] on input "2010 Mercury Mountaineer Premier Sport, 2016 Ford Transit Connect" at bounding box center [548, 138] width 167 height 18
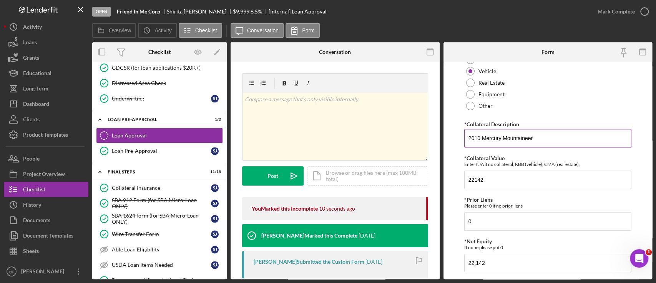
scroll to position [0, 0]
type input "2010 Mercury Mountaineer Premium Sport"
click at [507, 181] on input "22142" at bounding box center [548, 179] width 167 height 18
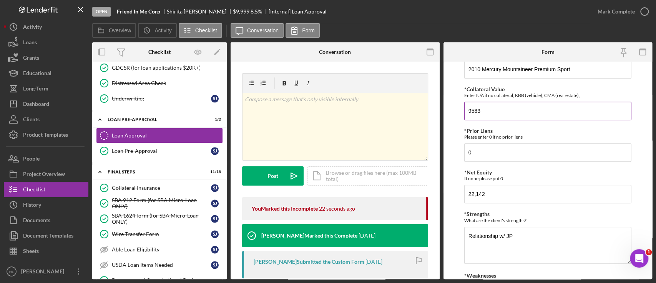
scroll to position [280, 0]
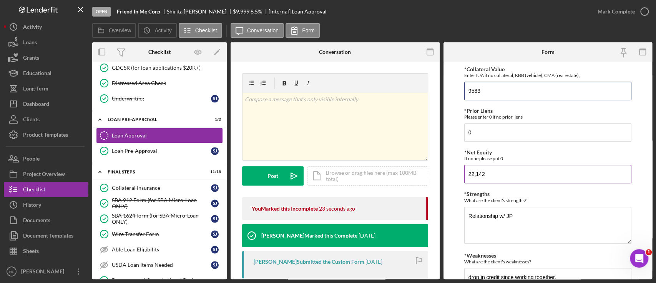
type input "9583"
click at [493, 183] on input "22,142" at bounding box center [548, 174] width 167 height 18
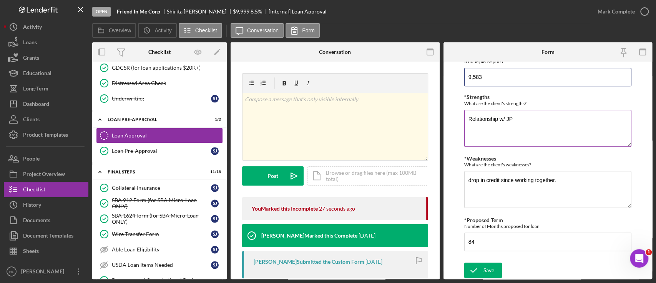
type input "9,583"
click at [523, 122] on textarea "Relationship w/ JP" at bounding box center [548, 128] width 167 height 37
type textarea "Legacy Client"
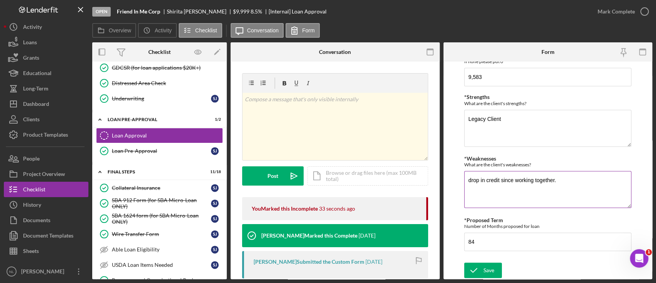
click at [541, 178] on textarea "drop in credit since working together." at bounding box center [548, 189] width 167 height 37
click at [544, 192] on textarea "drop in credit since working together." at bounding box center [548, 189] width 167 height 37
click at [488, 241] on input "84" at bounding box center [548, 241] width 167 height 18
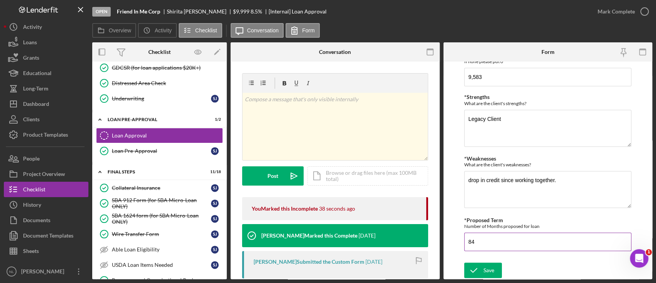
click at [488, 241] on input "84" at bounding box center [548, 241] width 167 height 18
type input "84"
click at [481, 265] on icon "submit" at bounding box center [474, 269] width 19 height 19
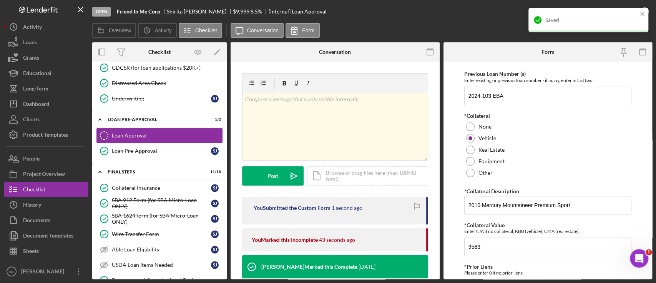
scroll to position [0, 0]
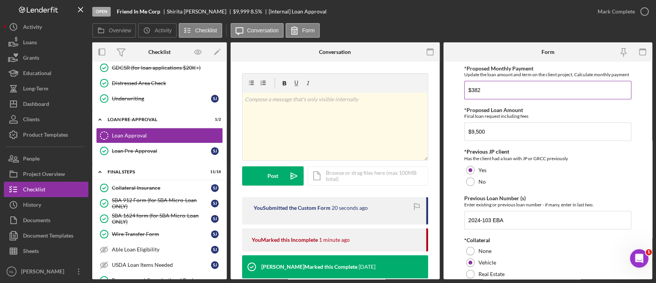
click at [498, 95] on input "$382" at bounding box center [548, 90] width 167 height 18
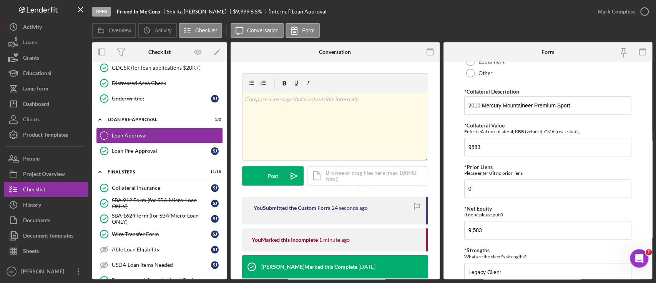
scroll to position [381, 0]
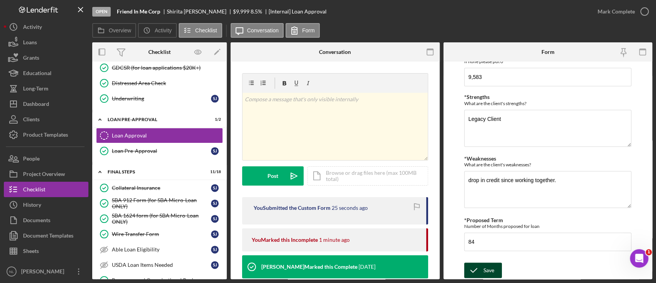
type input "$158.78"
click at [489, 265] on div "Save" at bounding box center [489, 269] width 11 height 15
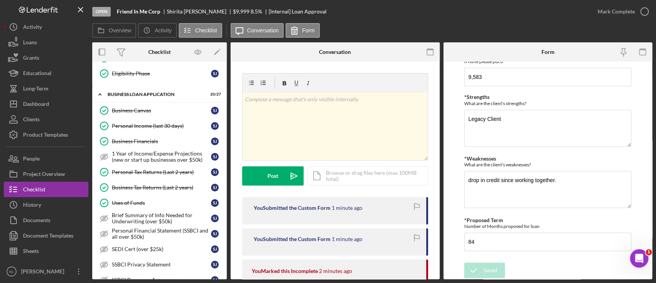
scroll to position [247, 0]
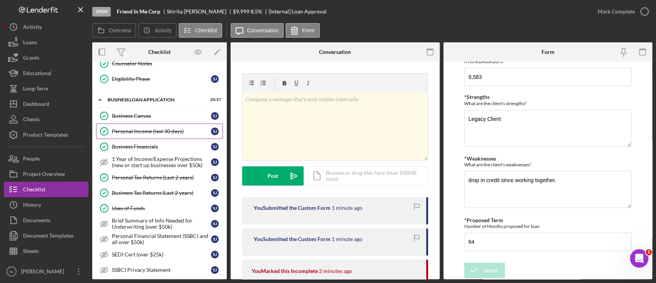
click at [175, 129] on div "Personal Income (last 30 days)" at bounding box center [161, 131] width 99 height 6
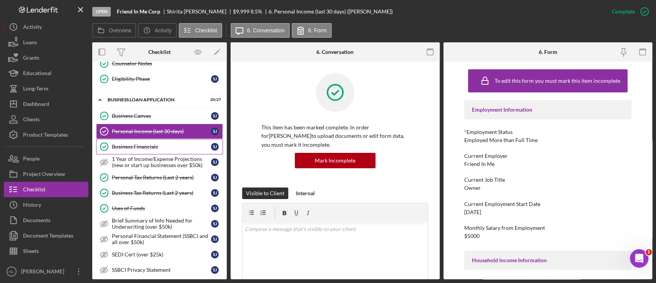
click at [168, 143] on div "Business Financials" at bounding box center [161, 146] width 99 height 6
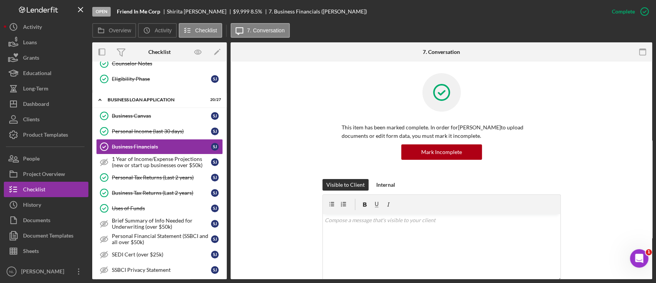
scroll to position [158, 0]
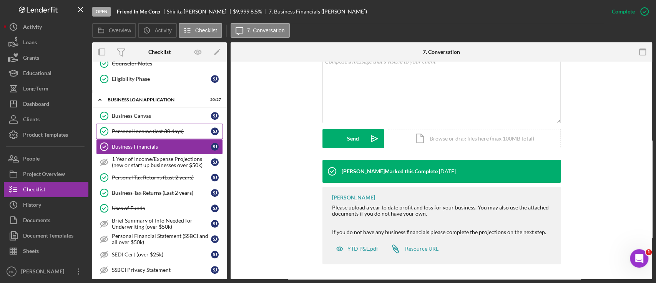
click at [146, 133] on link "Personal Income (last 30 days) Personal Income (last 30 days) [PERSON_NAME]" at bounding box center [159, 130] width 127 height 15
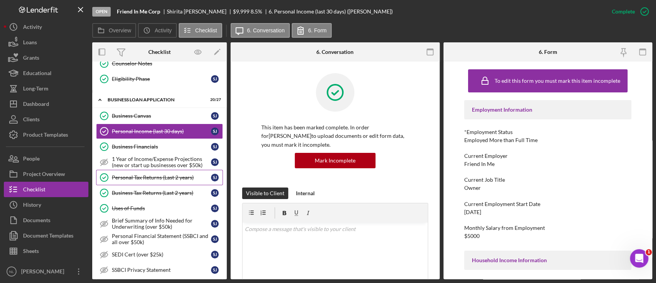
click at [149, 174] on div "Personal Tax Returns (Last 2 years)" at bounding box center [161, 177] width 99 height 6
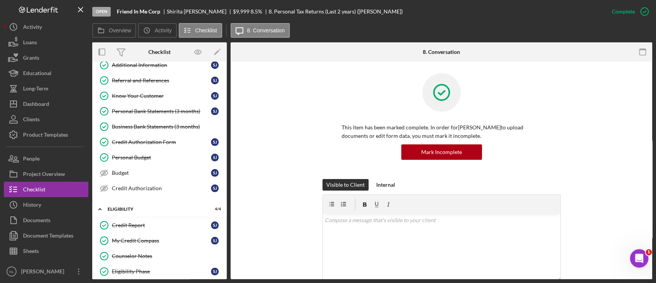
scroll to position [20, 0]
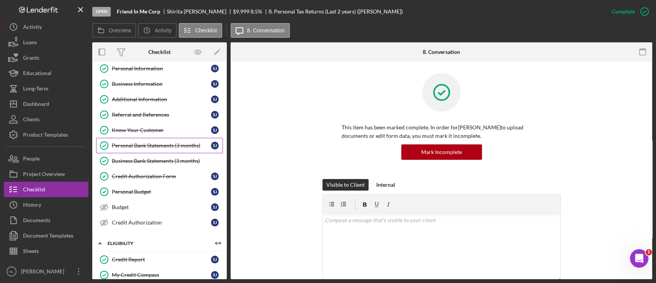
click at [170, 147] on div "Personal Bank Statements (3 months)" at bounding box center [161, 145] width 99 height 6
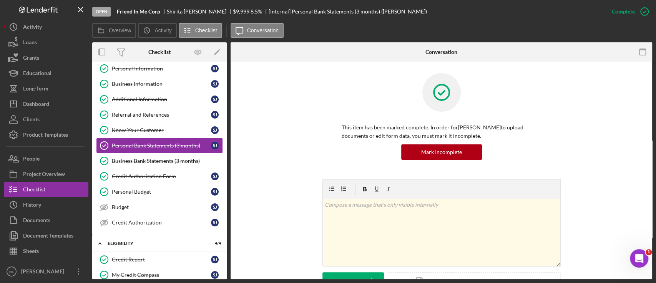
scroll to position [126, 0]
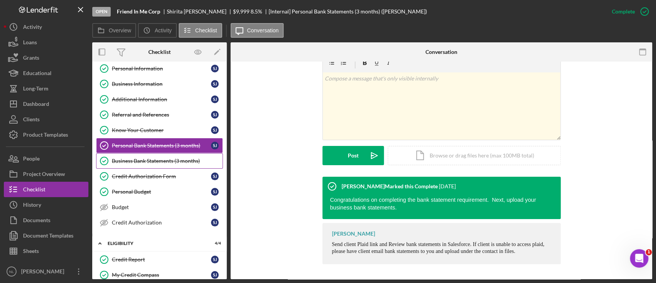
click at [157, 159] on div "Business Bank Statements (3 months)" at bounding box center [167, 161] width 111 height 6
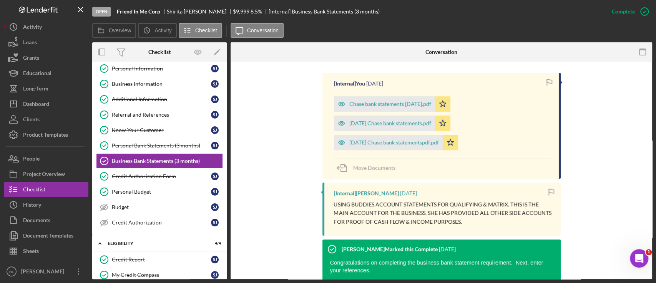
scroll to position [230, 0]
click at [413, 108] on div "Chase bank statements [DATE].pdf" at bounding box center [384, 103] width 101 height 15
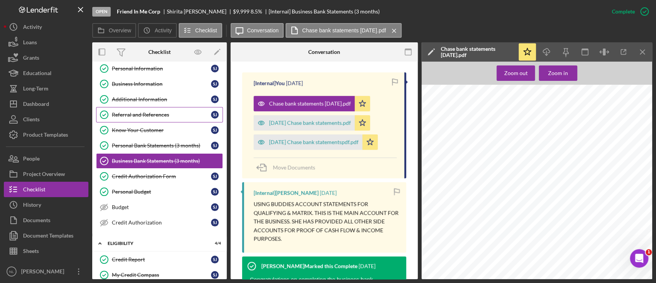
scroll to position [0, 0]
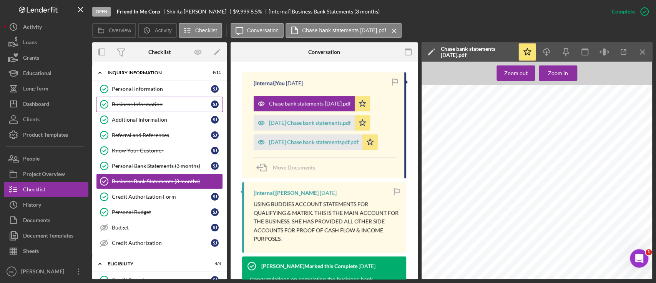
click at [166, 103] on div "Business Information" at bounding box center [161, 104] width 99 height 6
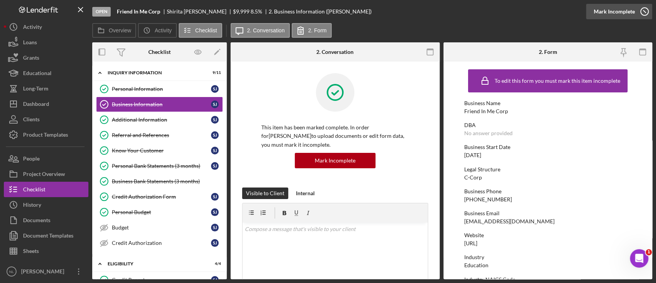
click at [612, 16] on div "Mark Incomplete" at bounding box center [614, 11] width 41 height 15
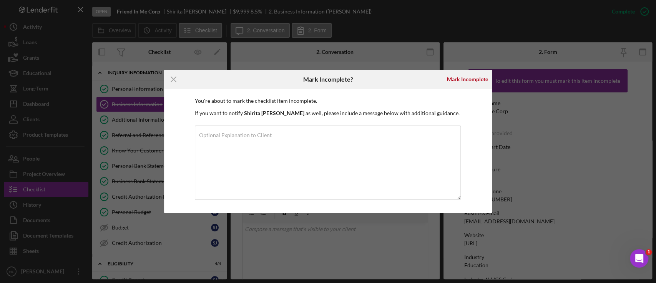
click at [441, 81] on div "Mark Incomplete" at bounding box center [438, 79] width 110 height 19
click at [463, 79] on div "Mark Incomplete" at bounding box center [467, 79] width 41 height 15
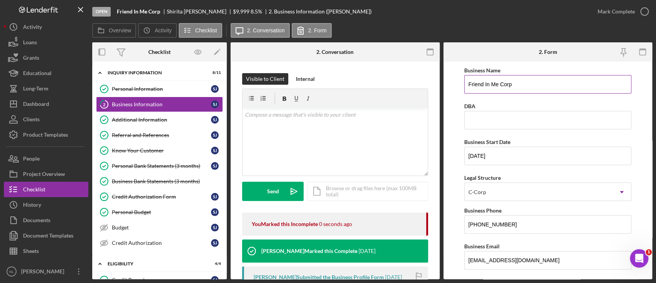
click at [482, 87] on input "Friend In Me Corp" at bounding box center [548, 84] width 167 height 18
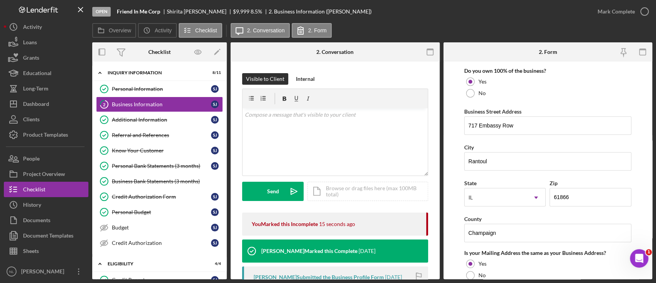
scroll to position [635, 0]
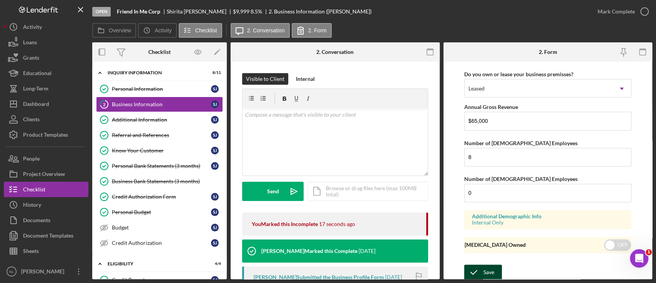
type input "DBA: [PERSON_NAME]"
click at [488, 265] on div "Save" at bounding box center [489, 271] width 11 height 15
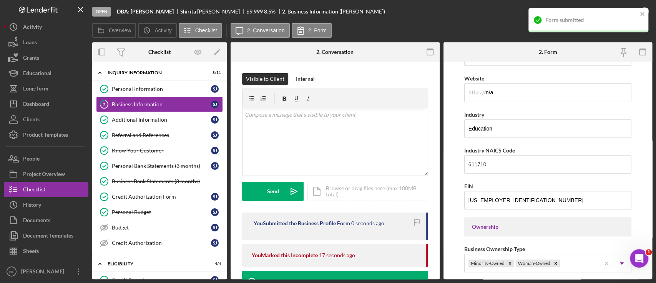
scroll to position [201, 0]
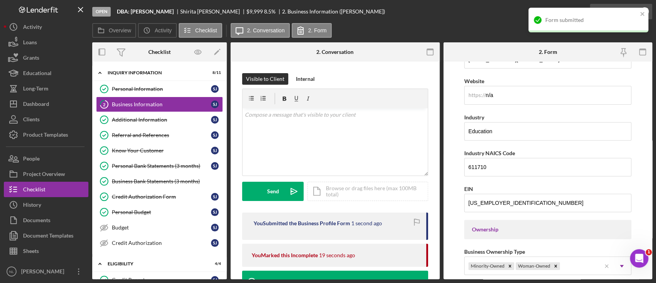
click at [615, 5] on icon "button" at bounding box center [644, 11] width 19 height 19
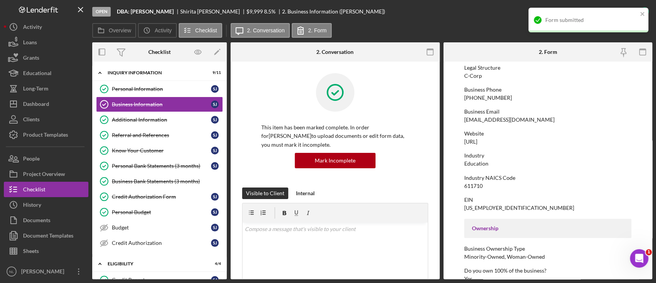
scroll to position [102, 0]
click at [615, 8] on div "Form submitted" at bounding box center [589, 20] width 120 height 25
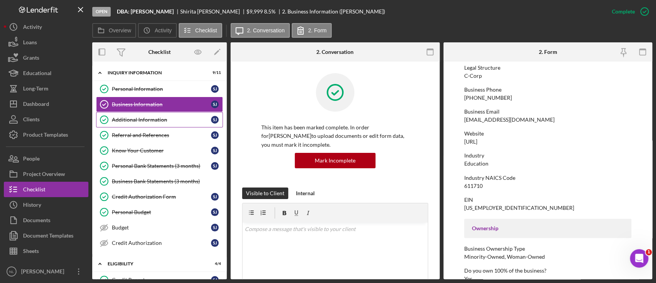
click at [170, 120] on div "Additional Information" at bounding box center [161, 120] width 99 height 6
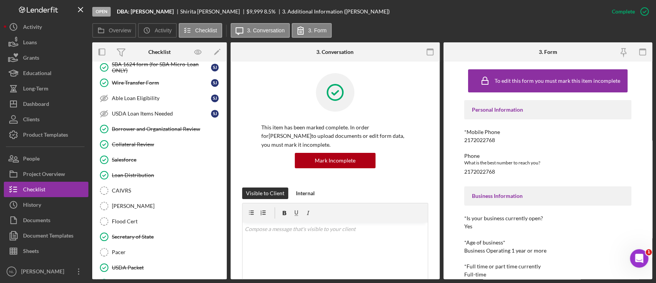
scroll to position [861, 0]
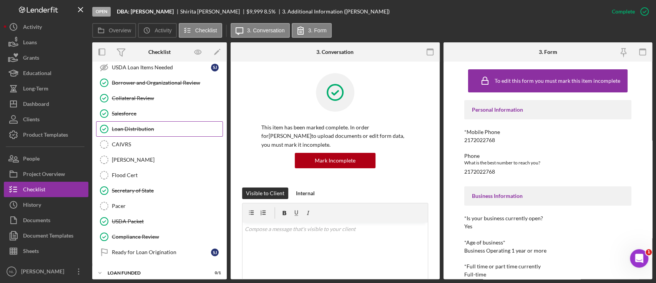
click at [153, 128] on link "Loan Distribution Loan Distribution" at bounding box center [159, 128] width 127 height 15
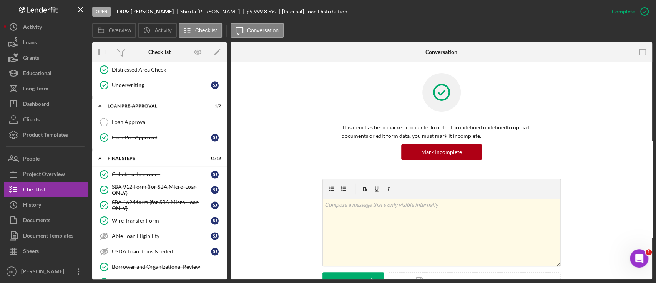
scroll to position [670, 0]
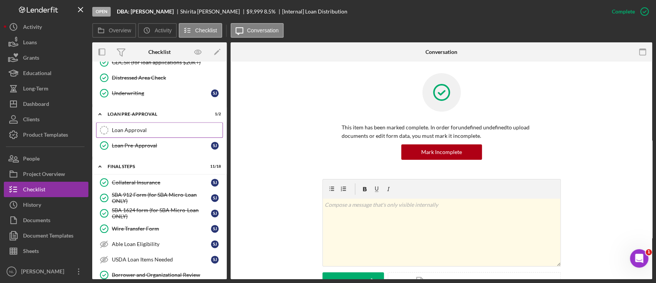
click at [152, 128] on div "Loan Approval" at bounding box center [167, 130] width 111 height 6
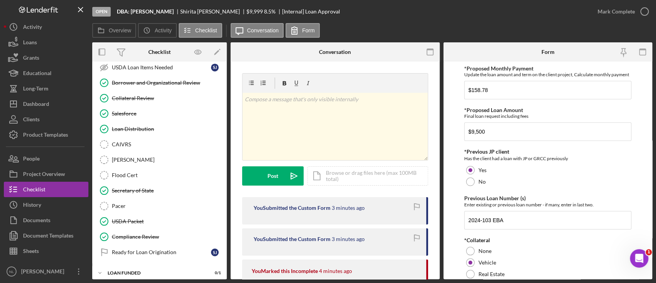
scroll to position [783, 0]
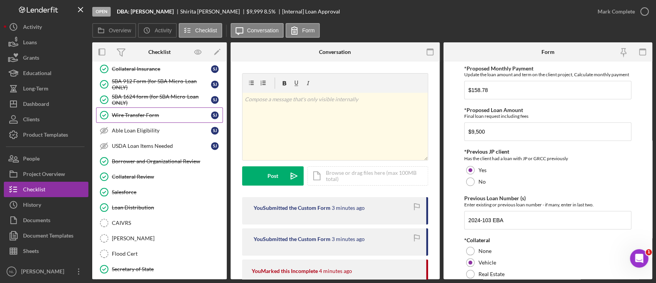
click at [148, 117] on link "Wire Transfer Form Wire Transfer Form [PERSON_NAME]" at bounding box center [159, 114] width 127 height 15
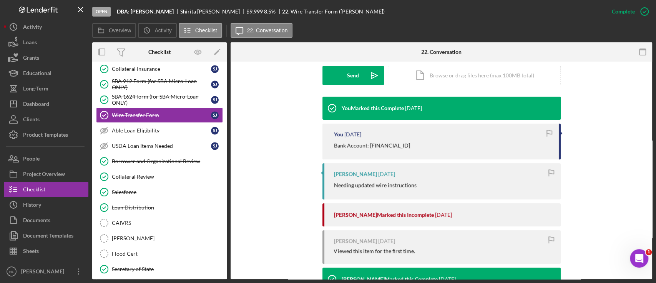
scroll to position [382, 0]
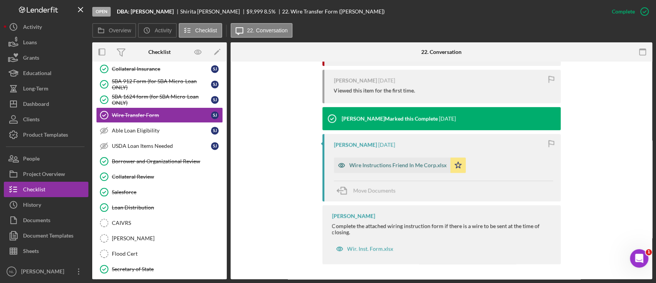
click at [367, 169] on div "Wire Instructions Friend In Me Corp.xlsx" at bounding box center [392, 164] width 117 height 15
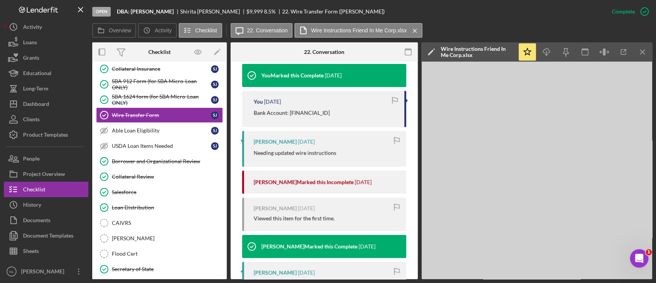
scroll to position [265, 0]
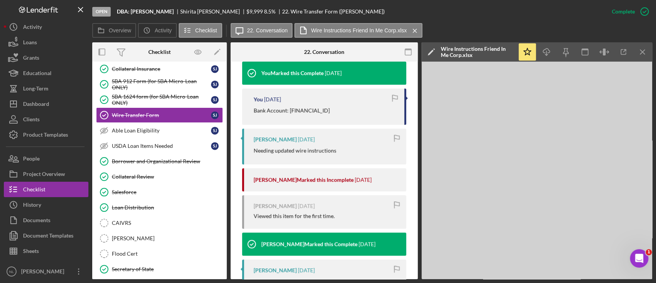
click at [299, 111] on p "Bank Account: [FINANCIAL_ID]" at bounding box center [292, 110] width 76 height 8
click at [301, 111] on p "Bank Account: [FINANCIAL_ID]" at bounding box center [292, 110] width 76 height 8
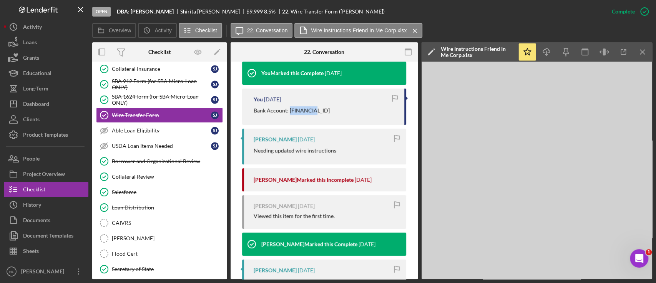
click at [301, 111] on p "Bank Account: [FINANCIAL_ID]" at bounding box center [292, 110] width 76 height 8
copy p "668565628"
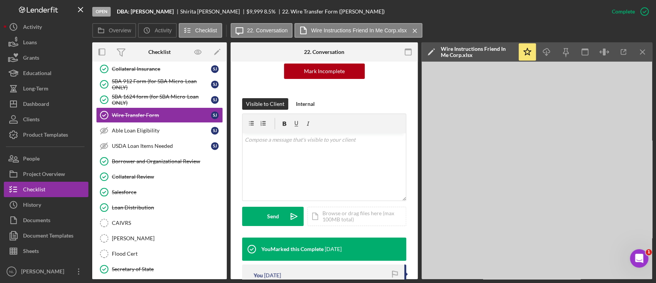
scroll to position [88, 0]
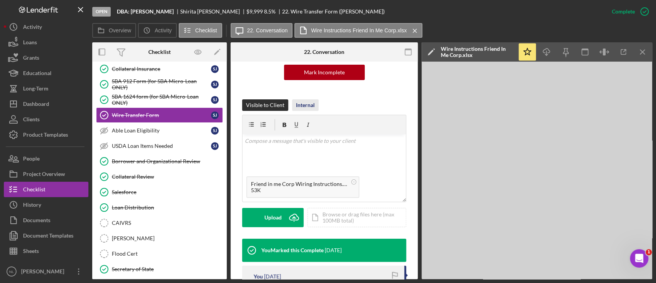
click at [313, 104] on div "Internal" at bounding box center [305, 105] width 19 height 12
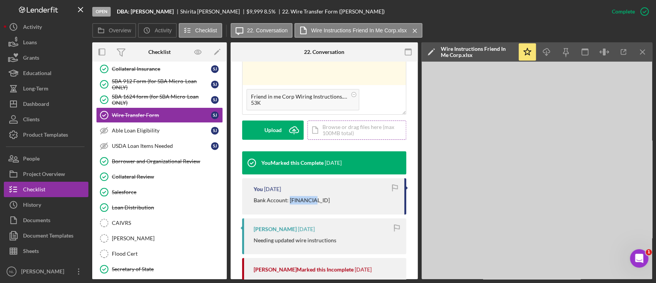
scroll to position [175, 0]
click at [280, 125] on div "Upload" at bounding box center [273, 129] width 17 height 19
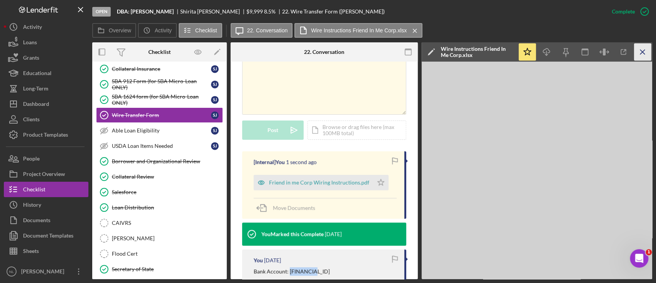
click at [615, 53] on icon "Icon/Menu Close" at bounding box center [643, 51] width 17 height 17
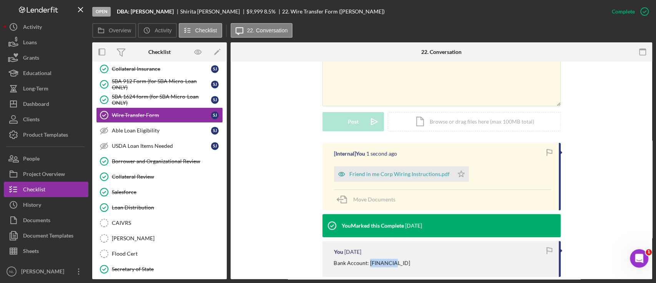
scroll to position [167, 0]
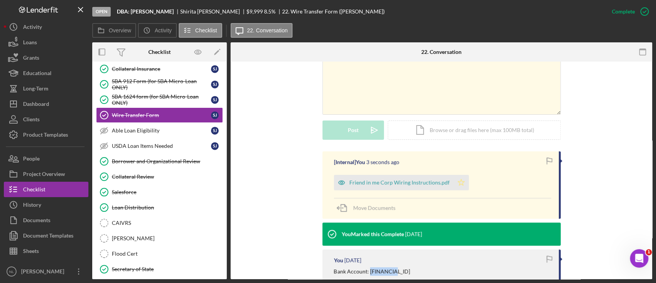
click at [455, 181] on icon "Icon/Star" at bounding box center [461, 182] width 15 height 15
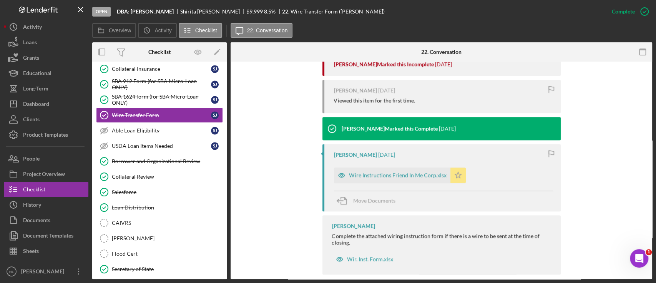
scroll to position [446, 0]
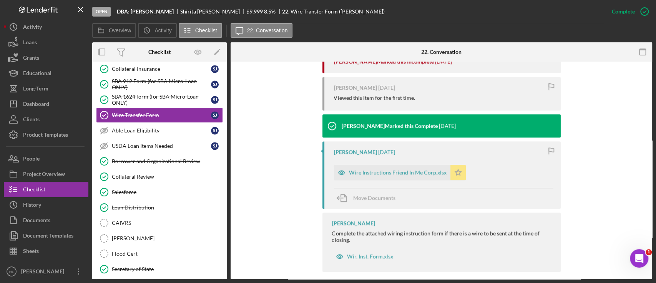
click at [456, 174] on polygon "button" at bounding box center [458, 172] width 7 height 6
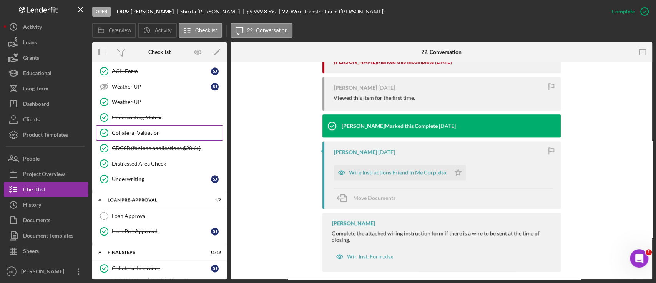
scroll to position [488, 0]
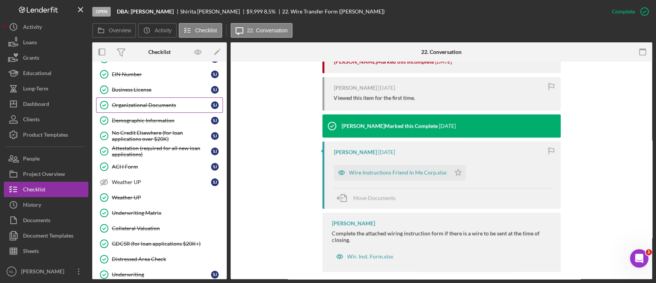
click at [146, 103] on div "Organizational Documents" at bounding box center [161, 105] width 99 height 6
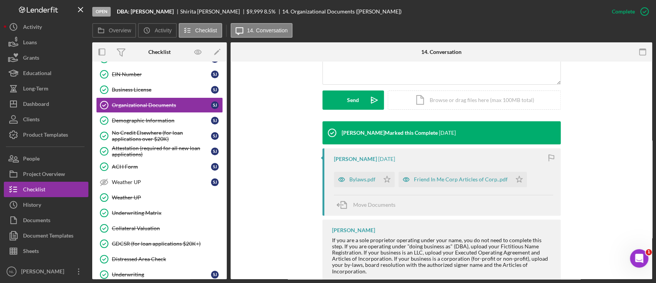
scroll to position [73, 0]
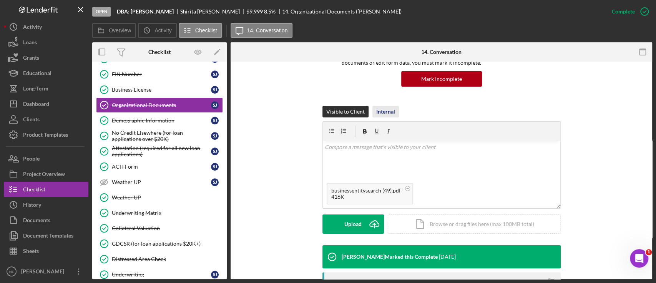
click at [381, 113] on div "Internal" at bounding box center [385, 112] width 19 height 12
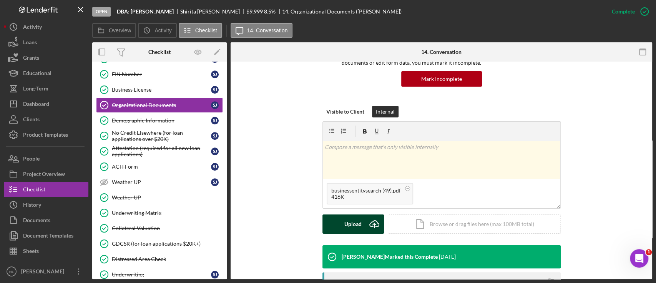
click at [370, 220] on icon "Icon/Upload" at bounding box center [374, 223] width 19 height 19
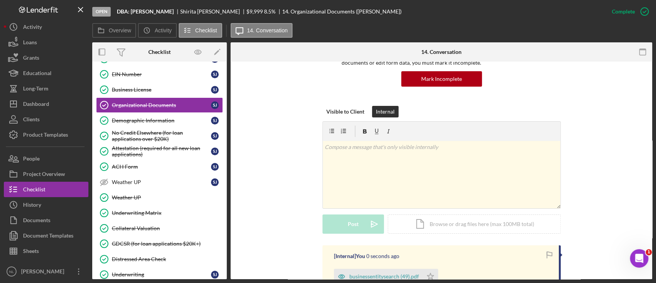
scroll to position [168, 0]
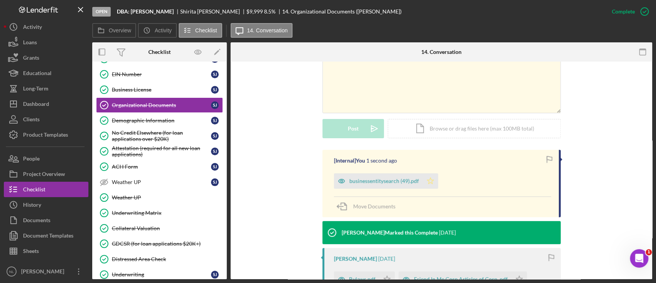
click at [428, 177] on icon "Icon/Star" at bounding box center [430, 180] width 15 height 15
click at [615, 170] on div "[Internal] You 1 second ago businessentitysearch (49).pdf Icon/Star Move Docume…" at bounding box center [441, 269] width 399 height 238
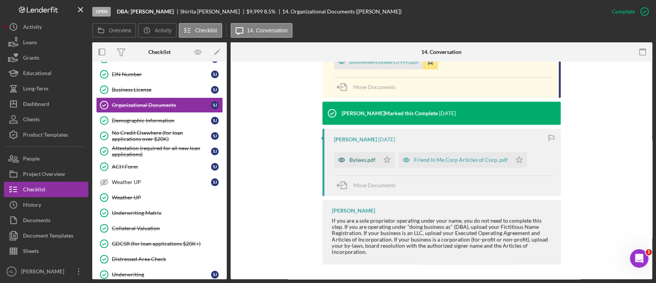
click at [362, 159] on div "Bylaws.pdf" at bounding box center [363, 160] width 26 height 6
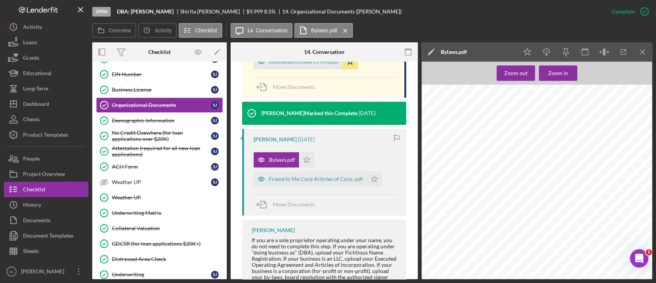
scroll to position [740, 0]
click at [615, 50] on icon "Icon/Menu Close" at bounding box center [643, 51] width 17 height 17
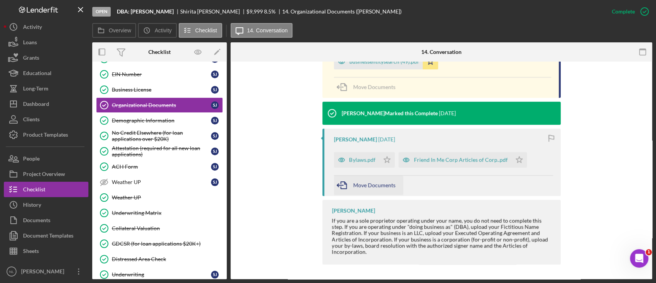
click at [375, 182] on span "Move Documents" at bounding box center [374, 185] width 42 height 7
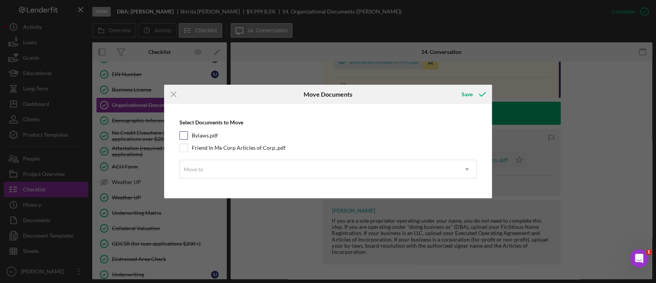
click at [183, 135] on input "Bylaws.pdf" at bounding box center [184, 136] width 8 height 8
checkbox input "true"
click at [224, 174] on div "Move to" at bounding box center [319, 169] width 278 height 18
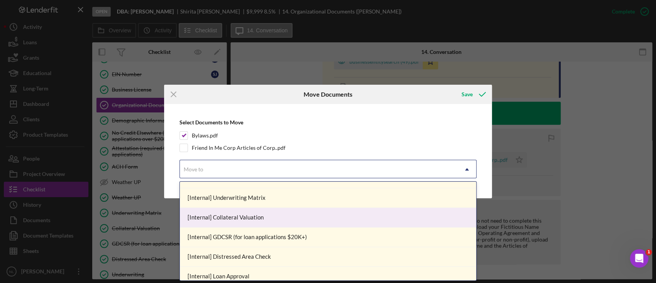
scroll to position [415, 0]
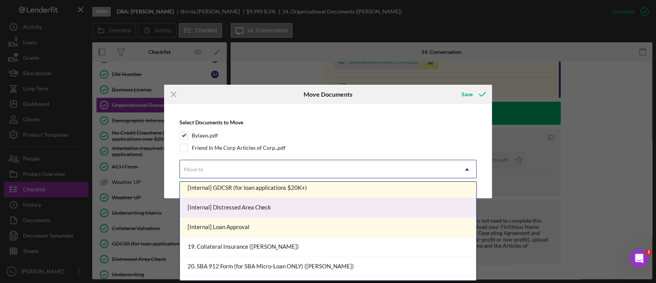
click at [277, 208] on div "[Internal] Distressed Area Check" at bounding box center [328, 208] width 296 height 20
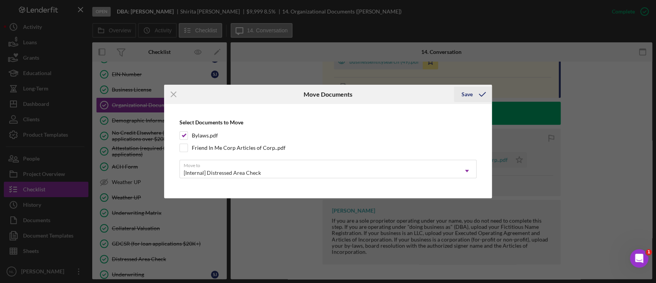
click at [474, 91] on icon "submit" at bounding box center [482, 94] width 19 height 19
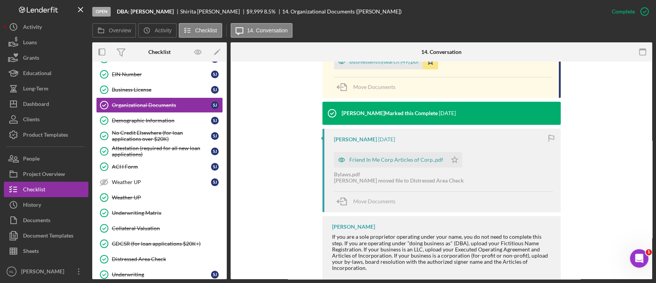
click at [343, 179] on div "[PERSON_NAME] moved file to Distressed Area Check" at bounding box center [399, 180] width 130 height 6
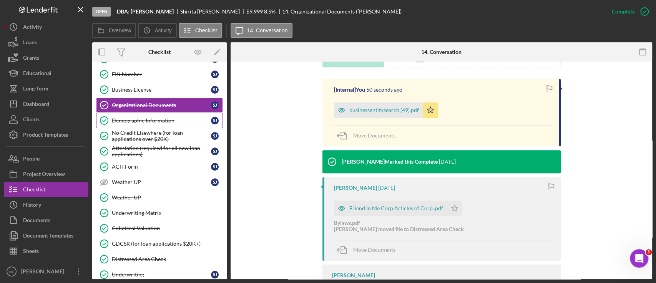
click at [124, 113] on link "Demographic Information Demographic Information [PERSON_NAME]" at bounding box center [159, 120] width 127 height 15
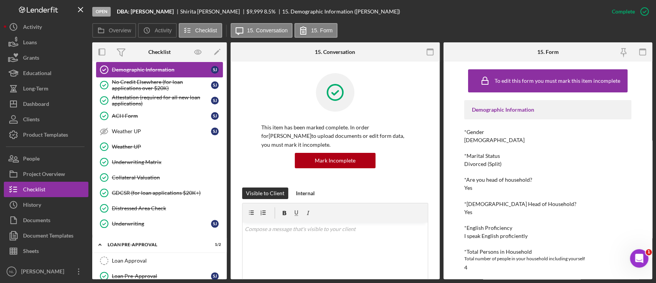
scroll to position [561, 0]
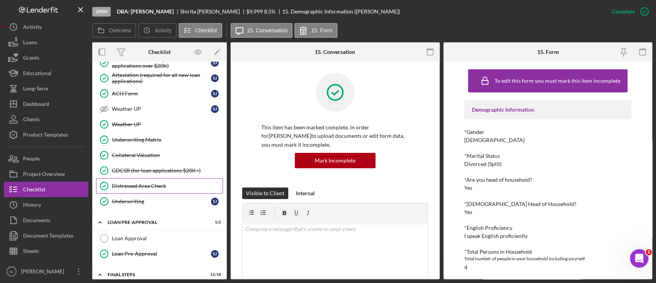
click at [149, 183] on div "Distressed Area Check" at bounding box center [167, 186] width 111 height 6
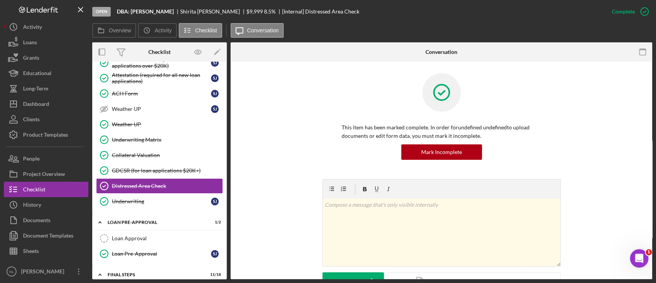
scroll to position [176, 0]
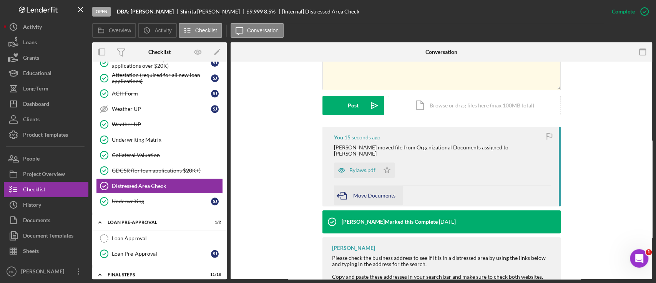
click at [368, 192] on span "Move Documents" at bounding box center [374, 195] width 42 height 7
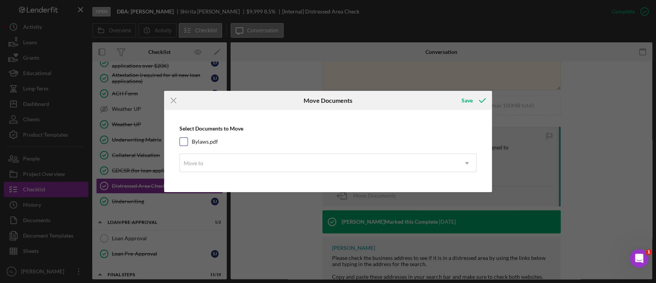
click at [180, 142] on input "Bylaws.pdf" at bounding box center [184, 142] width 8 height 8
checkbox input "true"
click at [216, 163] on div "Move to" at bounding box center [319, 163] width 278 height 18
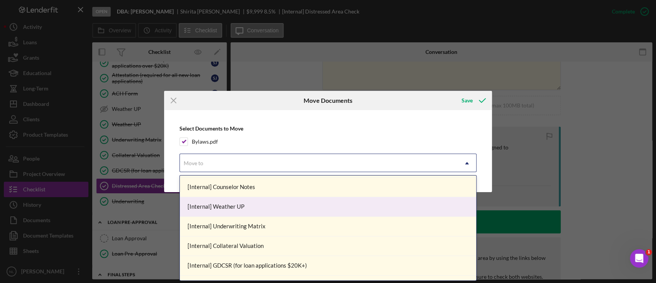
scroll to position [159, 0]
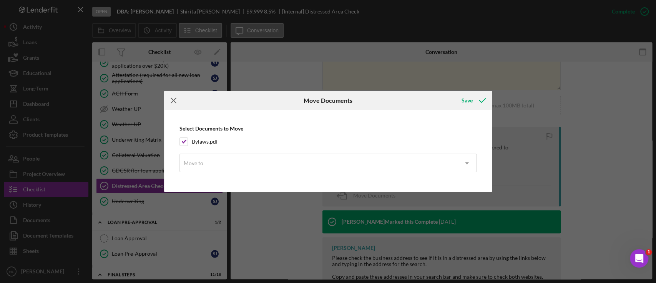
click at [174, 105] on icon "Icon/Menu Close" at bounding box center [173, 100] width 19 height 19
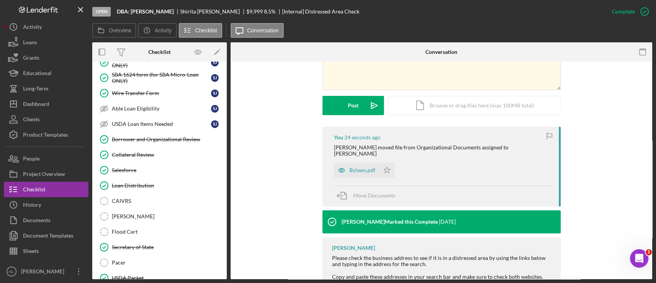
scroll to position [861, 0]
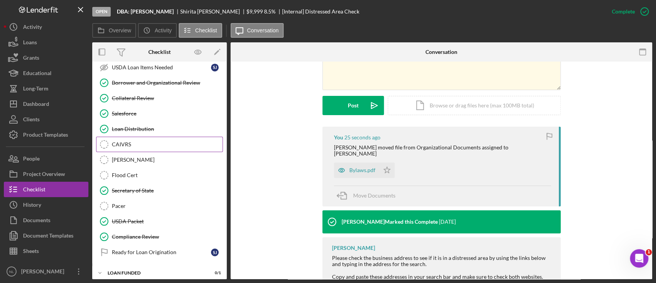
click at [131, 142] on div "CAIVRS" at bounding box center [167, 144] width 111 height 6
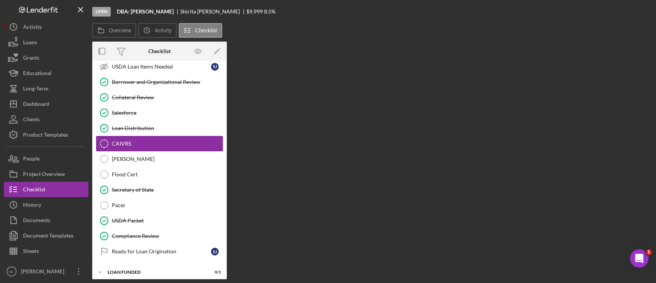
scroll to position [861, 0]
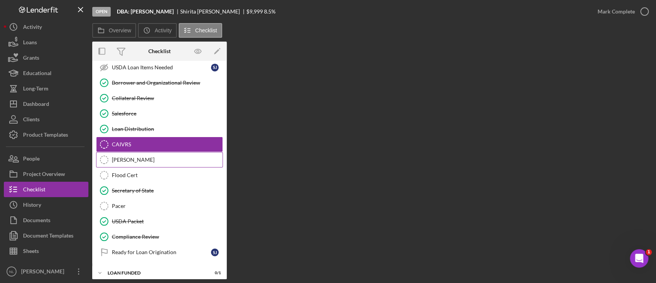
click at [132, 157] on div "[PERSON_NAME]" at bounding box center [167, 160] width 111 height 6
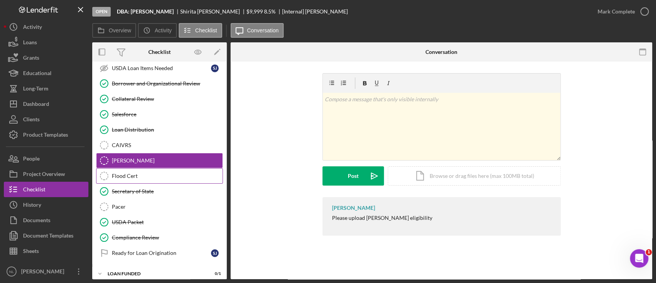
click at [133, 173] on div "Flood Cert" at bounding box center [167, 176] width 111 height 6
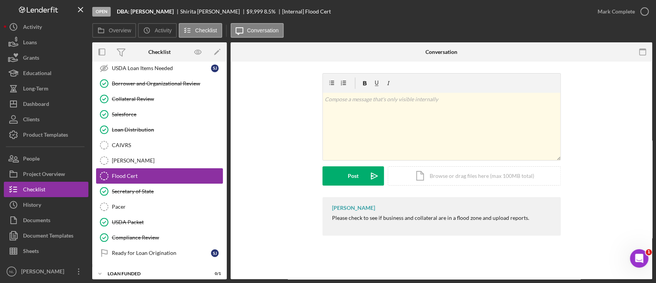
scroll to position [861, 0]
click at [134, 183] on link "Secretary of State Secretary of State" at bounding box center [159, 190] width 127 height 15
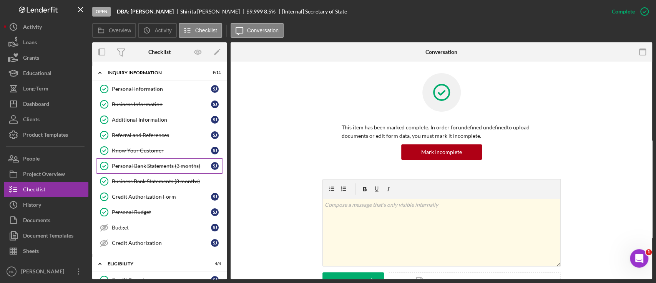
click at [138, 167] on div "Personal Bank Statements (3 months)" at bounding box center [161, 166] width 99 height 6
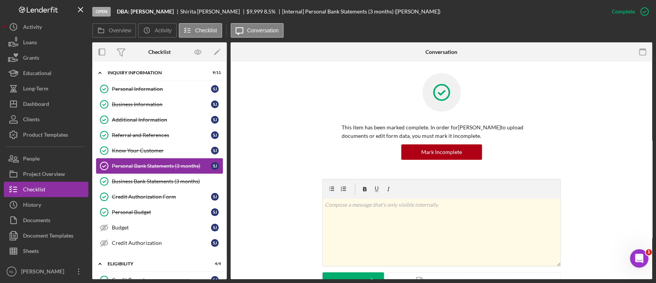
scroll to position [163, 0]
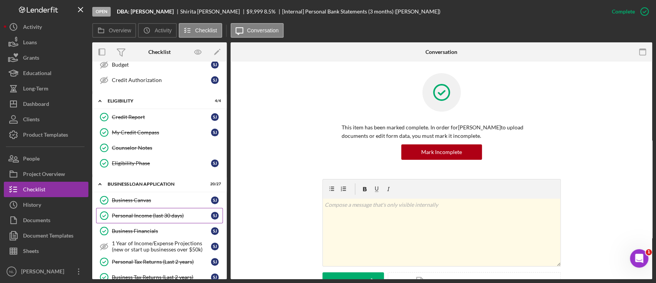
click at [149, 208] on link "Personal Income (last 30 days) Personal Income (last 30 days) [PERSON_NAME]" at bounding box center [159, 215] width 127 height 15
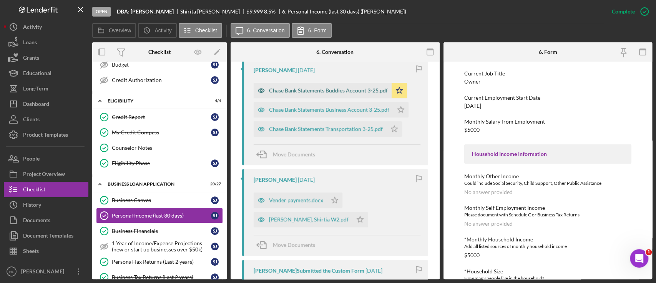
scroll to position [301, 0]
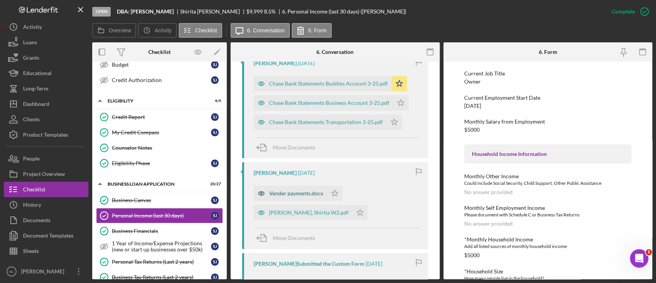
click at [311, 193] on div "Vender payments.docx" at bounding box center [296, 193] width 54 height 6
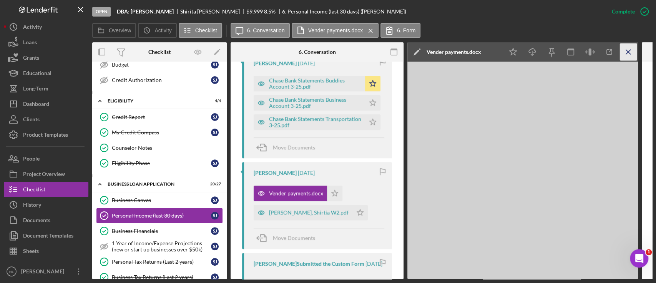
click at [615, 55] on icon "Icon/Menu Close" at bounding box center [628, 51] width 17 height 17
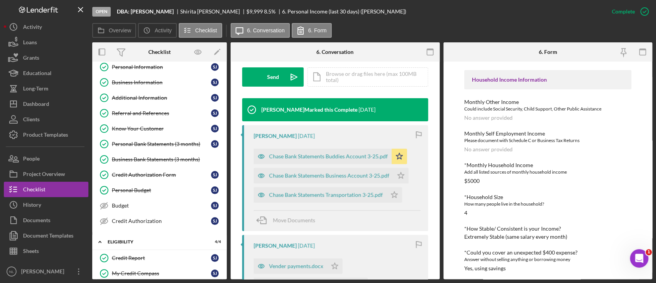
scroll to position [0, 0]
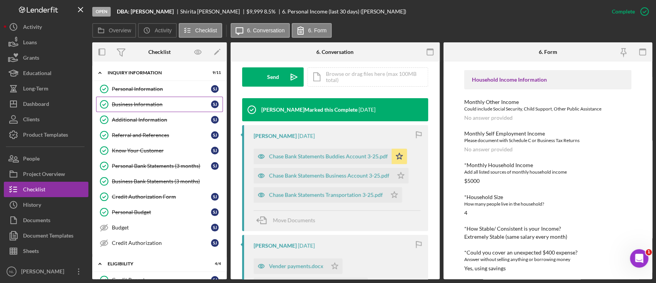
click at [145, 98] on link "Business Information Business Information [PERSON_NAME]" at bounding box center [159, 104] width 127 height 15
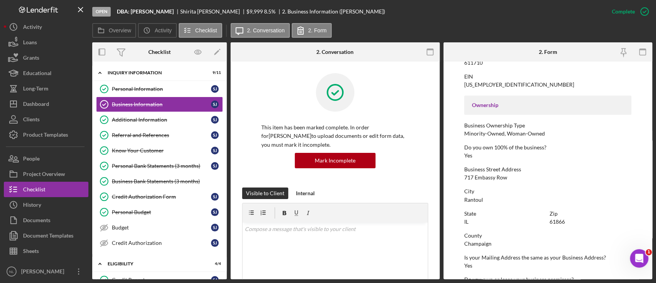
scroll to position [225, 0]
click at [487, 175] on div "717 Embassy Row" at bounding box center [486, 176] width 43 height 6
copy div "717 Embassy Row"
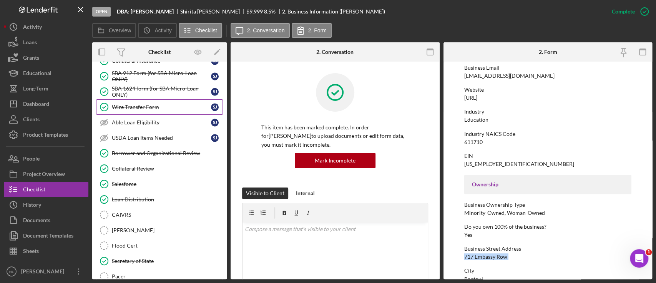
scroll to position [791, 0]
click at [182, 104] on div "Wire Transfer Form" at bounding box center [161, 107] width 99 height 6
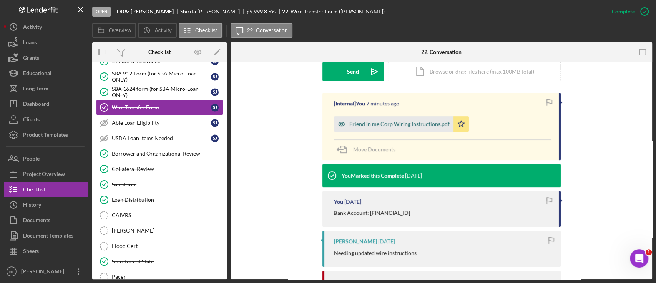
click at [431, 125] on div "Friend in me Corp Wiring Instructions.pdf" at bounding box center [400, 124] width 100 height 6
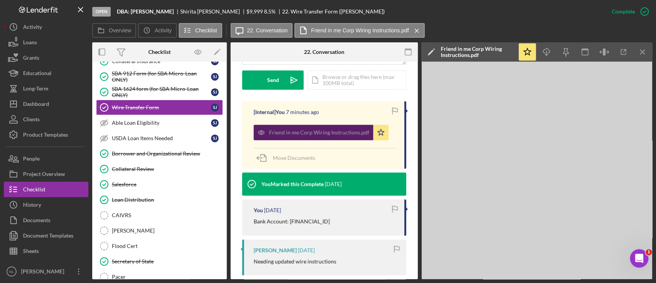
scroll to position [234, 0]
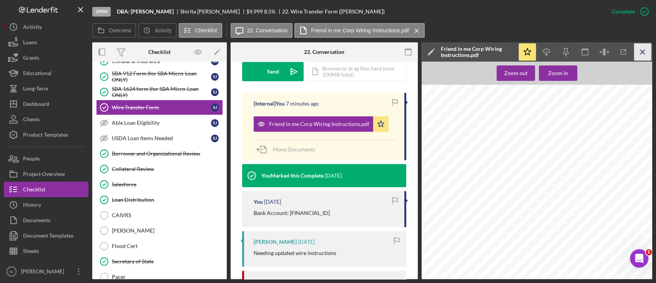
click at [615, 52] on icon "Icon/Menu Close" at bounding box center [643, 51] width 17 height 17
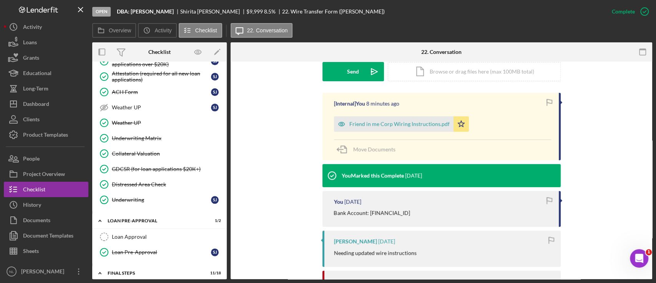
scroll to position [548, 0]
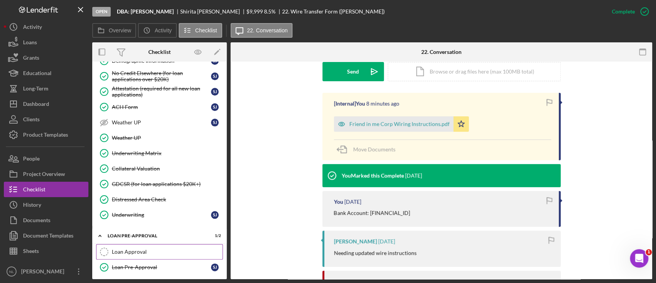
click at [166, 248] on div "Loan Approval" at bounding box center [167, 251] width 111 height 6
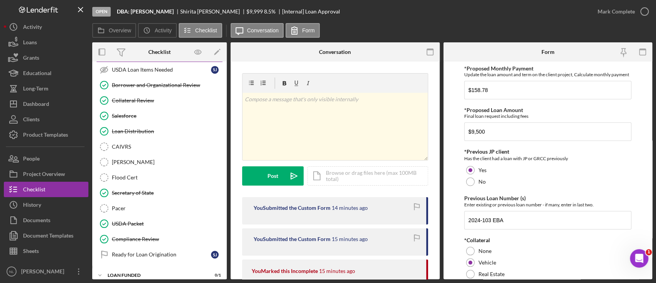
scroll to position [837, 0]
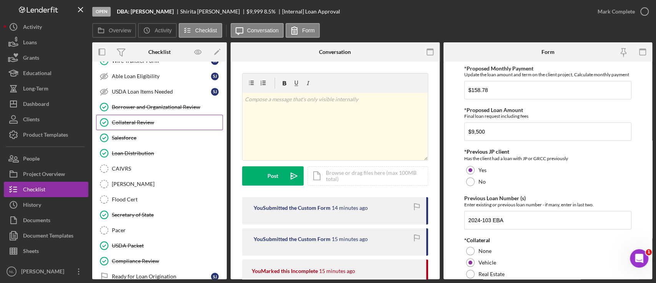
click at [150, 119] on div "Collateral Review" at bounding box center [167, 122] width 111 height 6
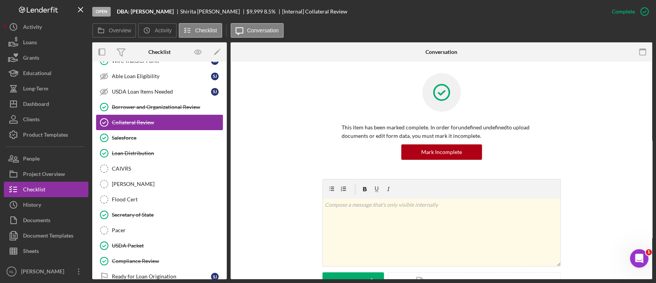
scroll to position [705, 0]
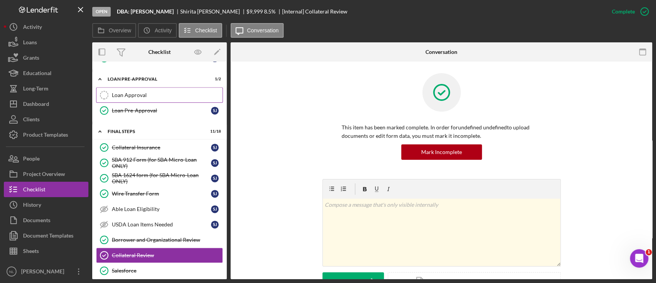
click at [135, 87] on link "Loan Approval Loan Approval" at bounding box center [159, 94] width 127 height 15
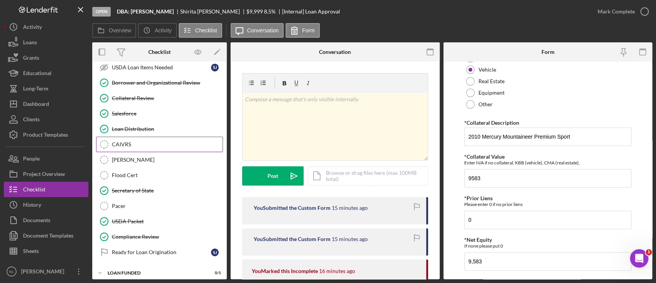
scroll to position [805, 0]
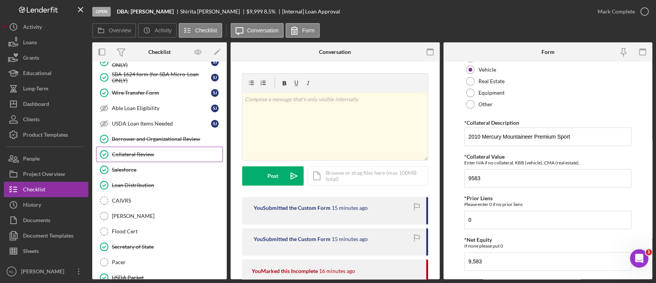
click at [161, 153] on link "Collateral Review Collateral Review" at bounding box center [159, 154] width 127 height 15
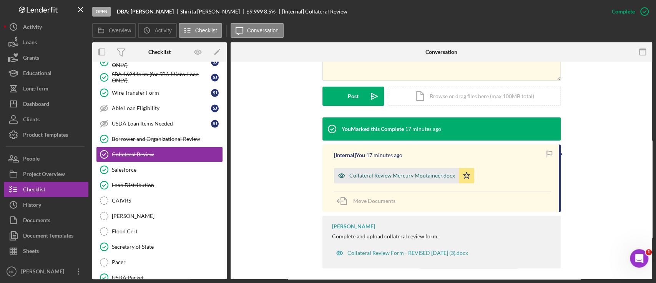
click at [380, 174] on div "Collateral Review Mercury Moutaineer.docx" at bounding box center [403, 175] width 106 height 6
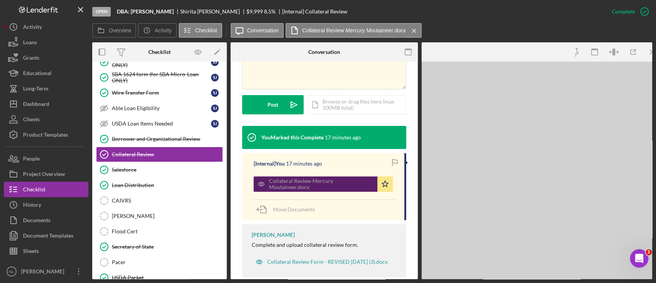
scroll to position [194, 0]
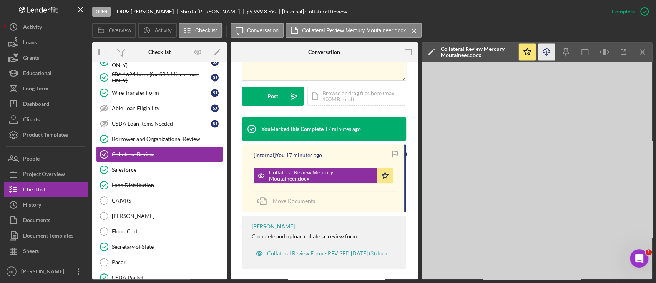
click at [547, 51] on line "button" at bounding box center [547, 53] width 0 height 4
click at [54, 161] on button "People" at bounding box center [46, 158] width 85 height 15
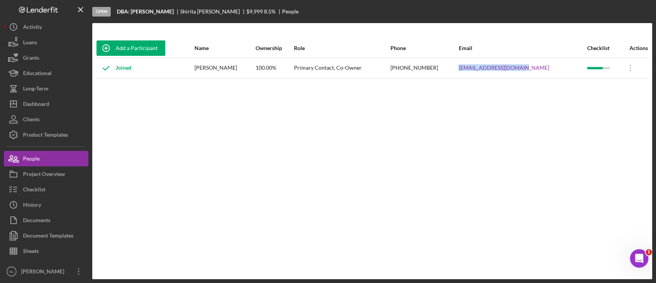
drag, startPoint x: 545, startPoint y: 65, endPoint x: 476, endPoint y: 67, distance: 68.5
click at [476, 67] on tr "Joined [PERSON_NAME] 100.00% Primary Contact, Co-Owner [PHONE_NUMBER] [EMAIL_AD…" at bounding box center [372, 68] width 553 height 20
click at [130, 51] on div "Add a Participant" at bounding box center [137, 47] width 42 height 15
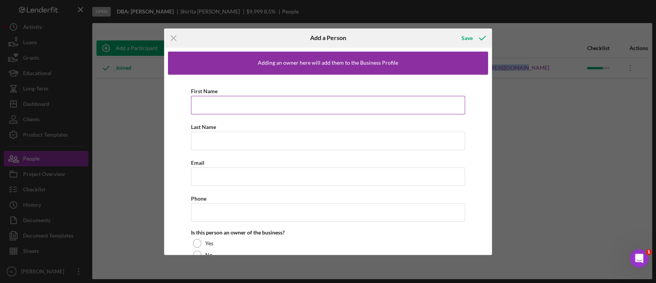
click at [228, 109] on input "First Name" at bounding box center [328, 105] width 275 height 18
type input "Riynard"
click at [217, 142] on input "Last Name" at bounding box center [328, 141] width 275 height 18
type input "[PERSON_NAME]"
click at [224, 177] on input "Email" at bounding box center [328, 176] width 275 height 18
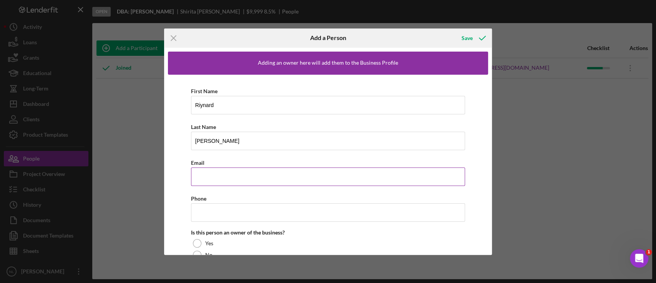
paste input "[EMAIL_ADDRESS][DOMAIN_NAME]"
type input "[EMAIL_ADDRESS][DOMAIN_NAME]"
click at [222, 215] on input "Phone" at bounding box center [328, 212] width 275 height 18
paste input "[PHONE_NUMBER]"
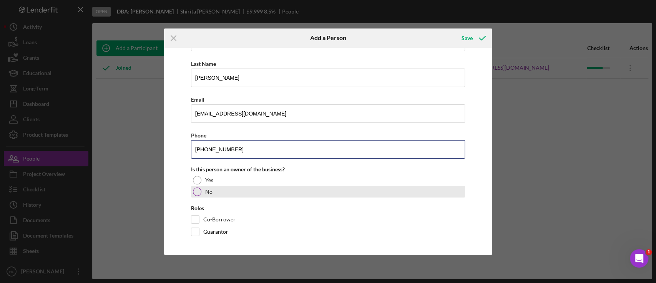
type input "[PHONE_NUMBER]"
click at [203, 194] on div "No" at bounding box center [328, 192] width 275 height 12
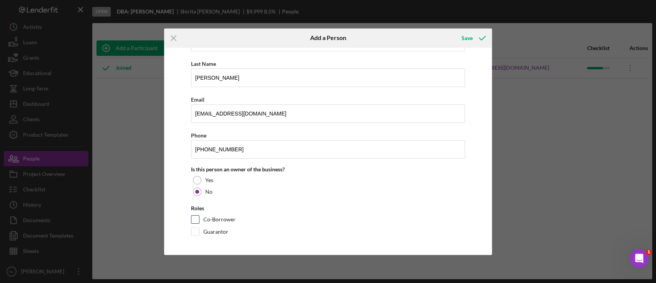
click at [192, 218] on input "Co-Borrower" at bounding box center [196, 219] width 8 height 8
checkbox input "true"
click at [477, 38] on icon "button" at bounding box center [482, 37] width 19 height 19
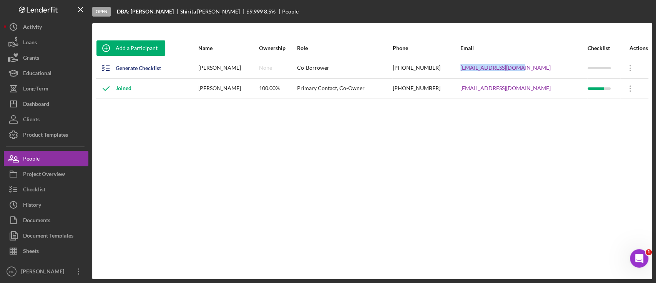
drag, startPoint x: 553, startPoint y: 66, endPoint x: 483, endPoint y: 66, distance: 69.6
click at [483, 66] on tr "Generate Checklist [PERSON_NAME] None Co-Borrower [PHONE_NUMBER] [EMAIL_ADDRESS…" at bounding box center [372, 68] width 553 height 20
click at [66, 194] on button "Checklist" at bounding box center [46, 189] width 85 height 15
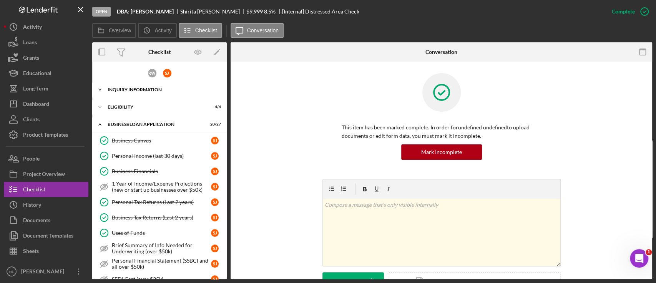
click at [140, 86] on div "Icon/Expander INQUIRY INFORMATION 9 / 11" at bounding box center [159, 89] width 135 height 15
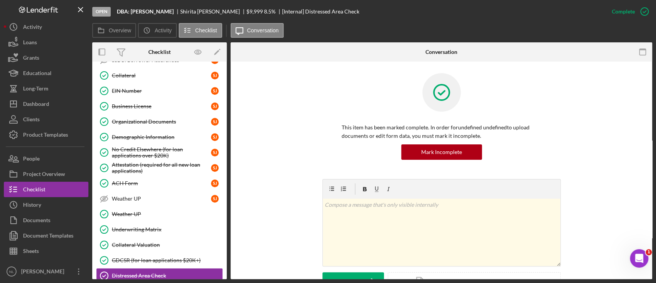
scroll to position [498, 0]
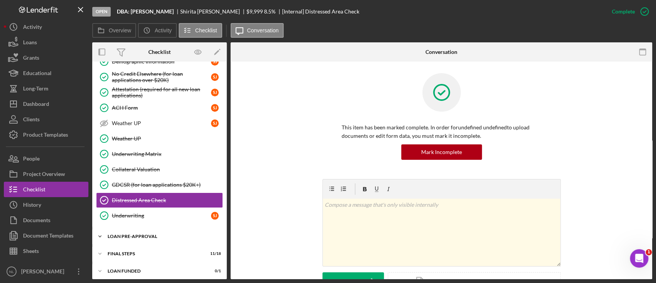
click at [160, 237] on div "Icon/Expander LOAN PRE-APPROVAL 1 / 2" at bounding box center [159, 235] width 135 height 15
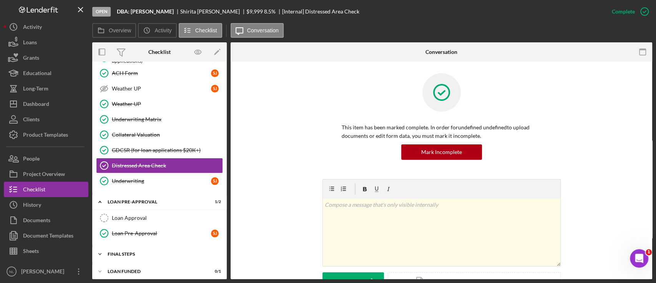
click at [140, 256] on div "Icon/Expander FINAL STEPS 11 / 18" at bounding box center [159, 253] width 135 height 15
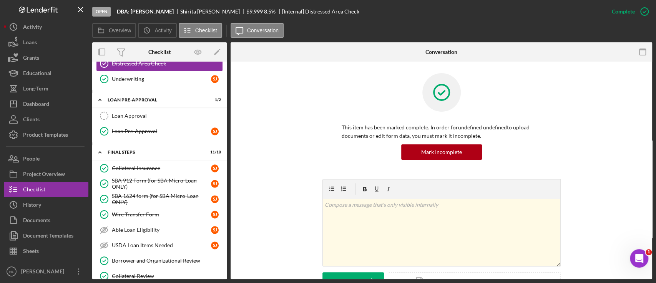
scroll to position [813, 0]
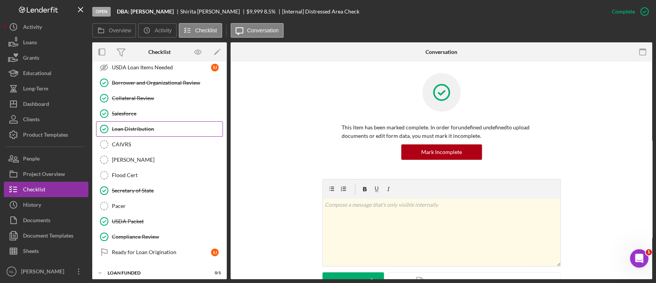
click at [153, 126] on div "Loan Distribution" at bounding box center [167, 129] width 111 height 6
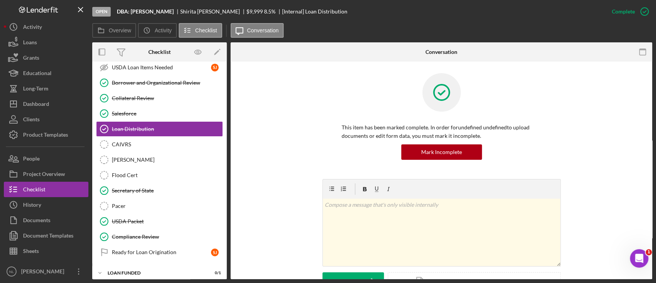
scroll to position [183, 0]
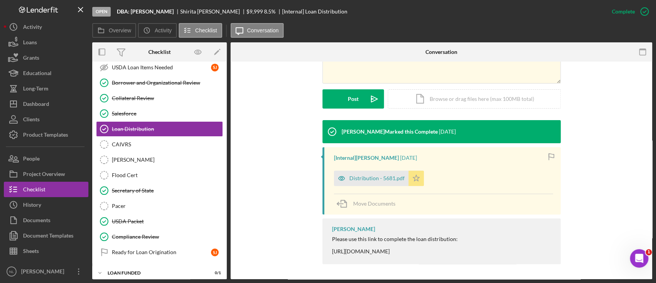
click at [410, 182] on icon "Icon/Star" at bounding box center [416, 177] width 15 height 15
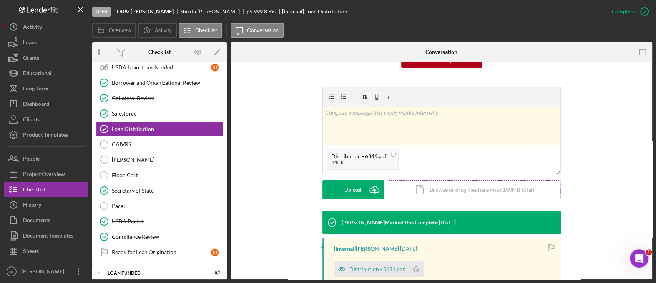
scroll to position [49, 0]
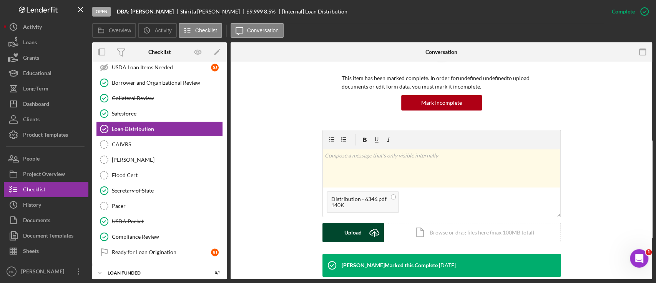
click at [365, 232] on icon "Icon/Upload" at bounding box center [374, 232] width 19 height 19
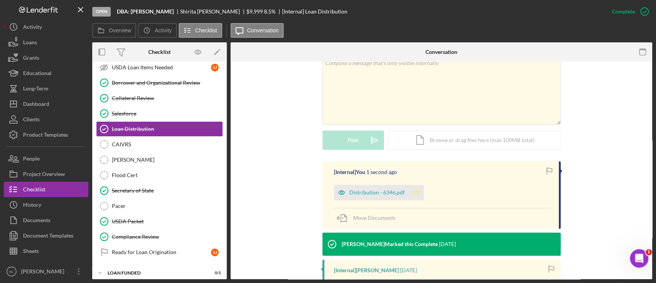
click at [418, 196] on icon "Icon/Star" at bounding box center [416, 192] width 15 height 15
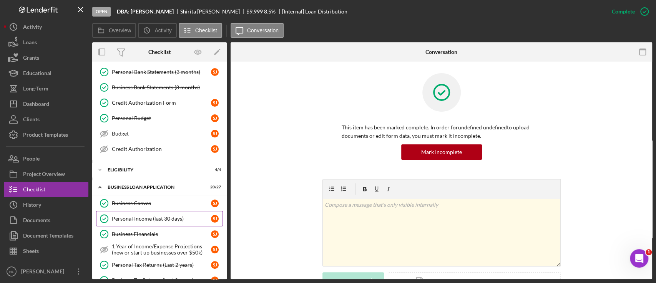
scroll to position [113, 0]
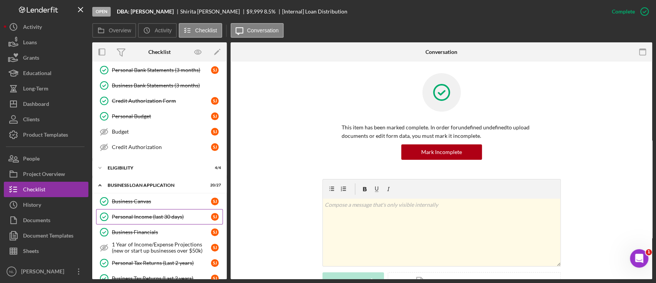
click at [172, 216] on div "Personal Income (last 30 days)" at bounding box center [161, 216] width 99 height 6
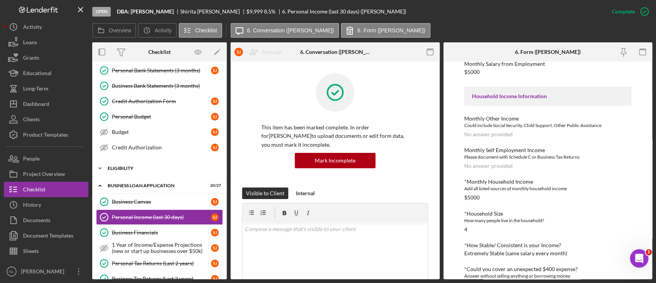
scroll to position [142, 0]
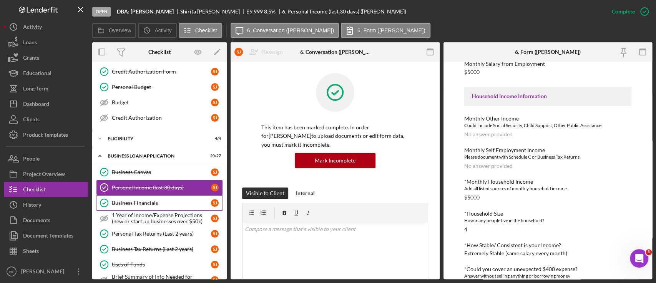
click at [150, 200] on div "Business Financials" at bounding box center [161, 203] width 99 height 6
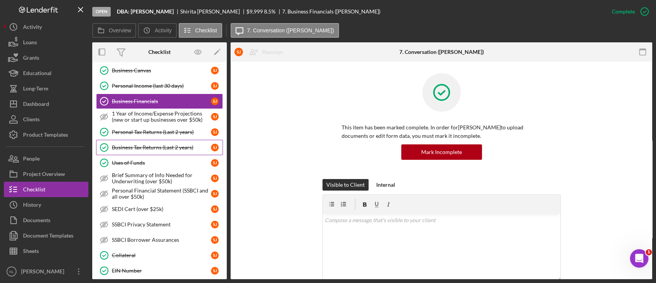
scroll to position [246, 0]
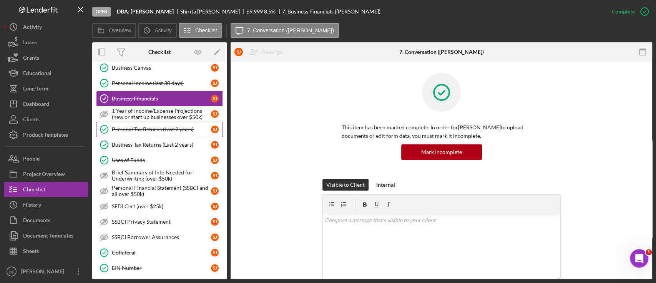
click at [172, 131] on link "Personal Tax Returns (Last 2 years) Personal Tax Returns (Last 2 years) [PERSON…" at bounding box center [159, 129] width 127 height 15
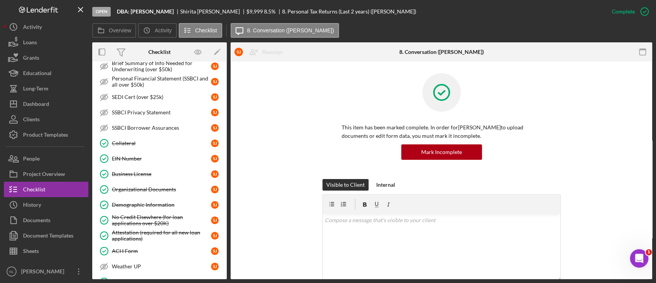
scroll to position [395, 0]
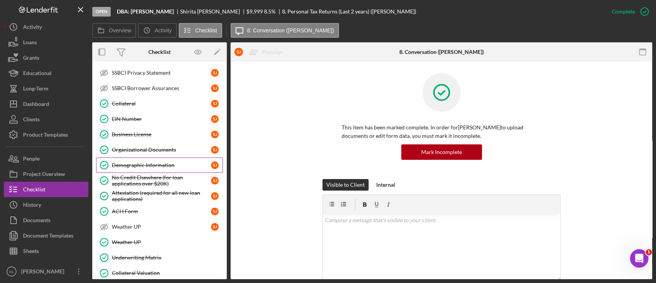
click at [132, 164] on div "Demographic Information" at bounding box center [161, 165] width 99 height 6
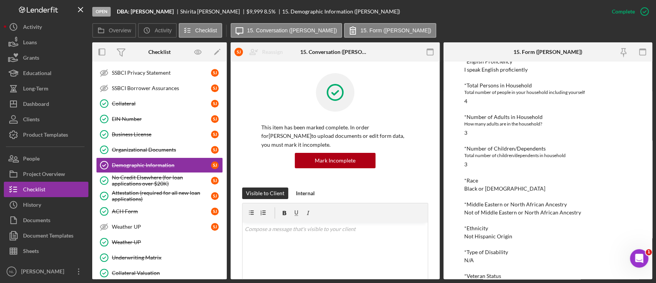
scroll to position [167, 0]
click at [611, 10] on div "Mark Incomplete" at bounding box center [614, 11] width 41 height 15
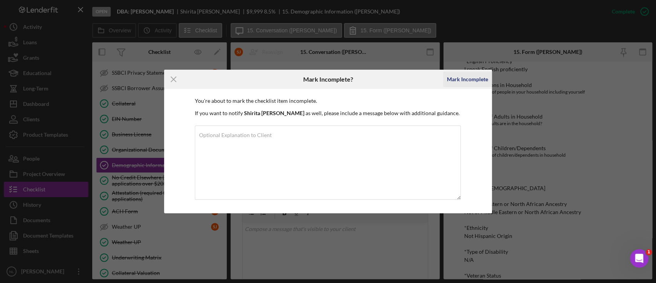
click at [483, 80] on div "Mark Incomplete" at bounding box center [467, 79] width 41 height 15
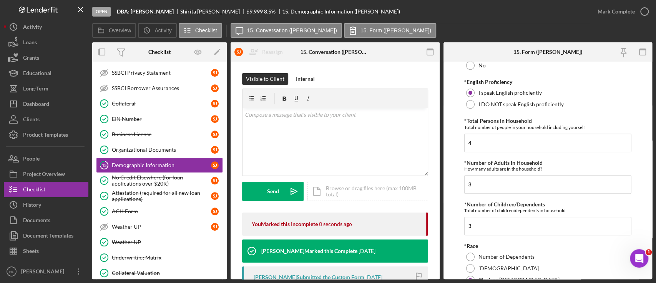
scroll to position [250, 0]
click at [484, 143] on input "4" at bounding box center [548, 142] width 167 height 18
click at [499, 182] on input "3" at bounding box center [548, 183] width 167 height 18
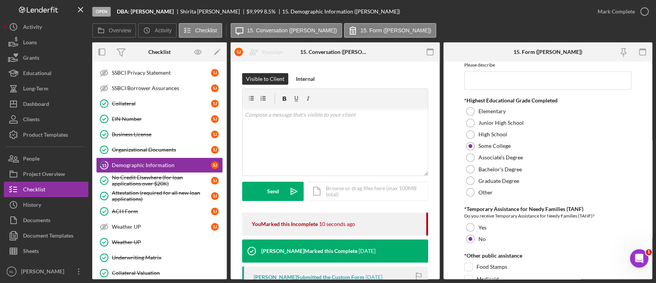
scroll to position [1436, 0]
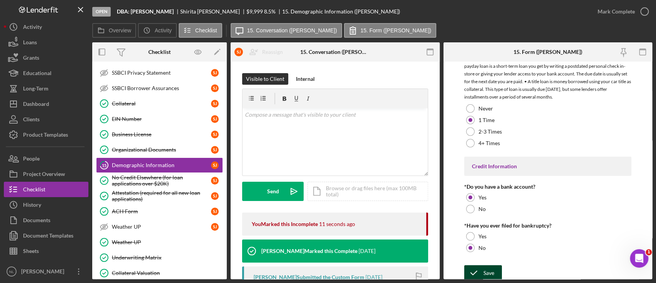
type input "1"
click at [479, 265] on icon "submit" at bounding box center [474, 272] width 19 height 19
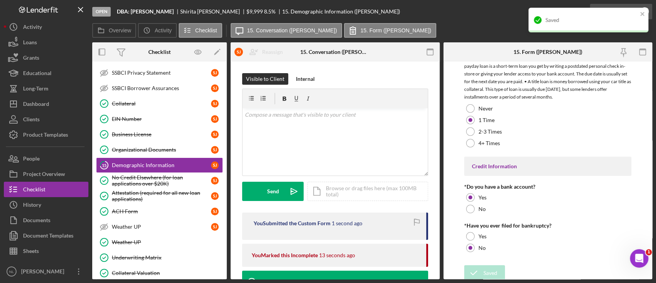
click at [615, 17] on div "Saved" at bounding box center [588, 23] width 123 height 34
click at [615, 15] on icon "close" at bounding box center [642, 14] width 5 height 6
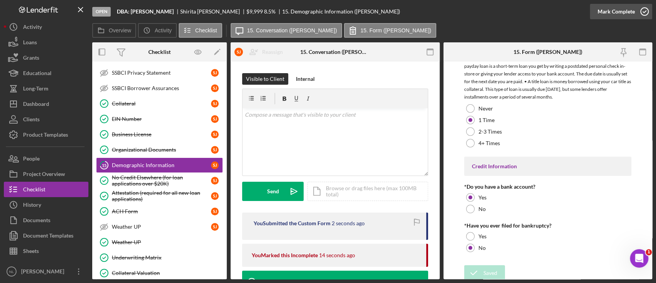
click at [615, 16] on div "Mark Complete" at bounding box center [616, 11] width 37 height 15
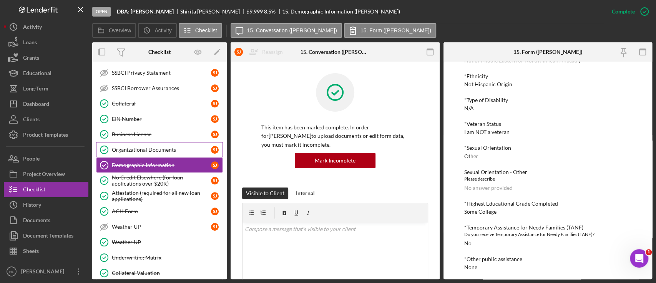
scroll to position [0, 0]
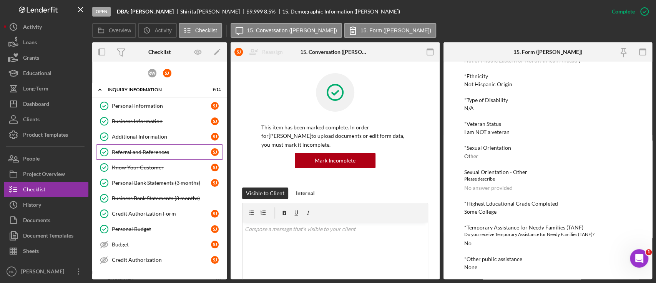
click at [153, 157] on link "Referral and References [PERSON_NAME] and References [PERSON_NAME]" at bounding box center [159, 151] width 127 height 15
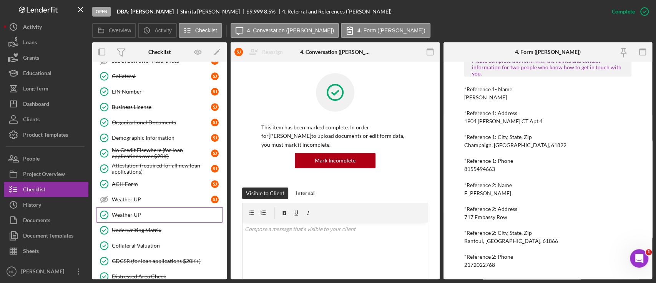
scroll to position [394, 0]
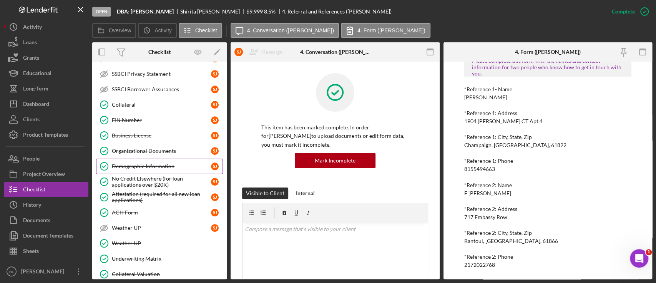
click at [146, 159] on link "Demographic Information Demographic Information [PERSON_NAME]" at bounding box center [159, 165] width 127 height 15
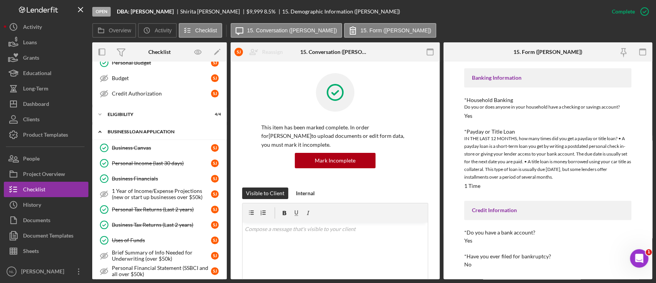
scroll to position [165, 0]
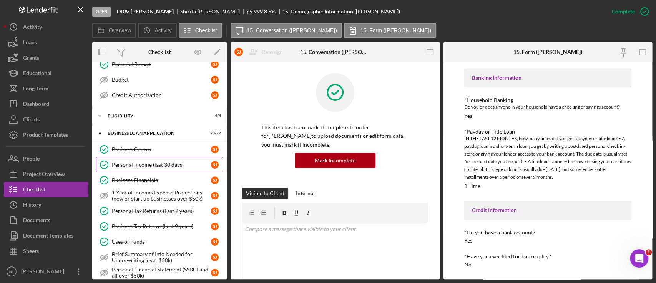
click at [155, 165] on div "Personal Income (last 30 days)" at bounding box center [161, 165] width 99 height 6
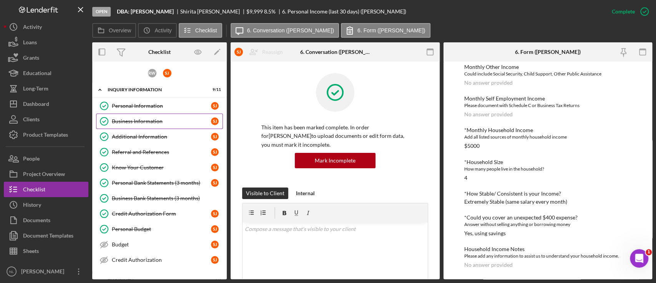
click at [140, 127] on link "Business Information Business Information [PERSON_NAME]" at bounding box center [159, 120] width 127 height 15
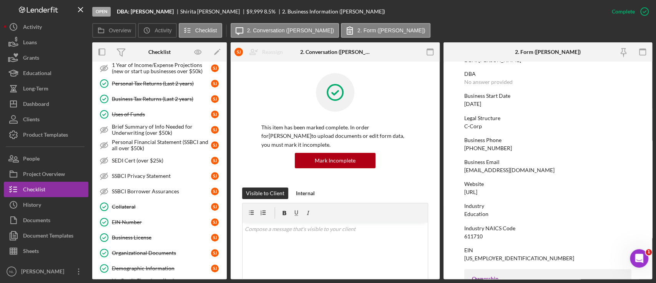
scroll to position [230, 0]
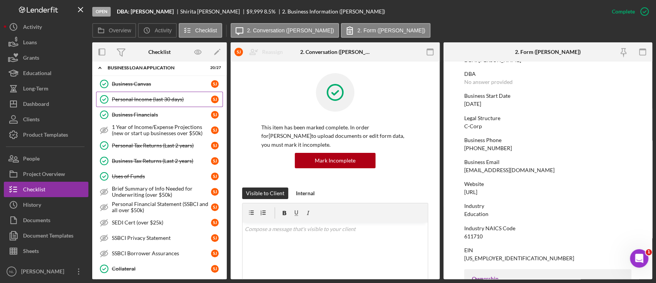
click at [148, 103] on link "Personal Income (last 30 days) Personal Income (last 30 days) [PERSON_NAME]" at bounding box center [159, 99] width 127 height 15
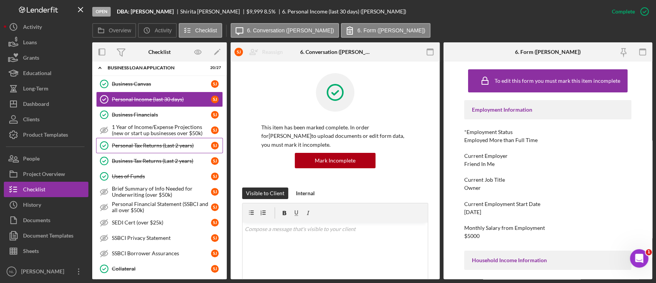
click at [165, 138] on link "Personal Tax Returns (Last 2 years) Personal Tax Returns (Last 2 years) [PERSON…" at bounding box center [159, 145] width 127 height 15
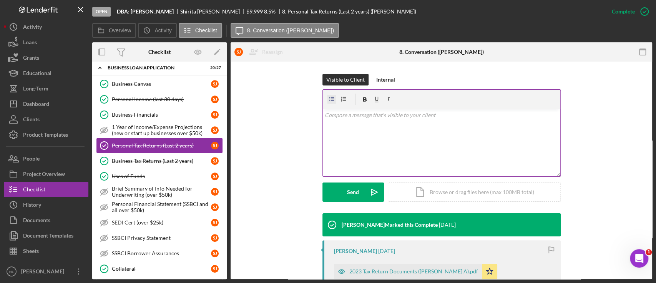
scroll to position [83, 0]
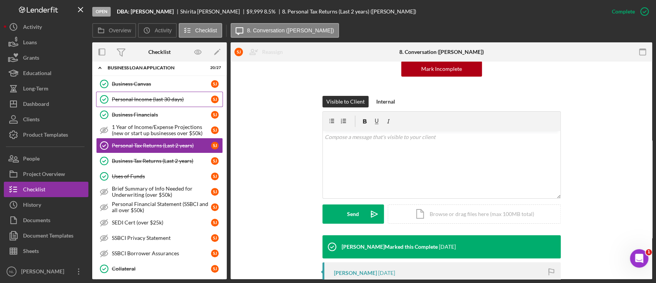
click at [175, 100] on div "Personal Income (last 30 days)" at bounding box center [161, 99] width 99 height 6
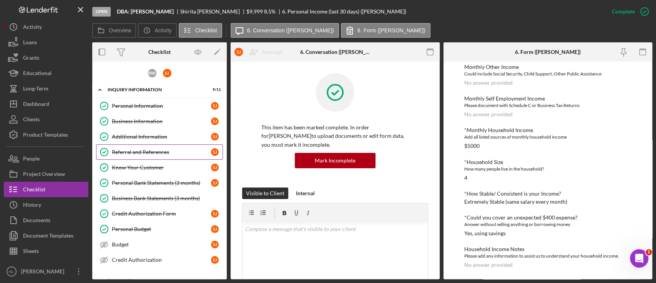
click at [152, 156] on link "Referral and References [PERSON_NAME] and References [PERSON_NAME]" at bounding box center [159, 151] width 127 height 15
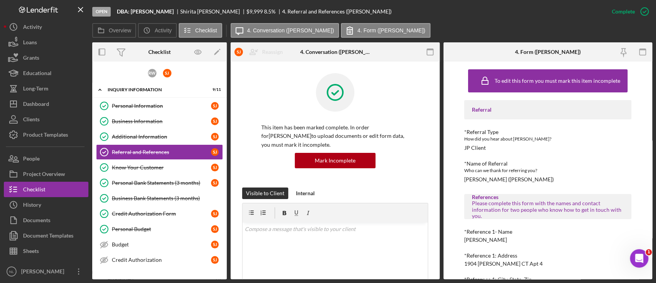
scroll to position [122, 0]
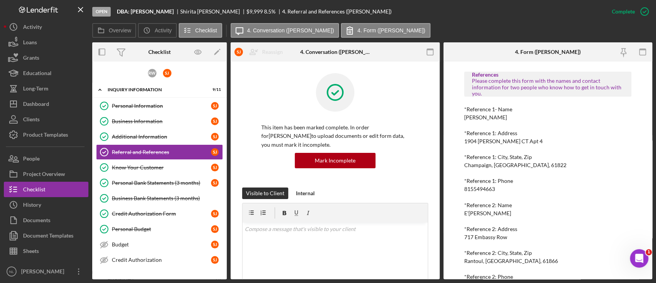
click at [486, 190] on div "8155494663" at bounding box center [480, 189] width 31 height 6
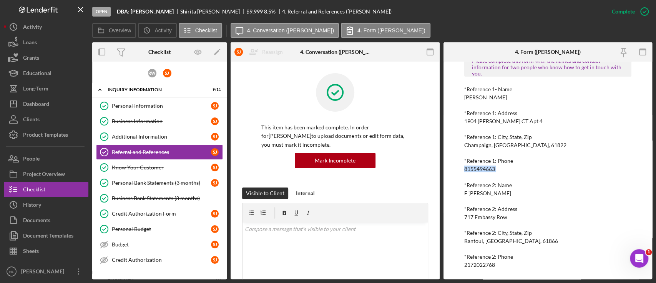
click at [473, 265] on div "To edit this form you must mark this item incomplete Referral *Referral Type Ho…" at bounding box center [548, 99] width 167 height 352
click at [122, 119] on div "Business Information" at bounding box center [161, 121] width 99 height 6
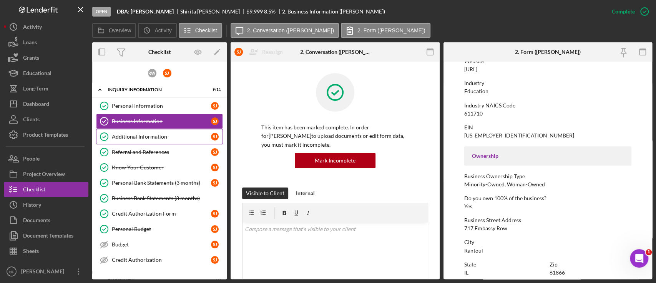
click at [159, 139] on div "Additional Information" at bounding box center [161, 136] width 99 height 6
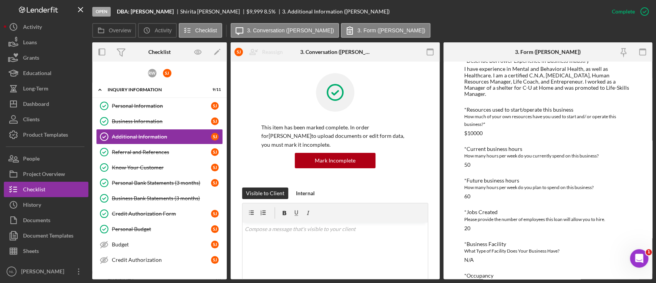
scroll to position [286, 0]
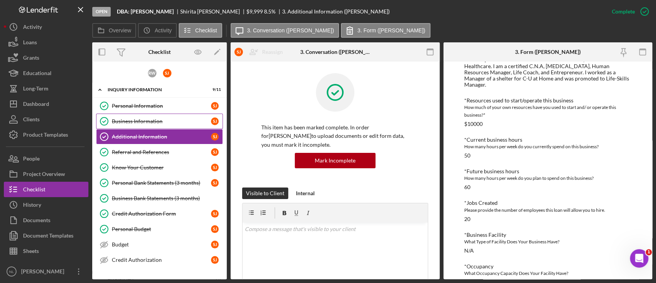
click at [137, 128] on link "Business Information Business Information [PERSON_NAME]" at bounding box center [159, 120] width 127 height 15
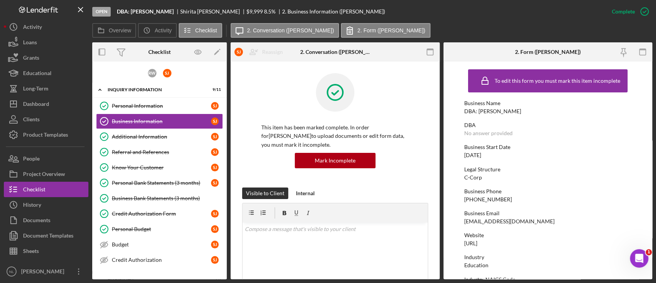
scroll to position [363, 0]
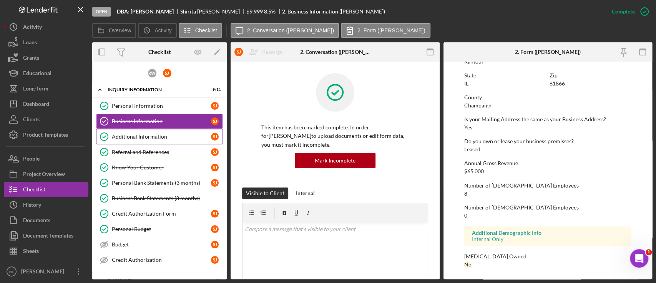
click at [150, 138] on div "Additional Information" at bounding box center [161, 136] width 99 height 6
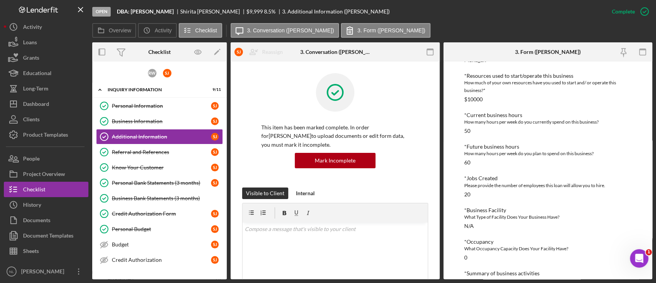
scroll to position [311, 0]
click at [143, 126] on link "Business Information Business Information [PERSON_NAME]" at bounding box center [159, 120] width 127 height 15
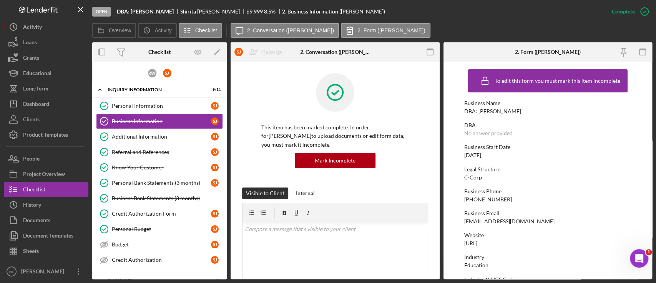
scroll to position [183, 0]
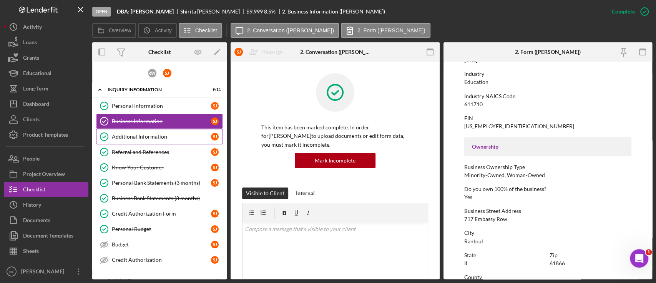
click at [153, 142] on link "Additional Information Additional Information [PERSON_NAME]" at bounding box center [159, 136] width 127 height 15
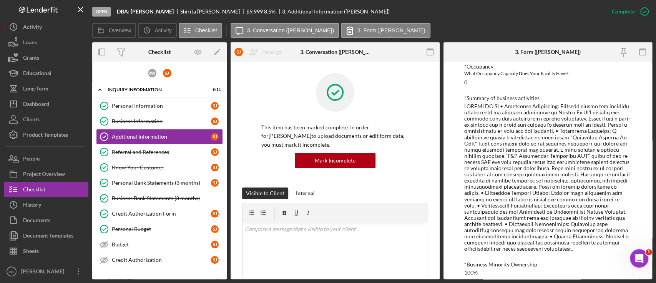
scroll to position [511, 0]
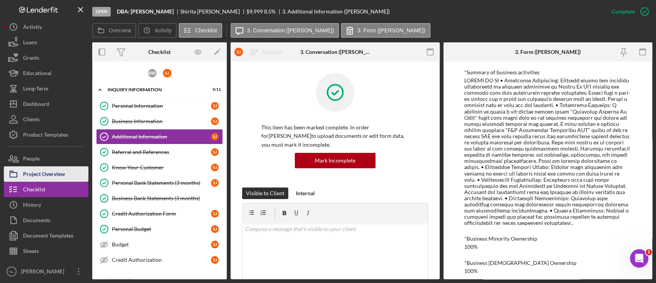
click at [63, 177] on div "Project Overview" at bounding box center [44, 174] width 42 height 17
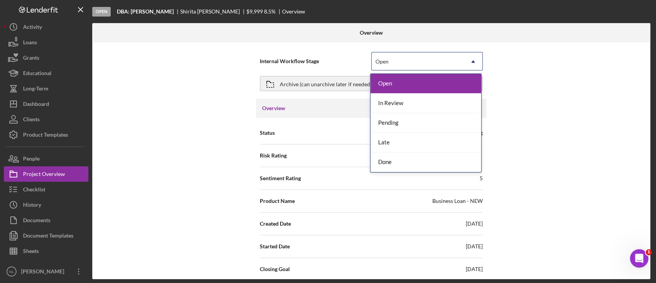
click at [390, 61] on div "Open" at bounding box center [418, 62] width 92 height 18
click at [406, 107] on div "In Review" at bounding box center [426, 103] width 111 height 20
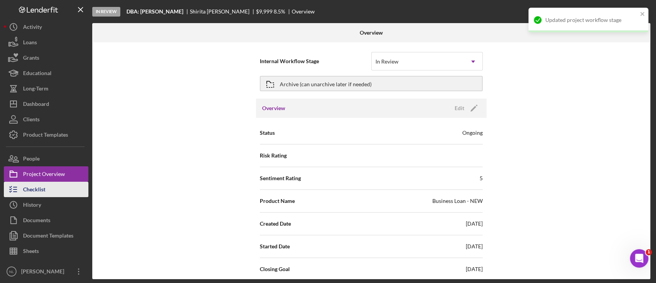
click at [40, 193] on div "Checklist" at bounding box center [34, 190] width 22 height 17
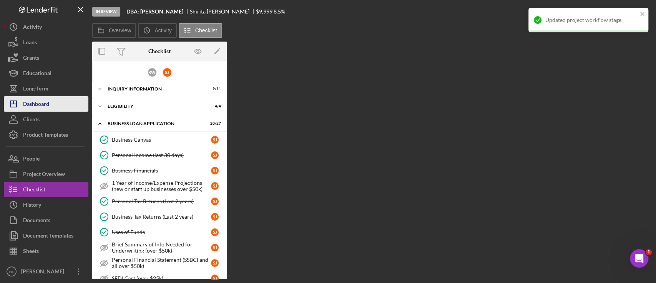
scroll to position [214, 0]
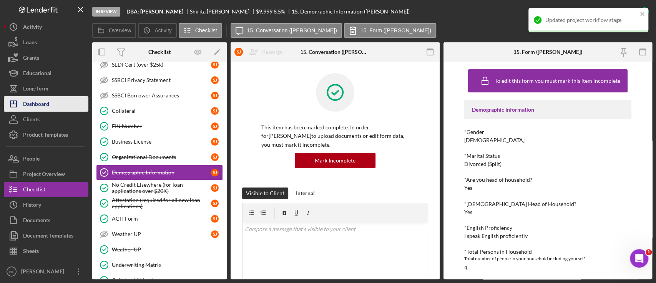
click at [50, 108] on button "Icon/Dashboard Dashboard" at bounding box center [46, 103] width 85 height 15
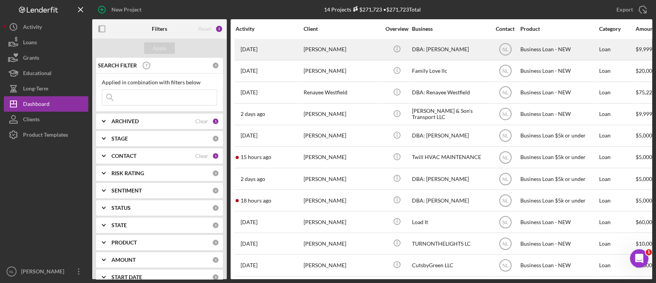
click at [305, 50] on div "[PERSON_NAME]" at bounding box center [342, 49] width 77 height 20
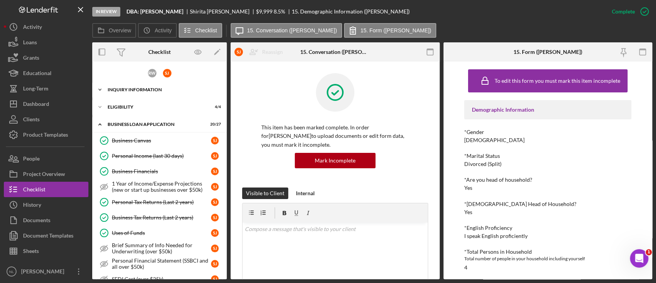
click at [126, 93] on div "Icon/Expander INQUIRY INFORMATION 9 / 11" at bounding box center [159, 89] width 135 height 15
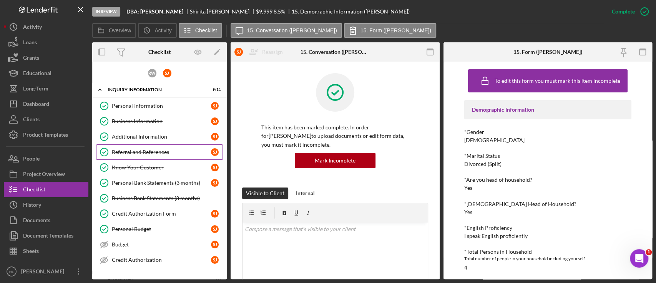
click at [150, 149] on div "Referral and References" at bounding box center [161, 152] width 99 height 6
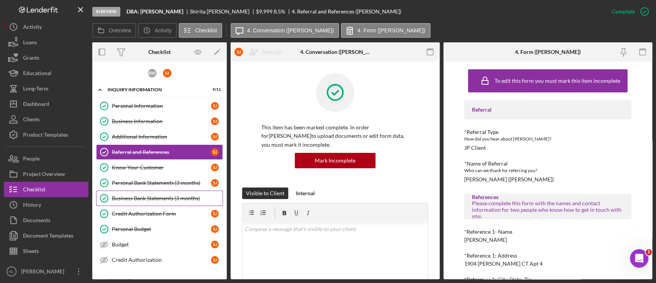
scroll to position [75, 0]
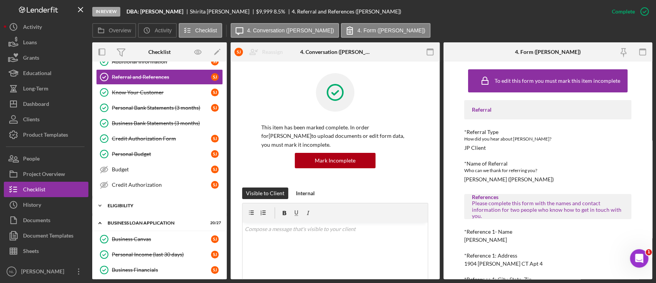
click at [151, 207] on div "Icon/Expander ELIGIBILITY 4 / 4" at bounding box center [159, 205] width 135 height 15
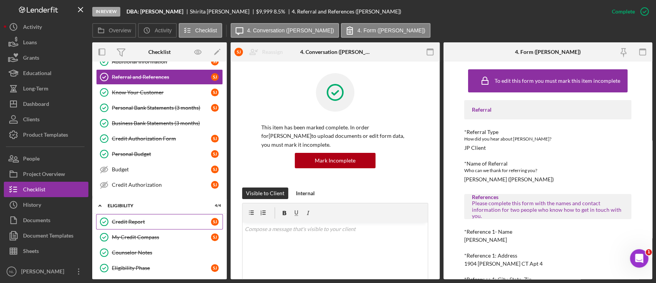
click at [147, 221] on div "Credit Report" at bounding box center [161, 221] width 99 height 6
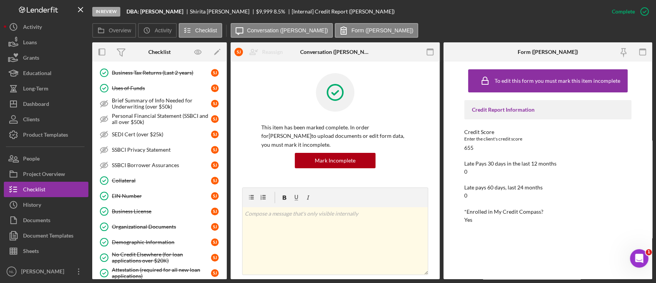
scroll to position [358, 0]
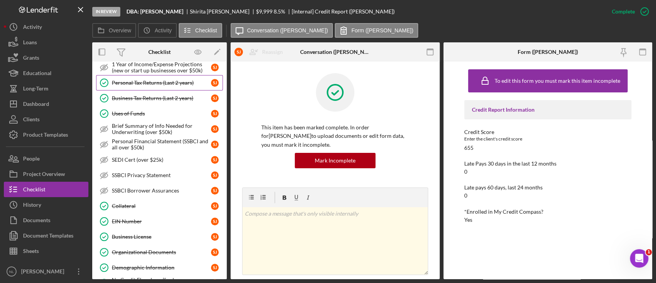
click at [147, 75] on link "Personal Tax Returns (Last 2 years) Personal Tax Returns (Last 2 years) [PERSON…" at bounding box center [159, 82] width 127 height 15
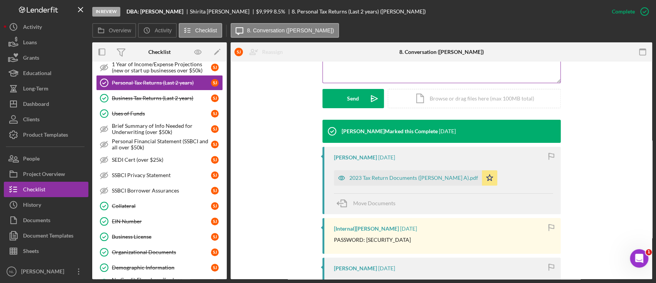
scroll to position [100, 0]
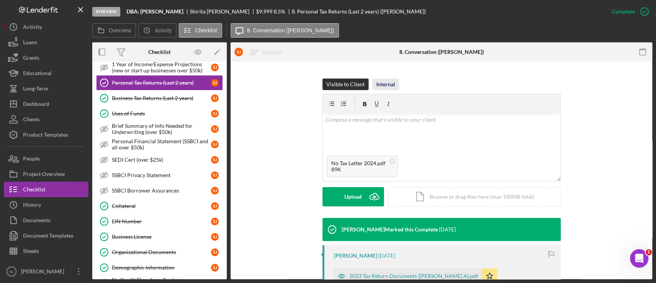
click at [380, 80] on div "Internal" at bounding box center [385, 84] width 19 height 12
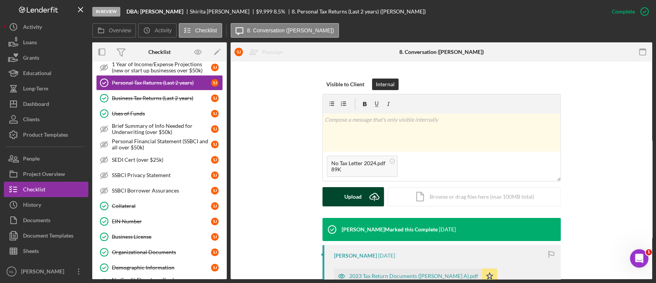
click at [365, 192] on icon "Icon/Upload" at bounding box center [374, 196] width 19 height 19
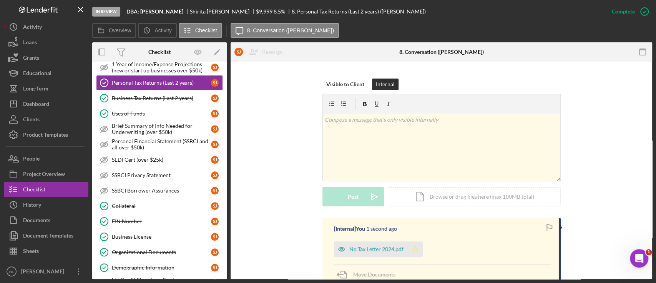
click at [408, 250] on icon "Icon/Star" at bounding box center [415, 248] width 15 height 15
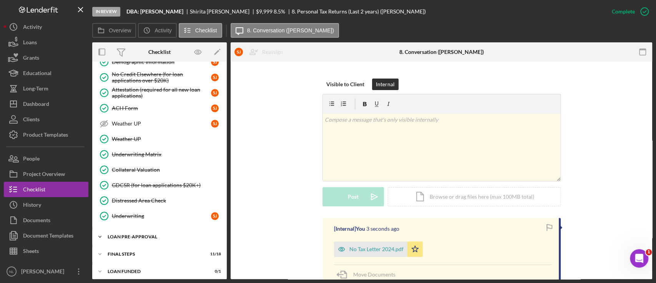
click at [156, 239] on div "Icon/Expander LOAN PRE-APPROVAL 1 / 2" at bounding box center [159, 236] width 135 height 15
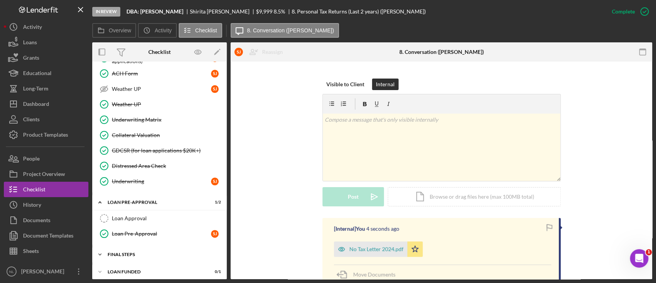
click at [144, 257] on div "Icon/Expander FINAL STEPS 11 / 18" at bounding box center [159, 254] width 135 height 15
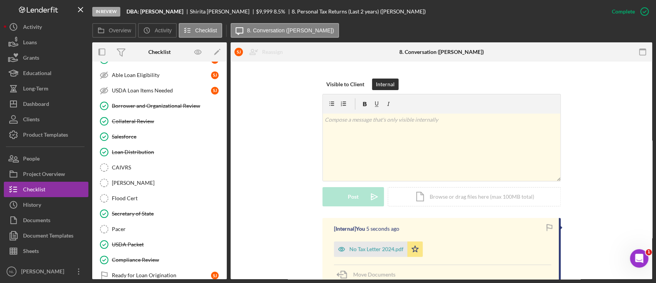
scroll to position [878, 0]
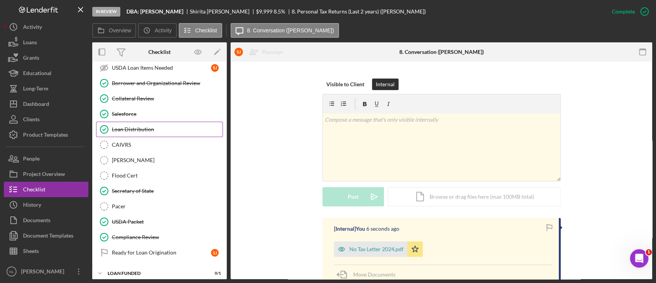
click at [155, 130] on link "Loan Distribution Loan Distribution" at bounding box center [159, 129] width 127 height 15
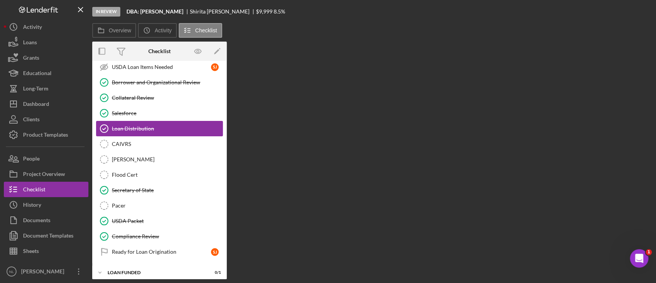
scroll to position [878, 0]
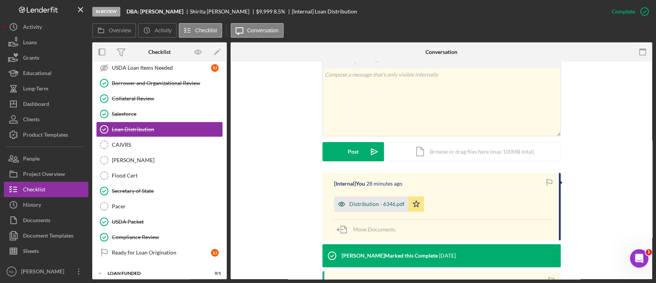
click at [375, 199] on div "Distribution - 6346.pdf" at bounding box center [371, 203] width 75 height 15
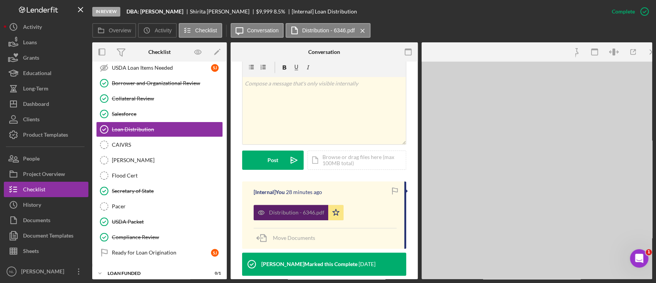
scroll to position [138, 0]
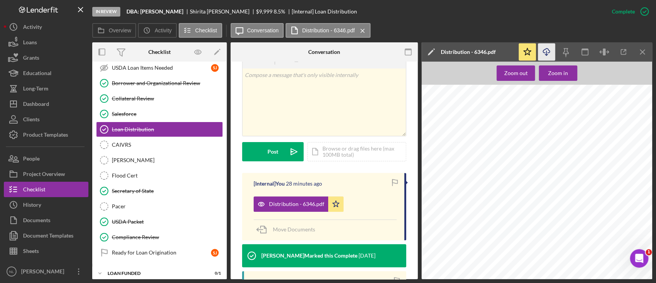
click at [551, 48] on icon "Icon/Download" at bounding box center [546, 51] width 17 height 17
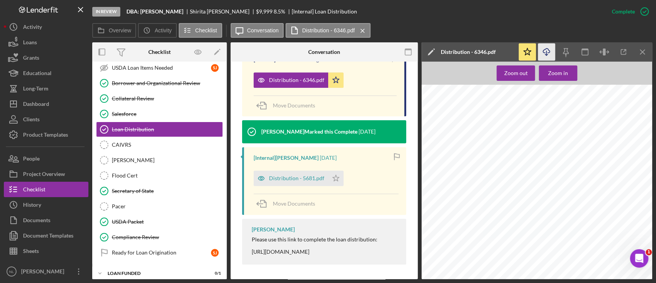
scroll to position [0, 0]
click at [57, 105] on button "Icon/Dashboard Dashboard" at bounding box center [46, 103] width 85 height 15
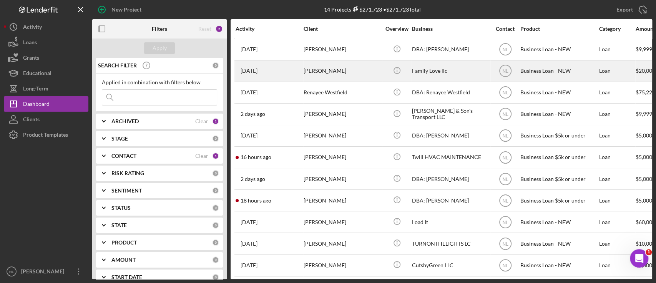
click at [319, 73] on div "[PERSON_NAME]" at bounding box center [342, 71] width 77 height 20
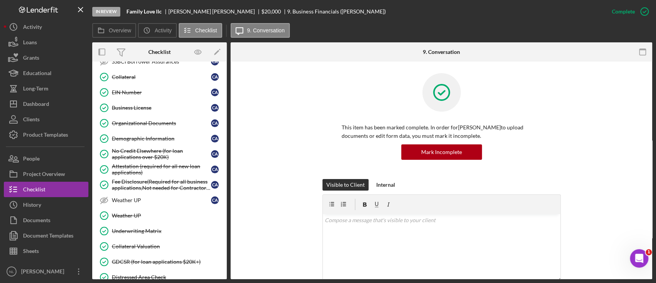
scroll to position [370, 0]
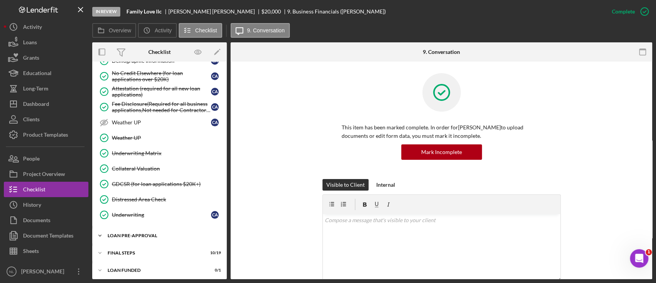
click at [148, 233] on div "LOAN PRE-APPROVAL" at bounding box center [163, 235] width 110 height 5
click at [148, 248] on div "Loan Approval" at bounding box center [167, 251] width 111 height 6
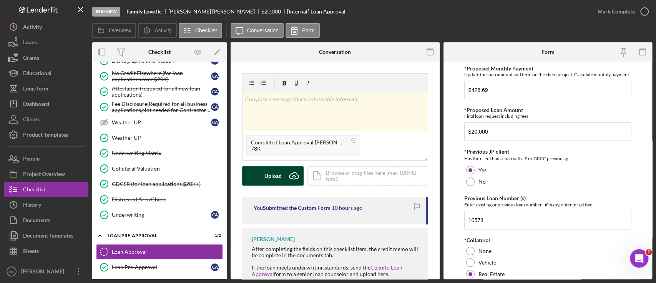
click at [291, 169] on icon "Icon/Upload" at bounding box center [294, 175] width 19 height 19
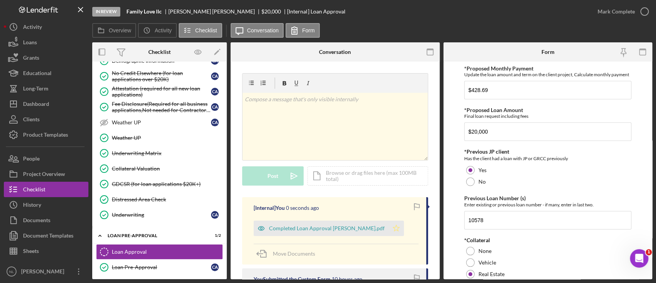
click at [389, 222] on icon "Icon/Star" at bounding box center [396, 227] width 15 height 15
click at [609, 11] on div "Mark Complete" at bounding box center [616, 11] width 37 height 15
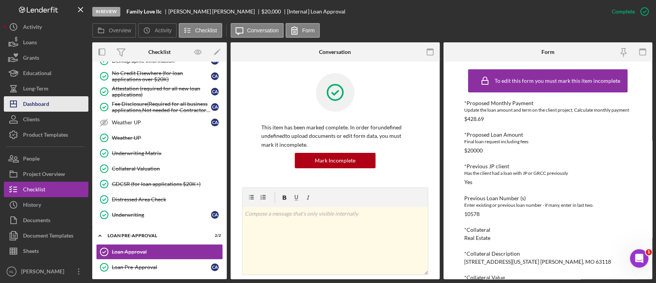
click at [70, 97] on button "Icon/Dashboard Dashboard" at bounding box center [46, 103] width 85 height 15
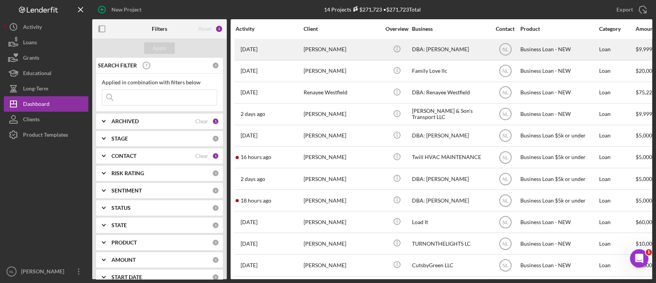
click at [320, 45] on div "[PERSON_NAME]" at bounding box center [342, 49] width 77 height 20
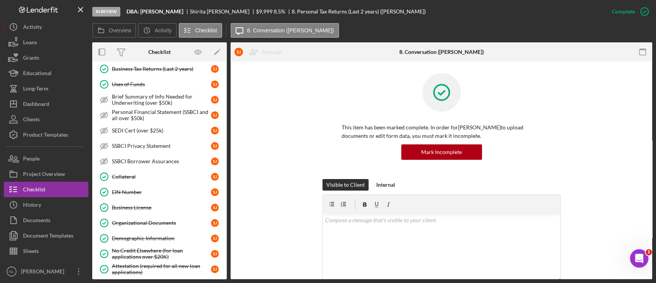
scroll to position [318, 0]
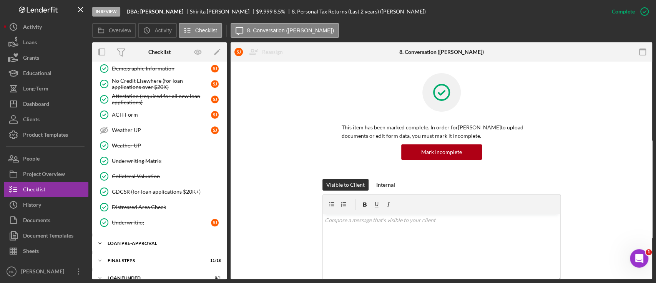
click at [140, 242] on div "LOAN PRE-APPROVAL" at bounding box center [163, 243] width 110 height 5
click at [145, 252] on link "Loan Approval Loan Approval" at bounding box center [159, 259] width 127 height 15
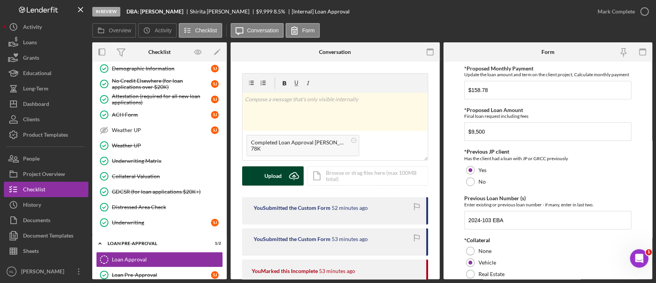
click at [286, 174] on icon "Icon/Upload" at bounding box center [294, 175] width 19 height 19
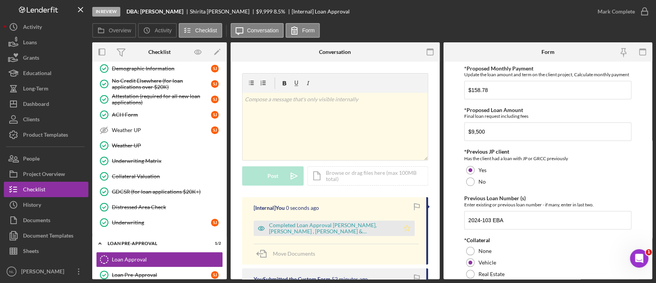
click at [403, 225] on icon "Icon/Star" at bounding box center [407, 227] width 15 height 15
click at [612, 11] on div "Mark Complete" at bounding box center [616, 11] width 37 height 15
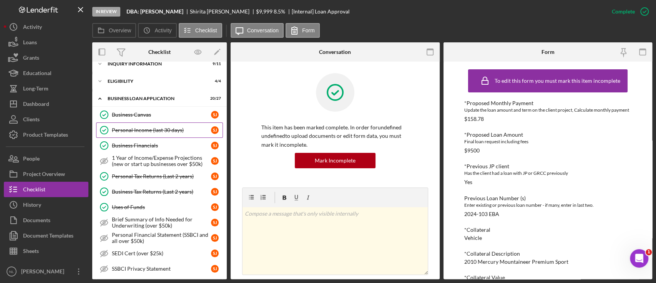
scroll to position [25, 0]
click at [153, 134] on link "Personal Income (last 30 days) Personal Income (last 30 days) [PERSON_NAME]" at bounding box center [159, 130] width 127 height 15
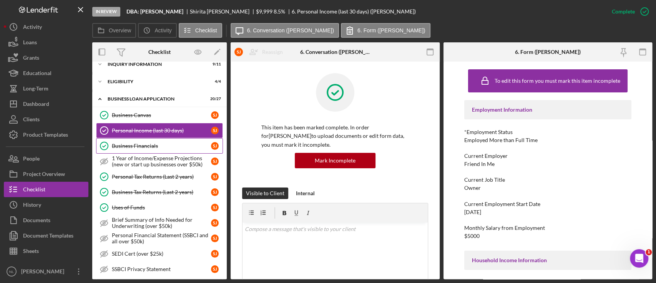
click at [152, 144] on div "Business Financials" at bounding box center [161, 146] width 99 height 6
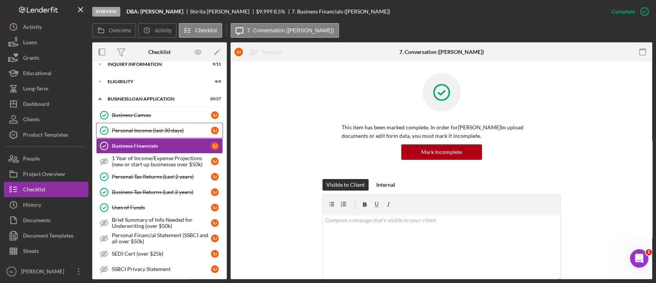
click at [148, 130] on div "Personal Income (last 30 days)" at bounding box center [161, 130] width 99 height 6
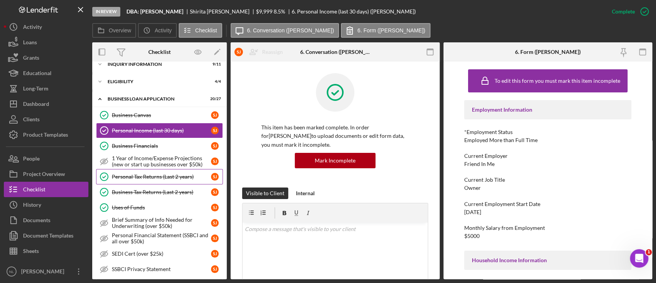
click at [157, 173] on div "Personal Tax Returns (Last 2 years)" at bounding box center [161, 176] width 99 height 6
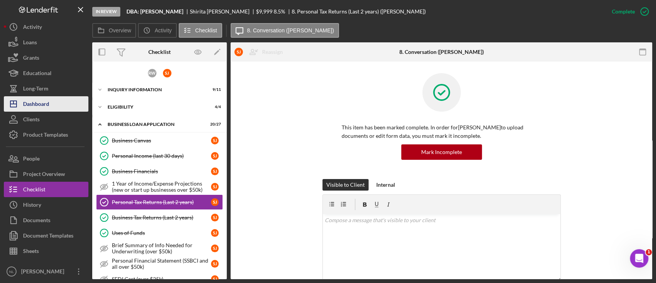
click at [28, 105] on div "Dashboard" at bounding box center [36, 104] width 26 height 17
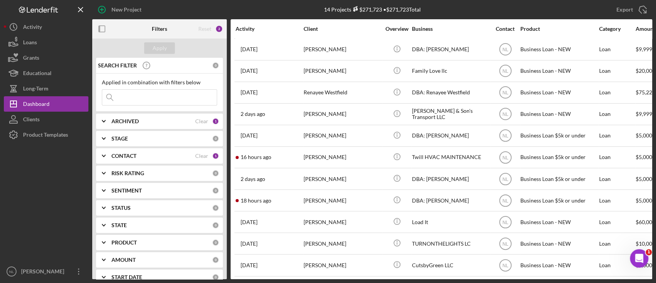
click at [167, 96] on input at bounding box center [159, 97] width 115 height 15
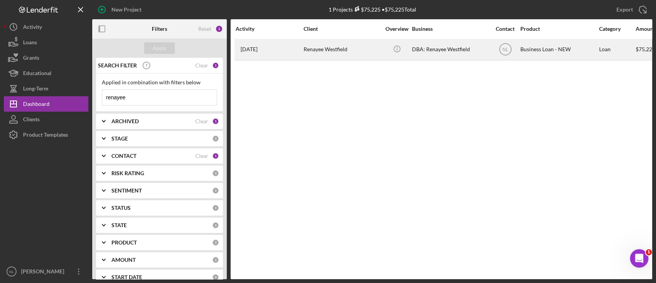
type input "renayee"
click at [309, 47] on div "Renayee Westfield" at bounding box center [342, 49] width 77 height 20
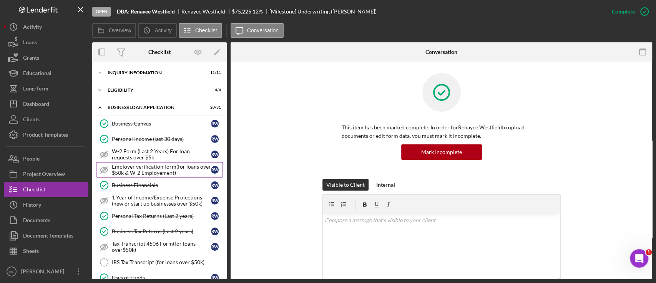
click at [171, 175] on div "Employer verification form(for loans over $50k & W-2 Employement)" at bounding box center [161, 169] width 99 height 12
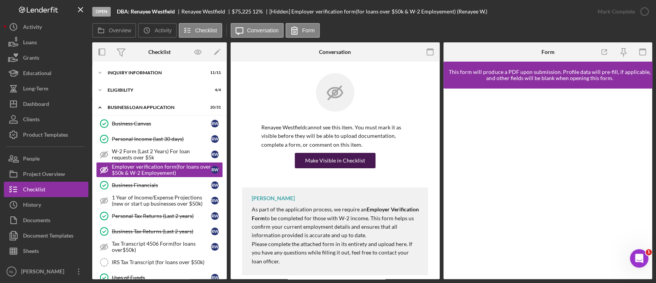
click at [336, 158] on div "Make Visible in Checklist" at bounding box center [335, 160] width 60 height 15
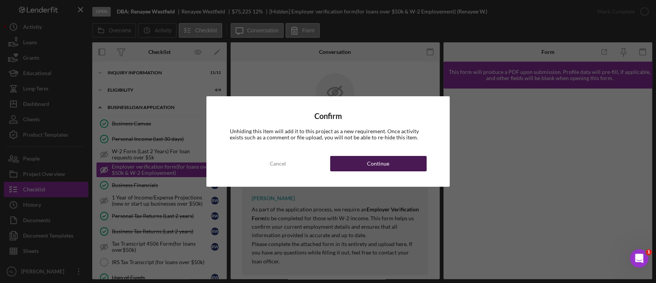
click at [378, 167] on div "Continue" at bounding box center [378, 163] width 22 height 15
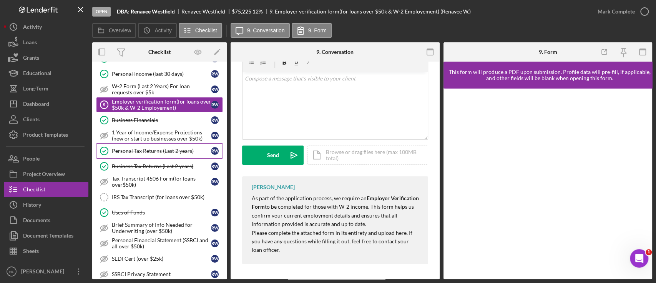
scroll to position [65, 0]
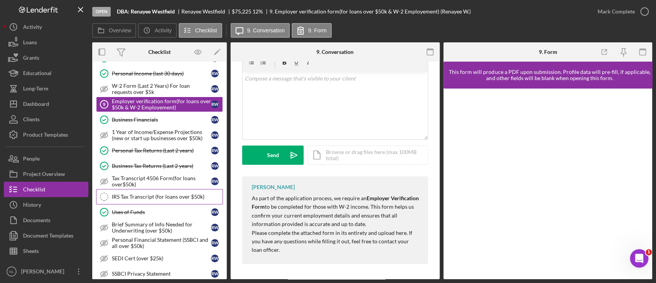
click at [170, 197] on div "IRS Tax Transcript (for loans over $50k)" at bounding box center [167, 196] width 111 height 6
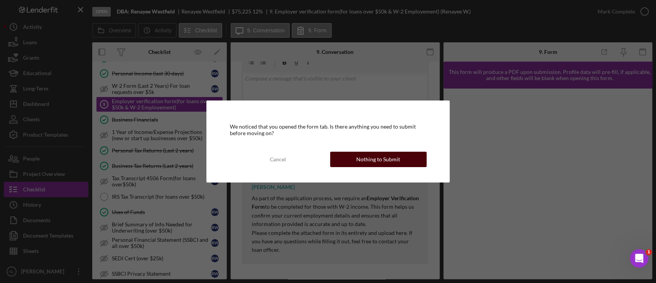
click at [358, 162] on div "Nothing to Submit" at bounding box center [378, 159] width 44 height 15
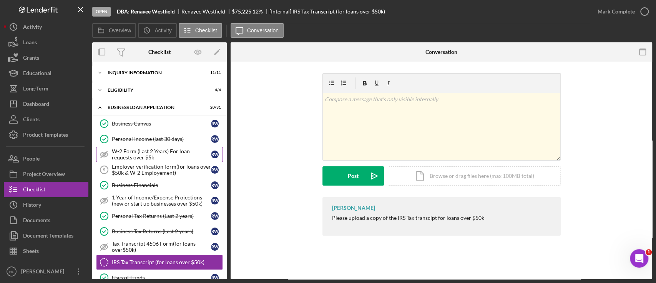
click at [163, 158] on div "W-2 Form (Last 2 Years) For loan requests over $5k" at bounding box center [161, 154] width 99 height 12
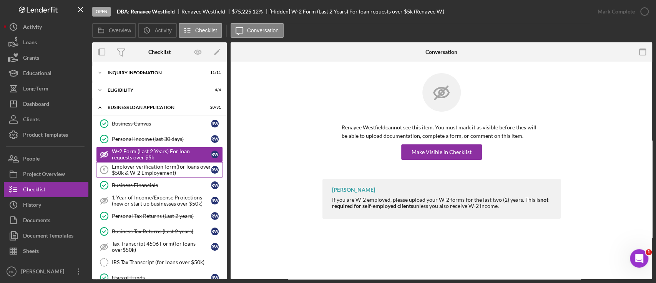
click at [161, 165] on div "Employer verification form(for loans over $50k & W-2 Employement)" at bounding box center [161, 169] width 99 height 12
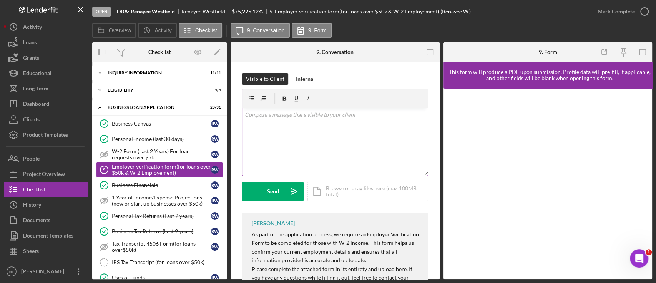
click at [358, 135] on div "v Color teal Color pink Remove color Add row above Add row below Add column bef…" at bounding box center [335, 141] width 185 height 67
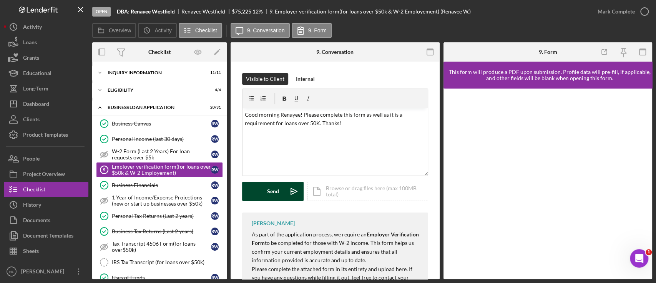
click at [282, 193] on button "Send Icon/icon-invite-send" at bounding box center [273, 191] width 62 height 19
